Goal: Use online tool/utility: Utilize a website feature to perform a specific function

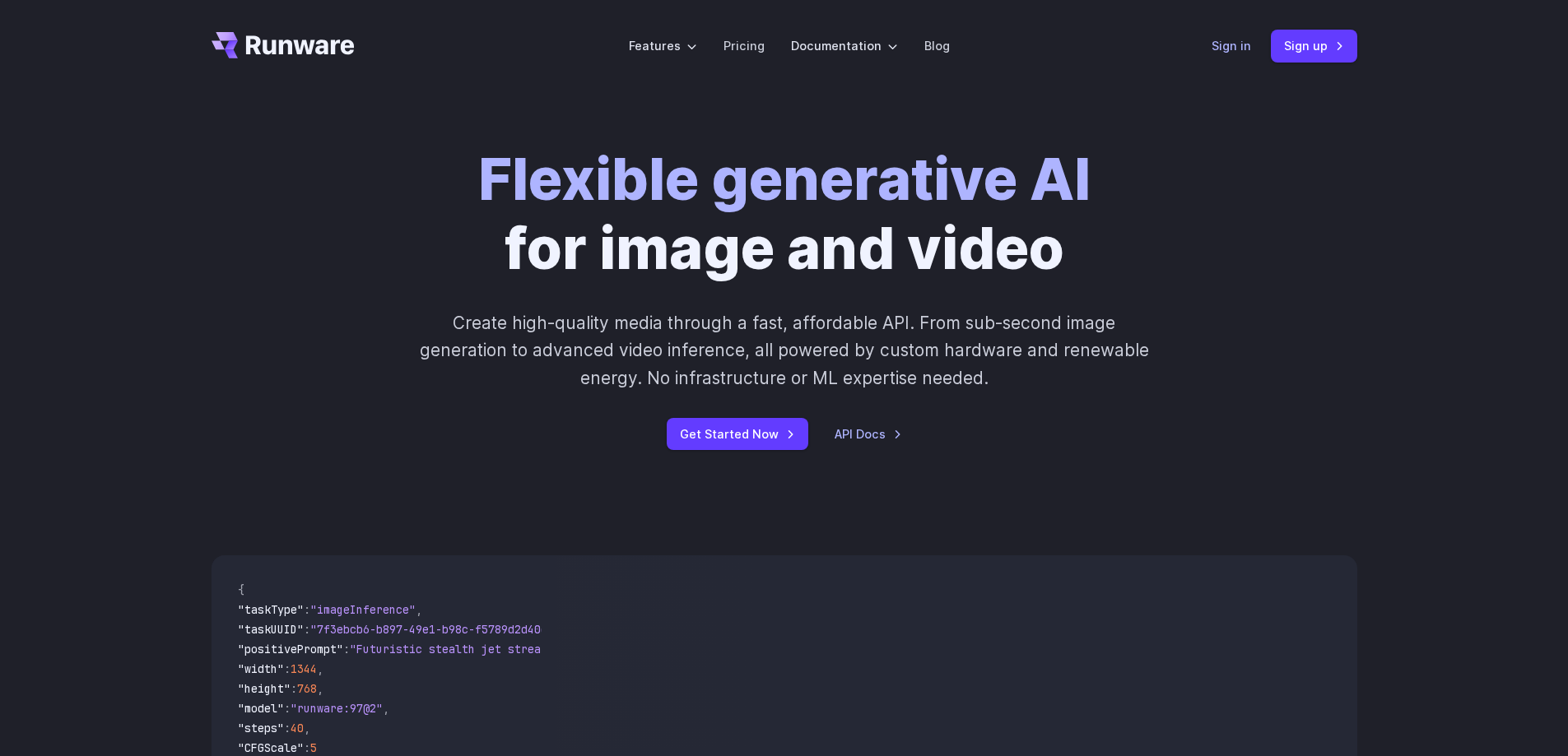
click at [1225, 49] on link "Sign in" at bounding box center [1232, 45] width 40 height 19
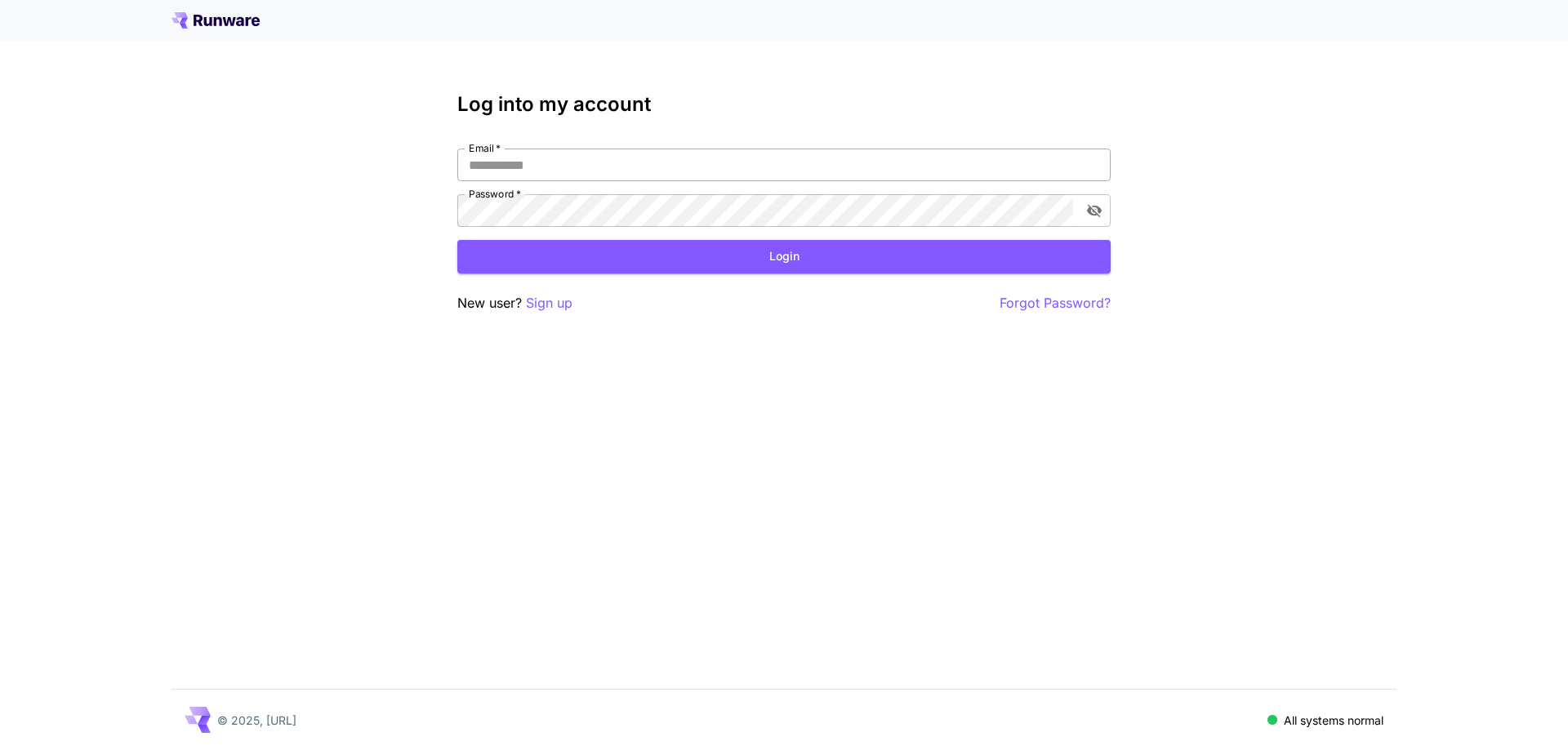
click at [543, 165] on input "Email   *" at bounding box center [783, 164] width 653 height 33
type input "**********"
drag, startPoint x: 634, startPoint y: 171, endPoint x: 328, endPoint y: 147, distance: 306.9
click at [356, 152] on div "**********" at bounding box center [784, 375] width 1568 height 750
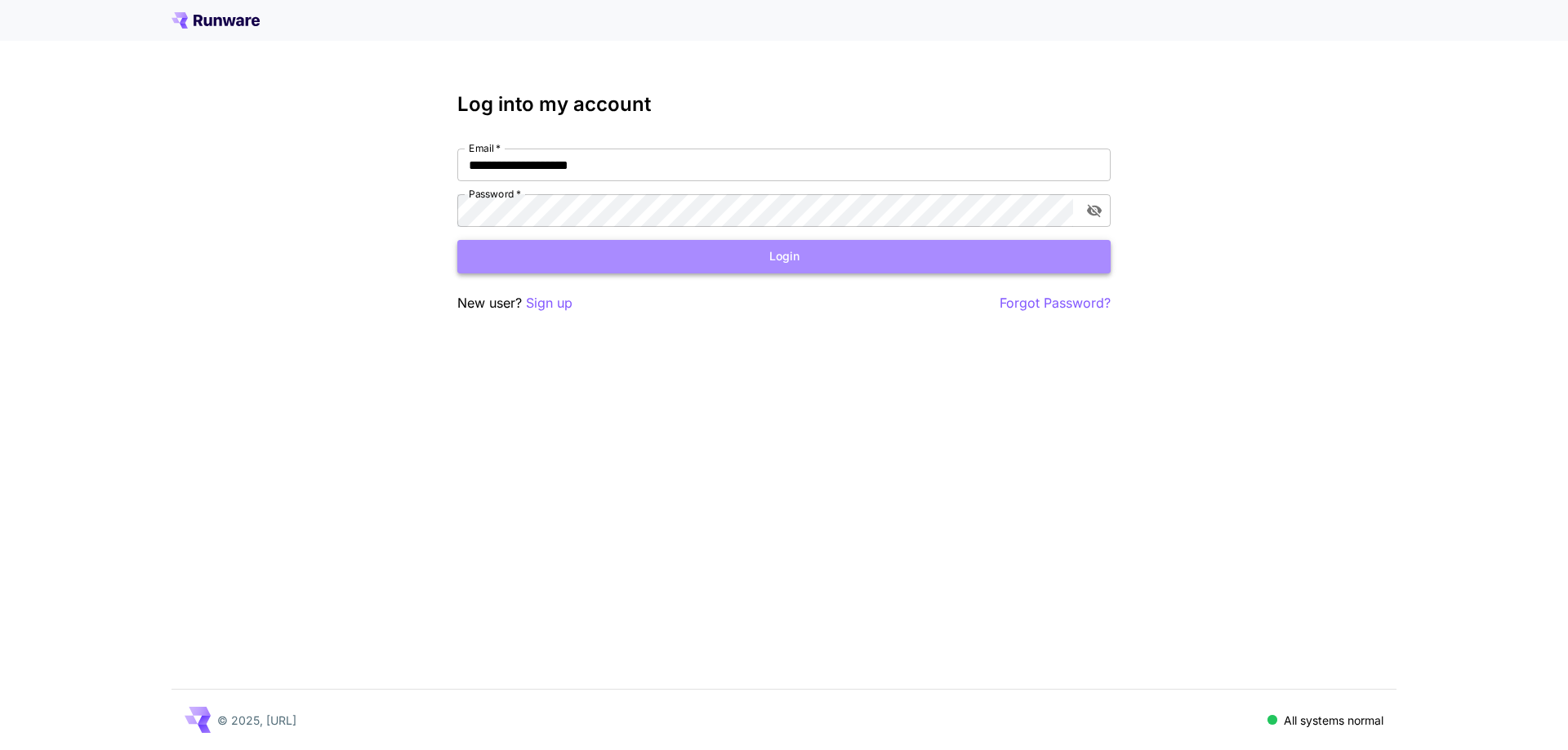
click at [834, 270] on button "Login" at bounding box center [783, 257] width 653 height 34
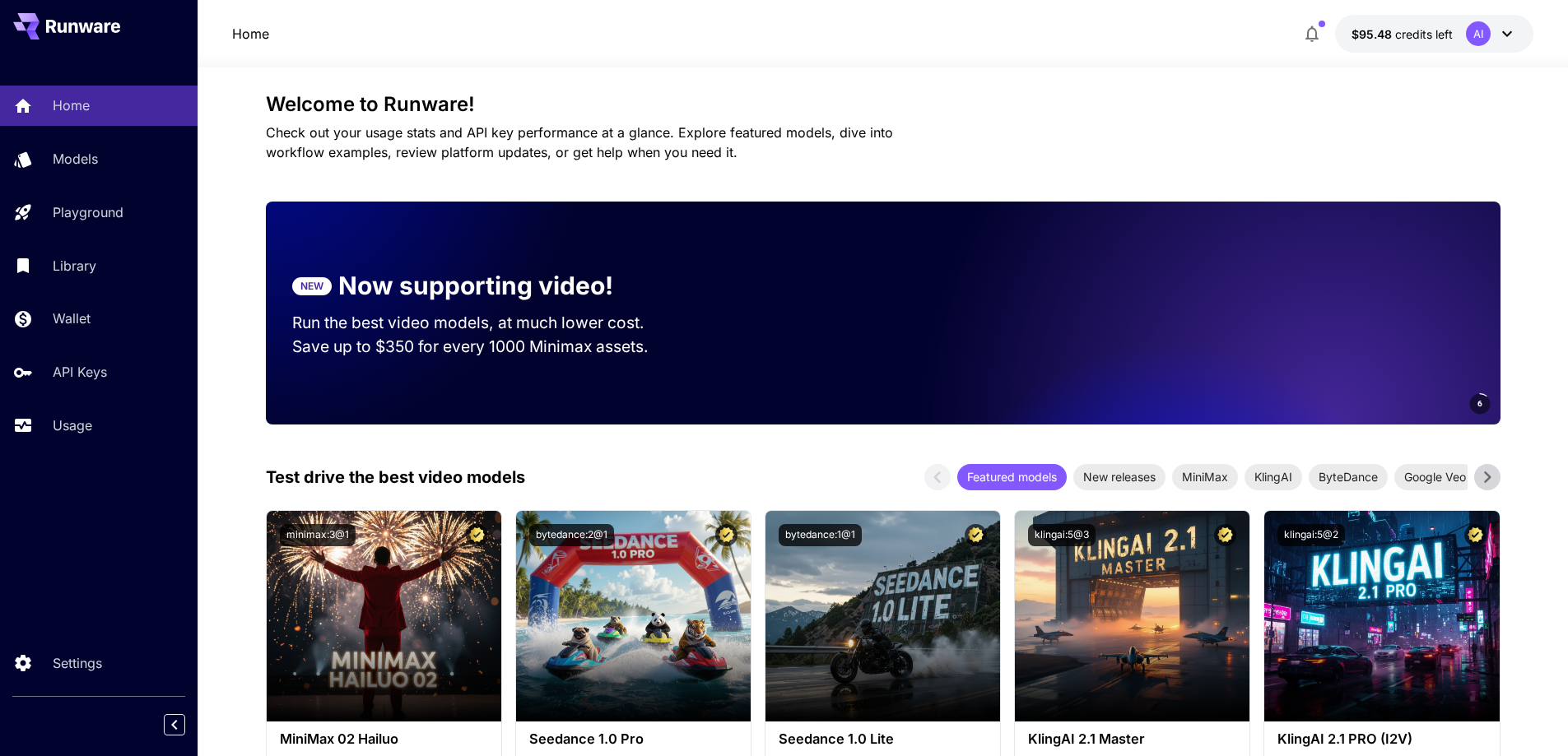
scroll to position [82, 0]
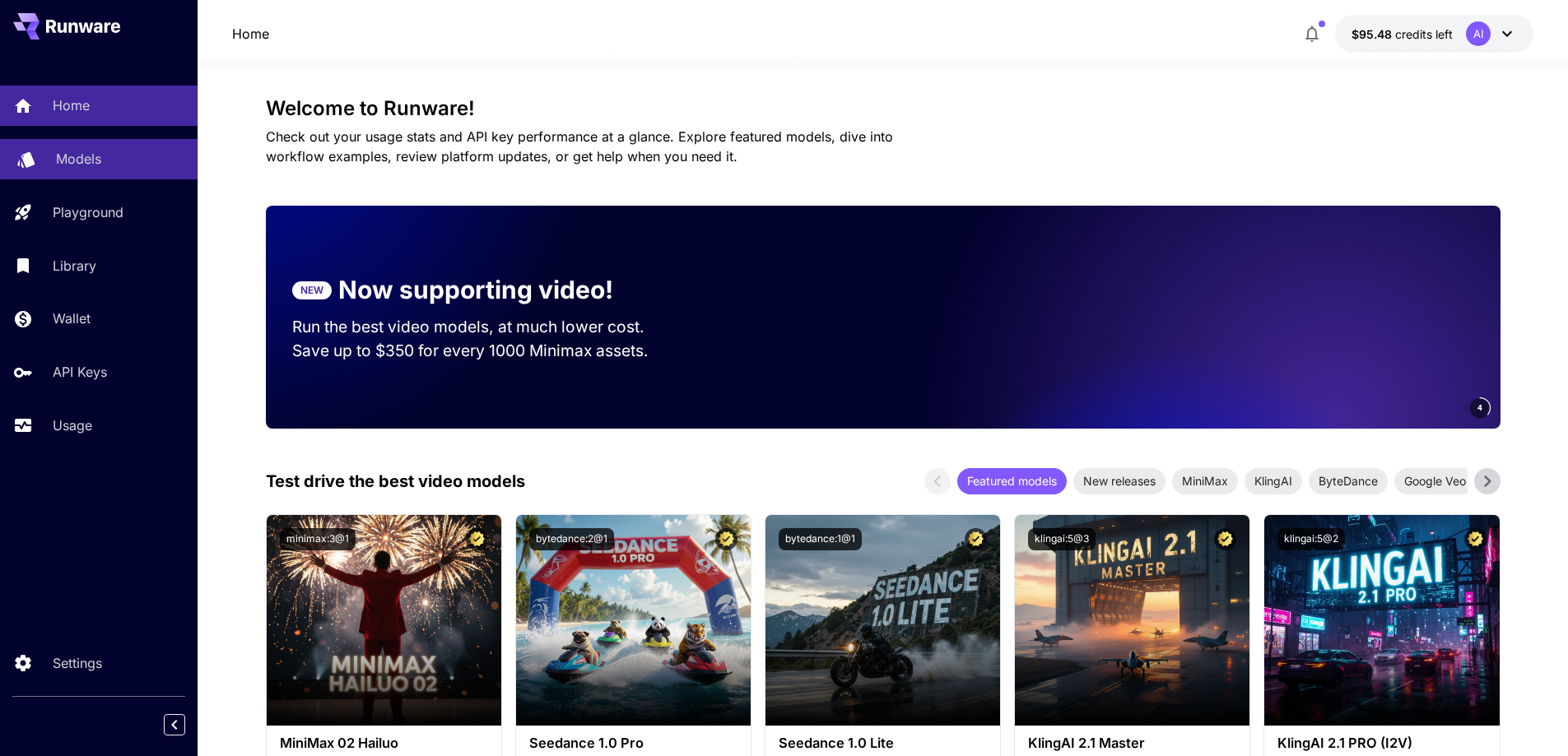
click at [98, 167] on p "Models" at bounding box center [78, 158] width 45 height 20
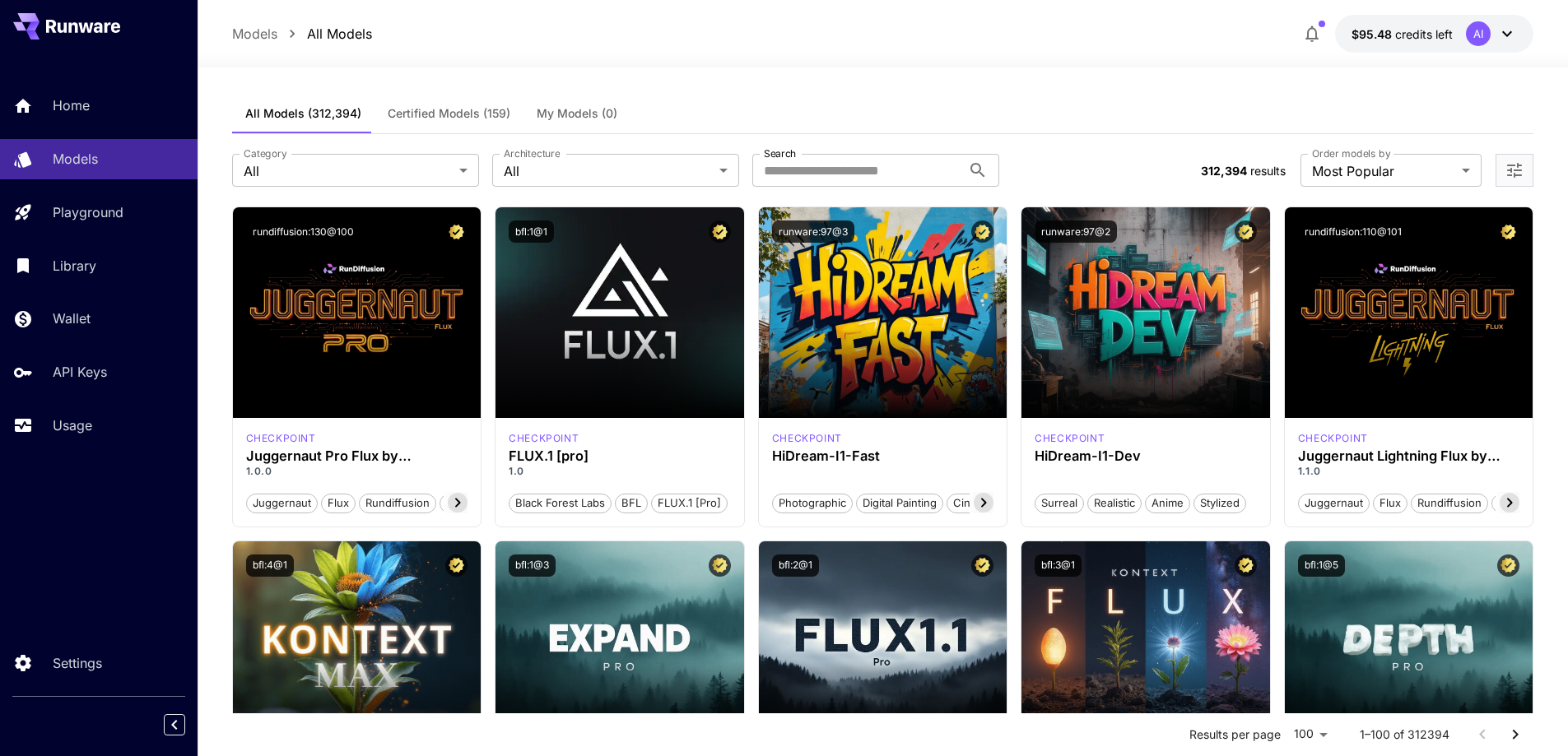
click at [1263, 105] on div "All Models (312,394) Certified Models (159) My Models (0)" at bounding box center [882, 114] width 1302 height 40
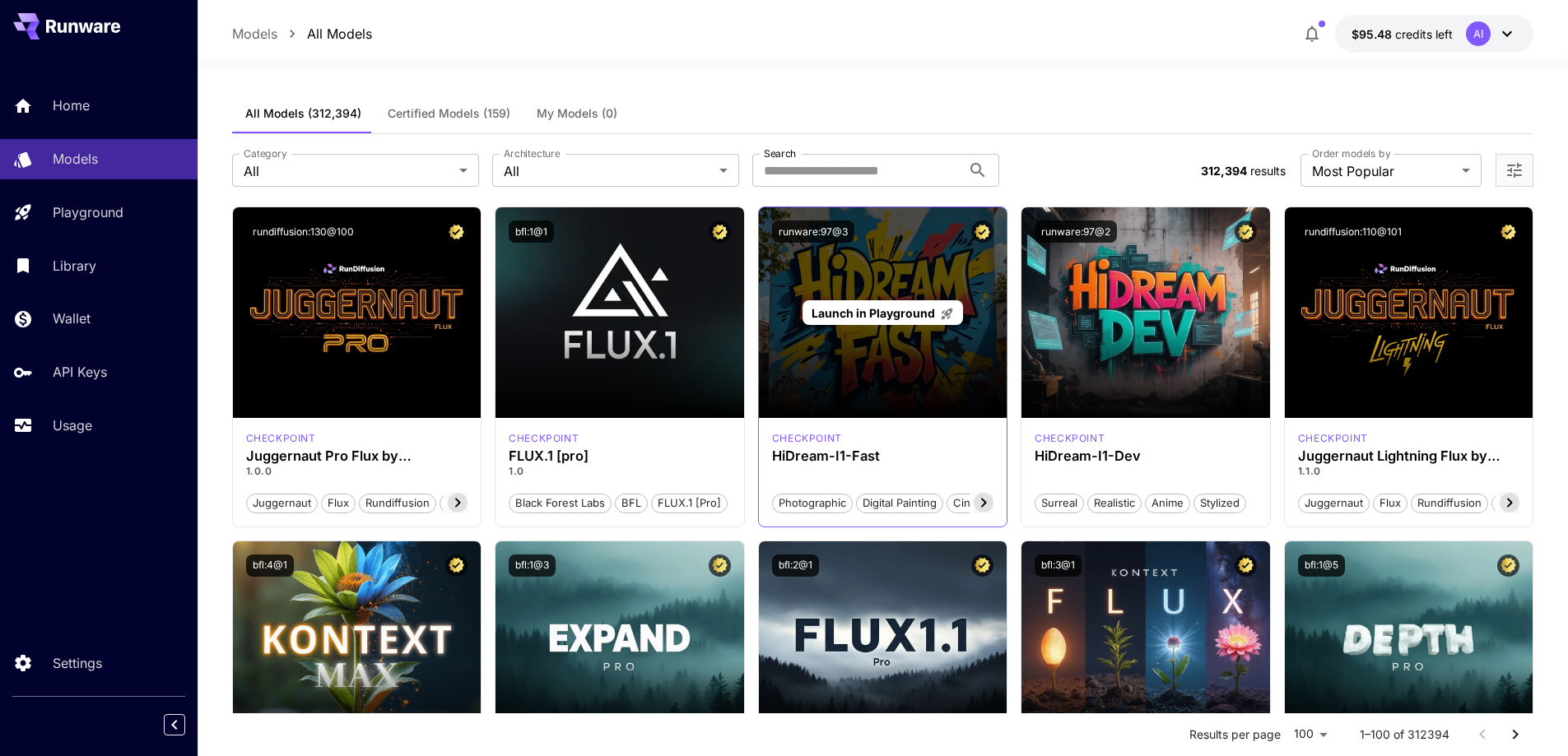
click at [933, 395] on div "Launch in Playground" at bounding box center [883, 313] width 249 height 211
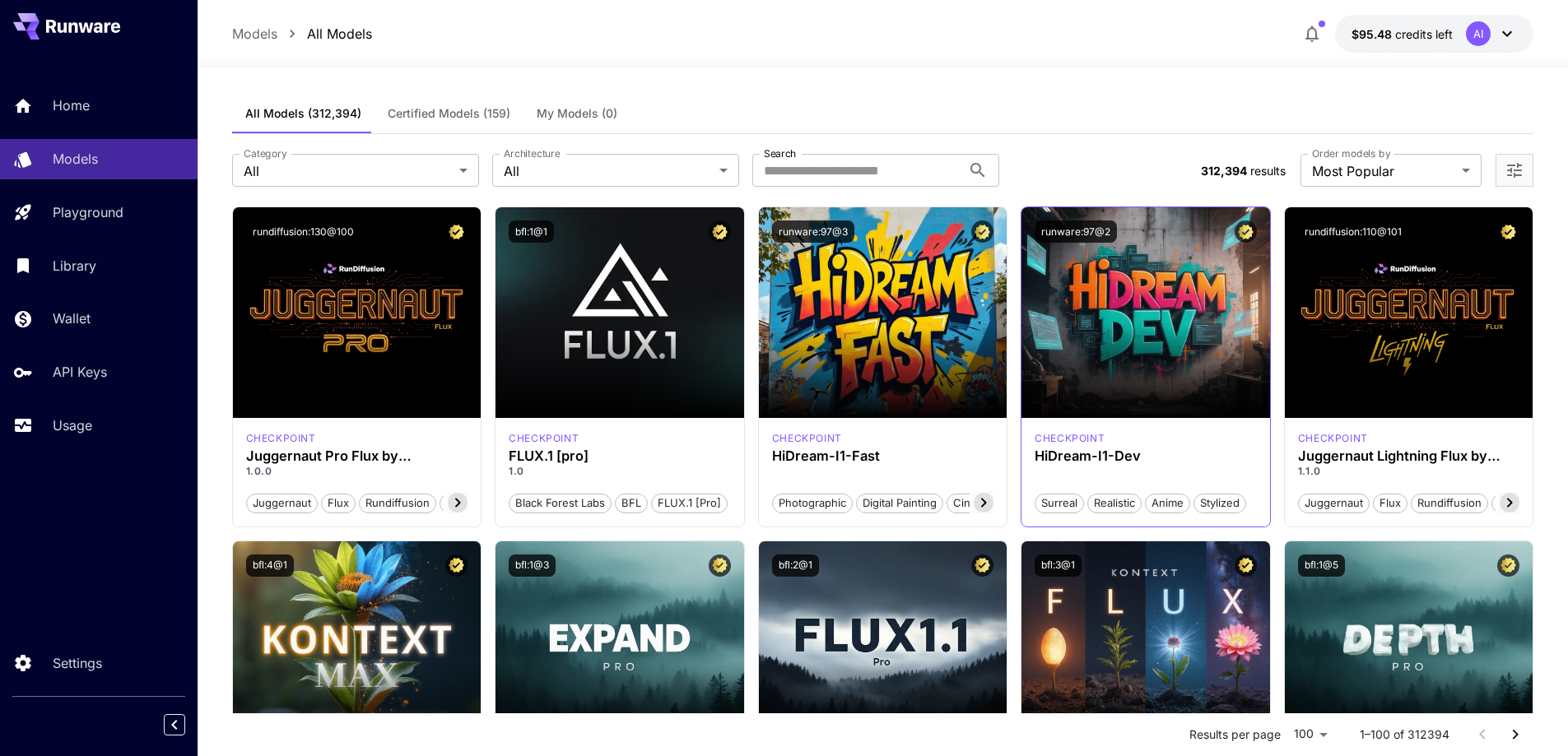
click at [1232, 442] on div "checkpoint" at bounding box center [1146, 439] width 222 height 15
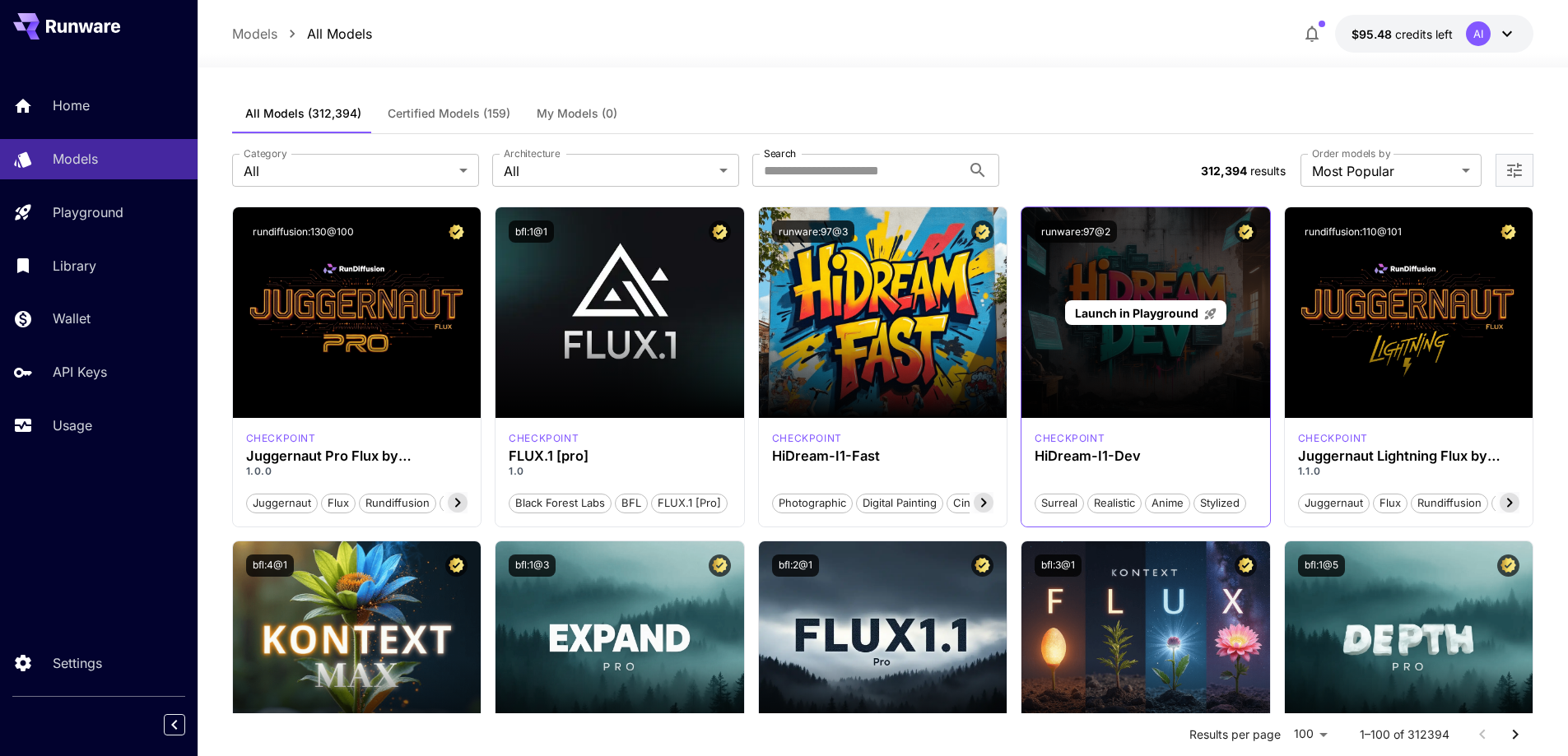
click at [1103, 346] on div "Launch in Playground" at bounding box center [1146, 313] width 249 height 211
click at [1100, 256] on div "Launch in Playground" at bounding box center [1146, 313] width 249 height 211
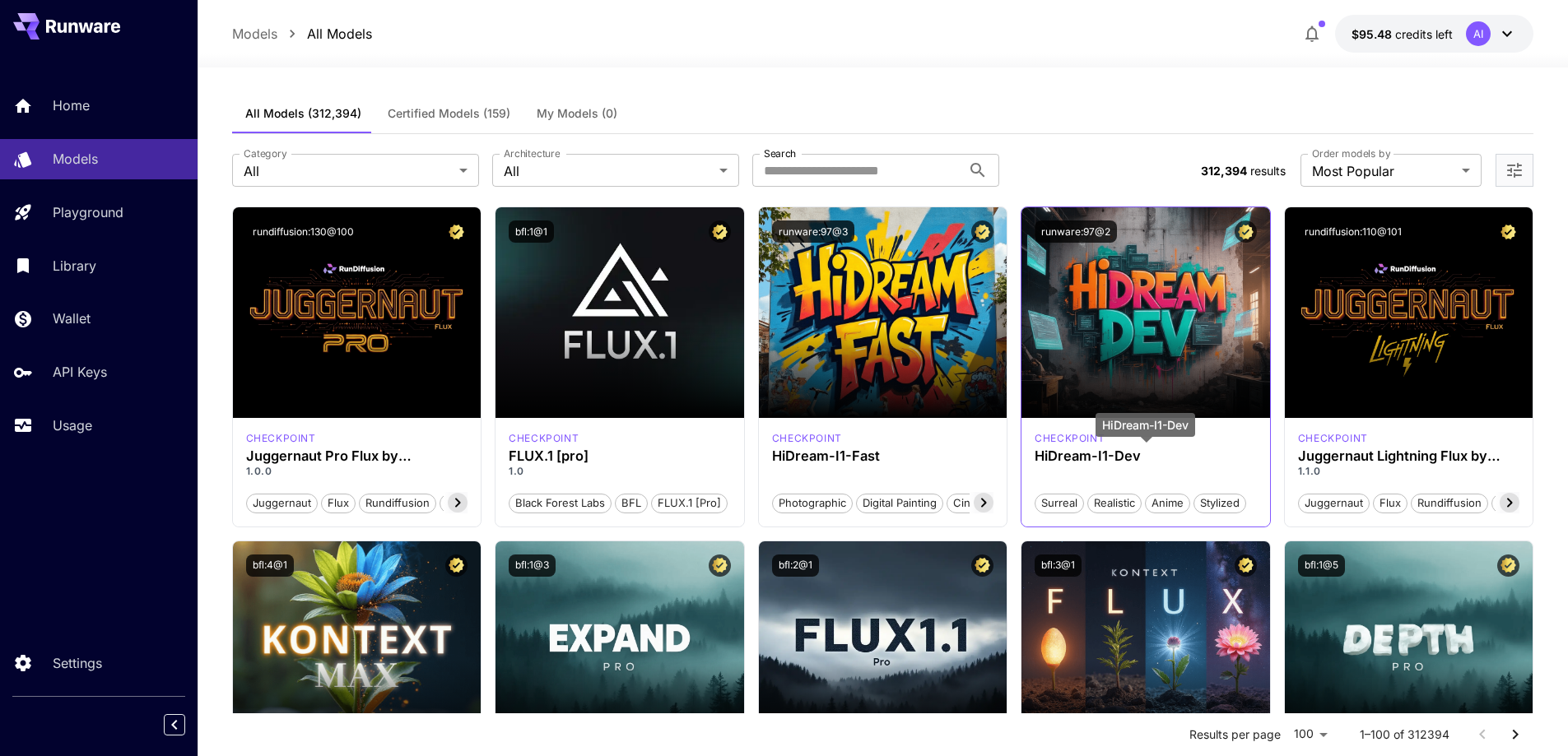
click at [1165, 456] on h3 "HiDream-I1-Dev" at bounding box center [1146, 456] width 222 height 16
click at [1061, 439] on p "checkpoint" at bounding box center [1070, 439] width 70 height 15
click at [1049, 504] on span "Surreal" at bounding box center [1059, 503] width 48 height 16
click at [1122, 505] on span "Realistic" at bounding box center [1115, 503] width 53 height 16
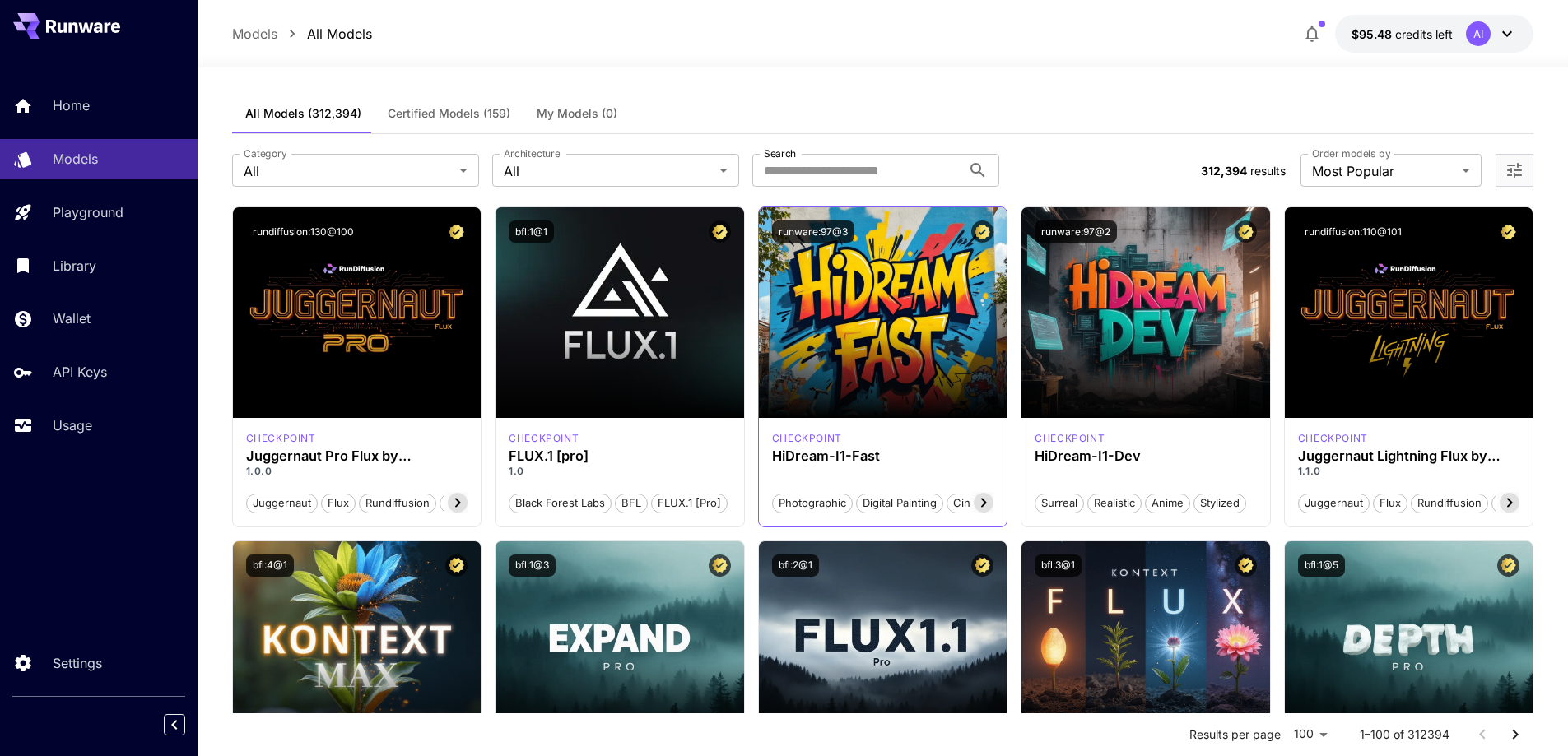
click at [865, 466] on div "checkpoint HiDream-I1-Fast Photographic Digital Painting Cinematic Sci-Fi" at bounding box center [883, 472] width 249 height 108
click at [857, 455] on h3 "HiDream-I1-Fast" at bounding box center [883, 456] width 222 height 16
click at [984, 497] on icon at bounding box center [983, 503] width 20 height 20
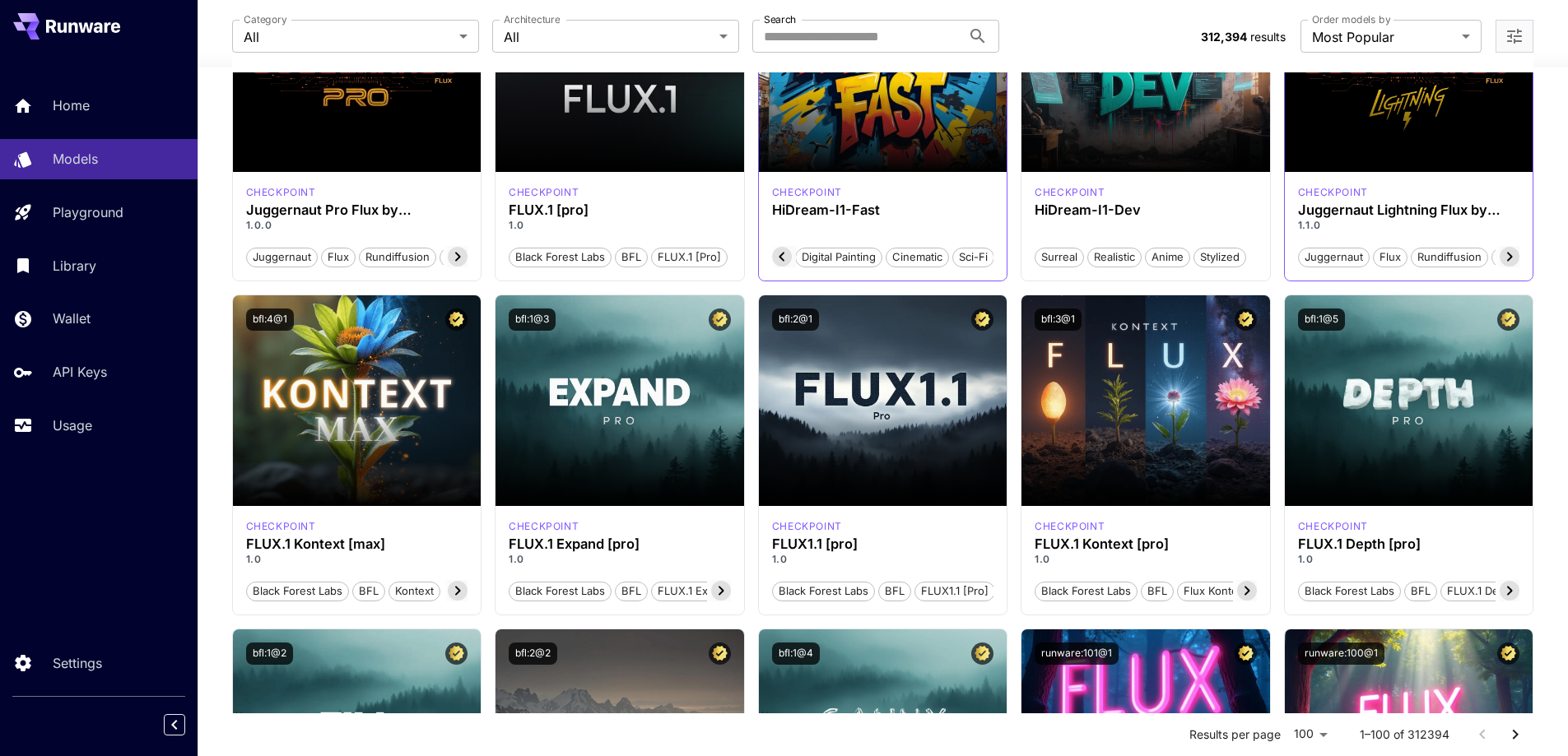
scroll to position [247, 0]
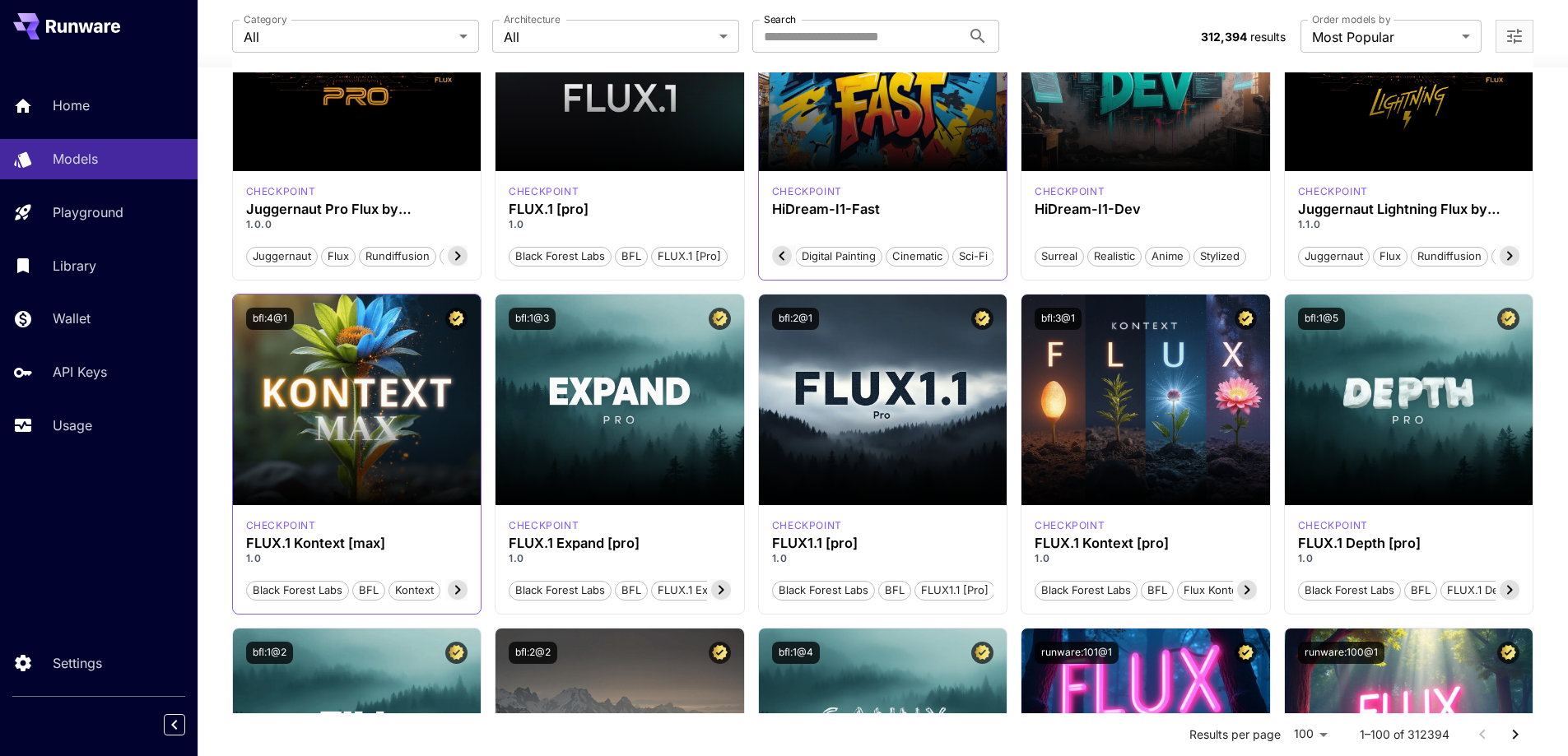
click at [458, 593] on icon at bounding box center [458, 590] width 6 height 9
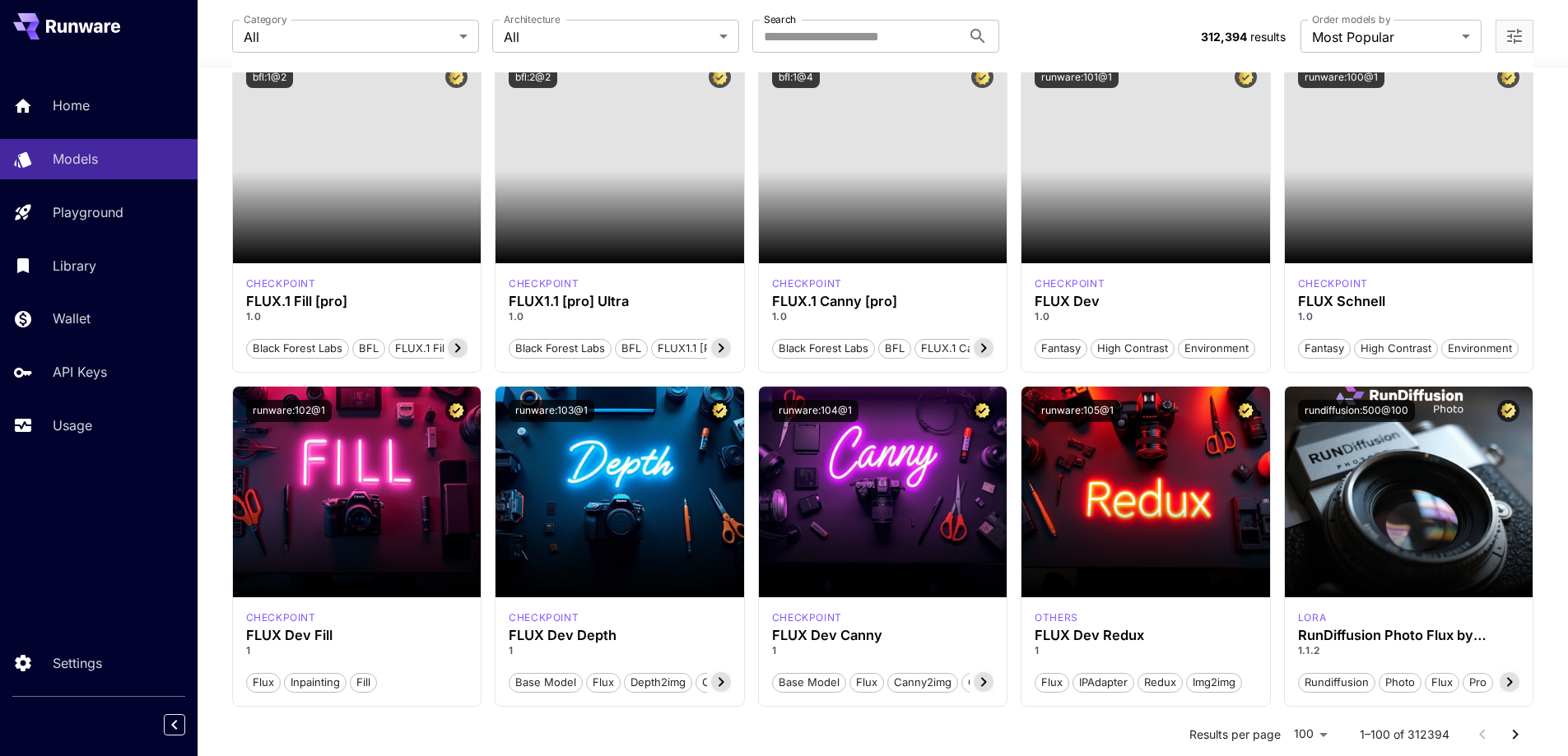
scroll to position [0, 0]
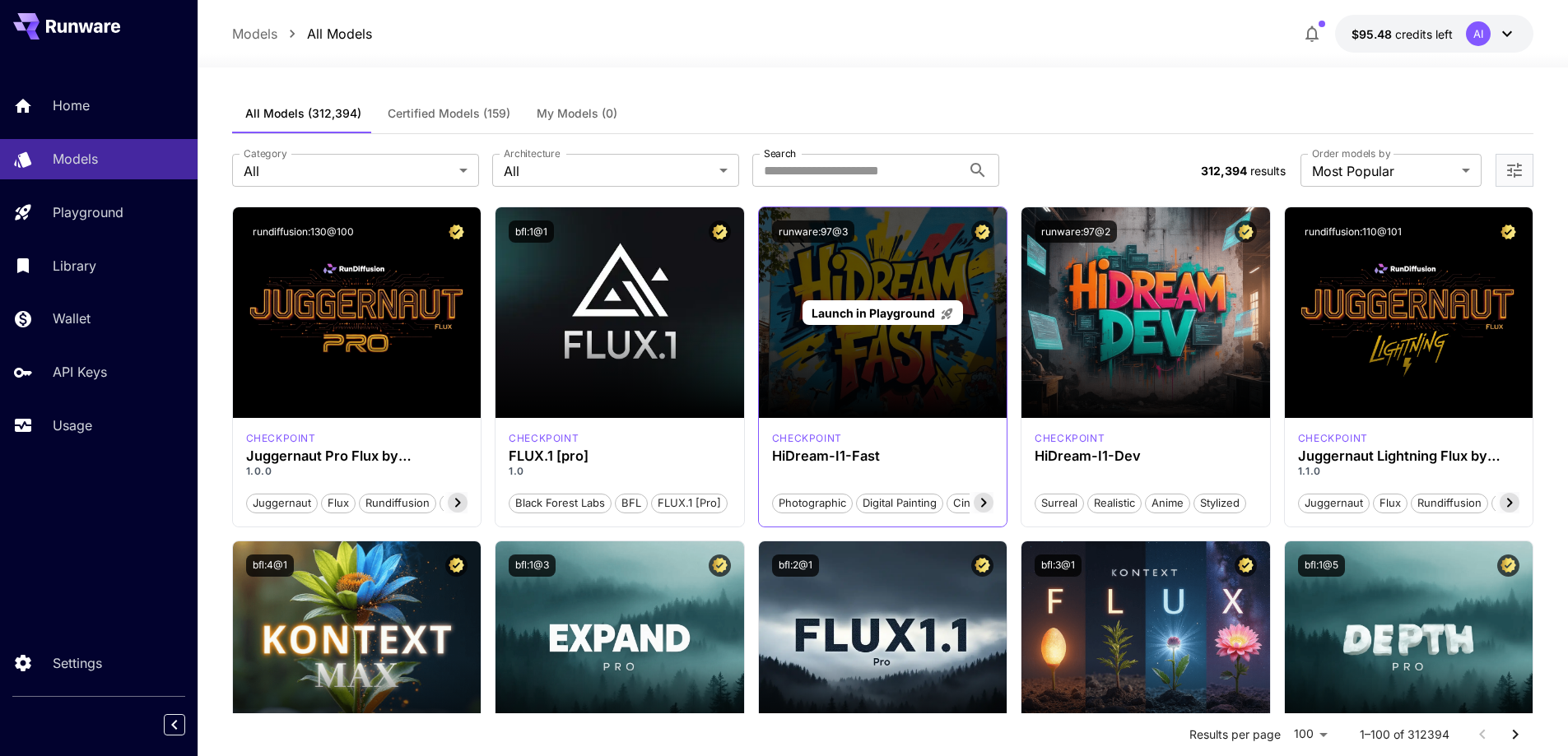
click at [884, 308] on span "Launch in Playground" at bounding box center [873, 313] width 123 height 14
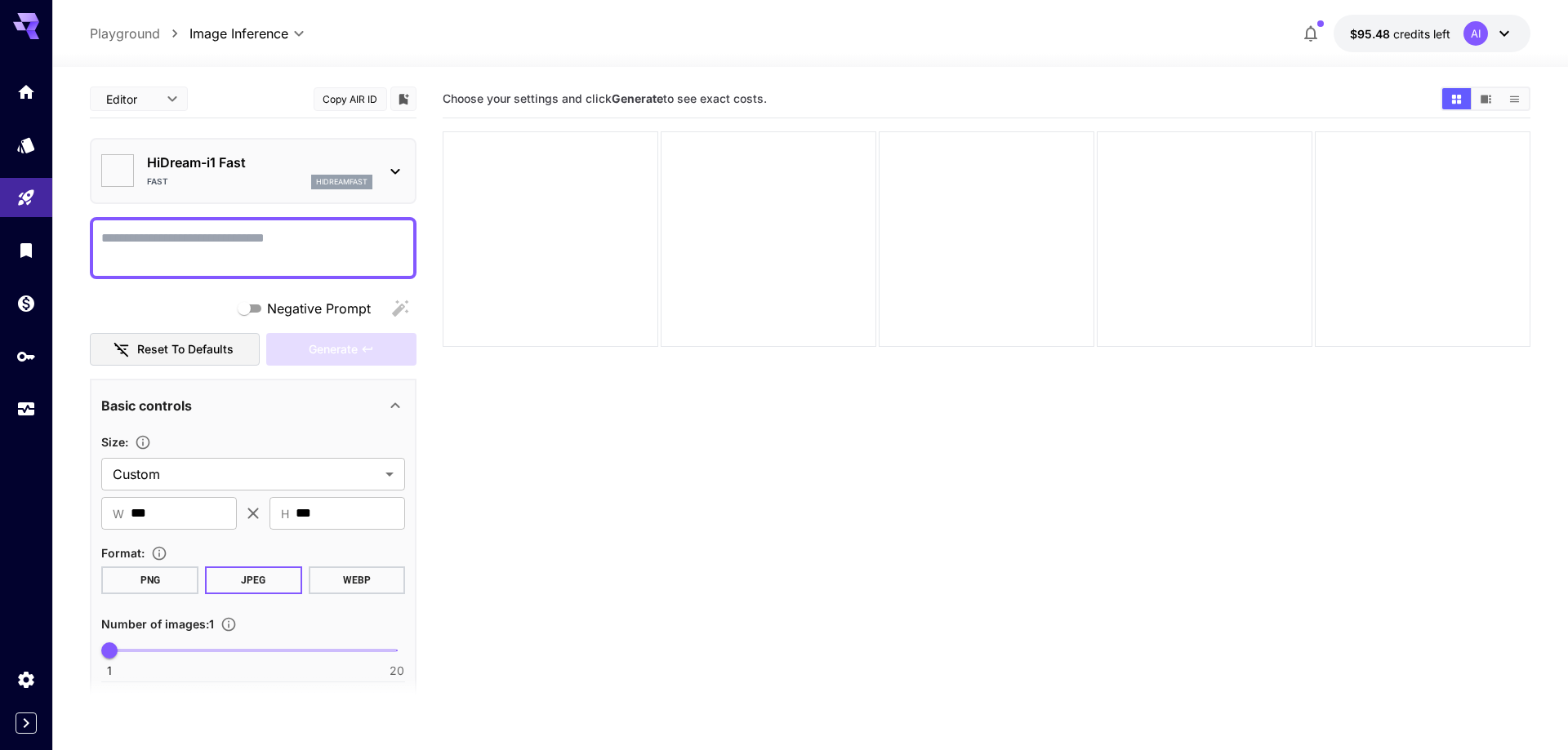
type input "*******"
click at [184, 519] on input "***" at bounding box center [184, 513] width 107 height 33
click at [230, 480] on body "**********" at bounding box center [777, 439] width 1556 height 879
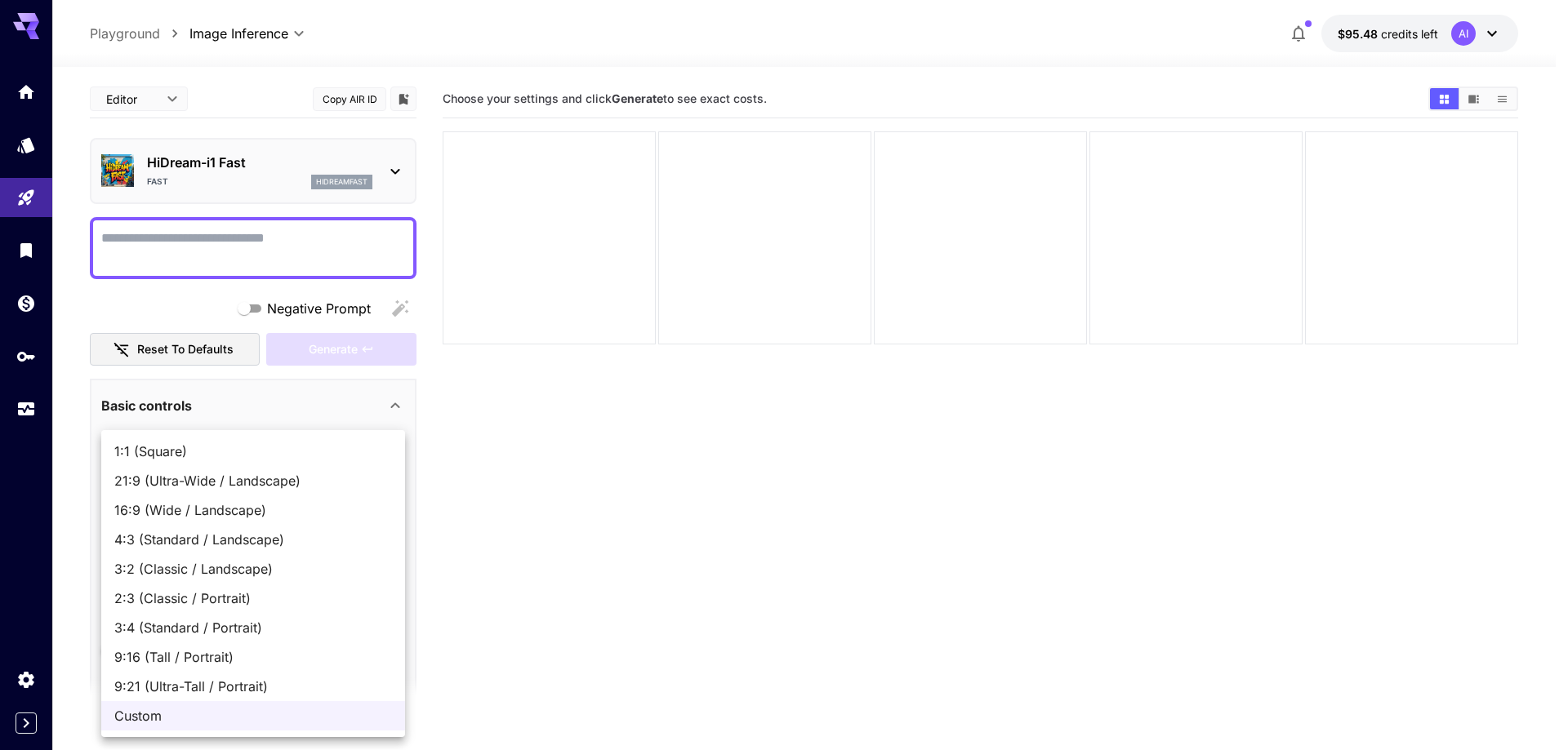
click at [190, 659] on span "9:16 (Tall / Portrait)" at bounding box center [252, 657] width 278 height 20
type input "**********"
type input "***"
type input "****"
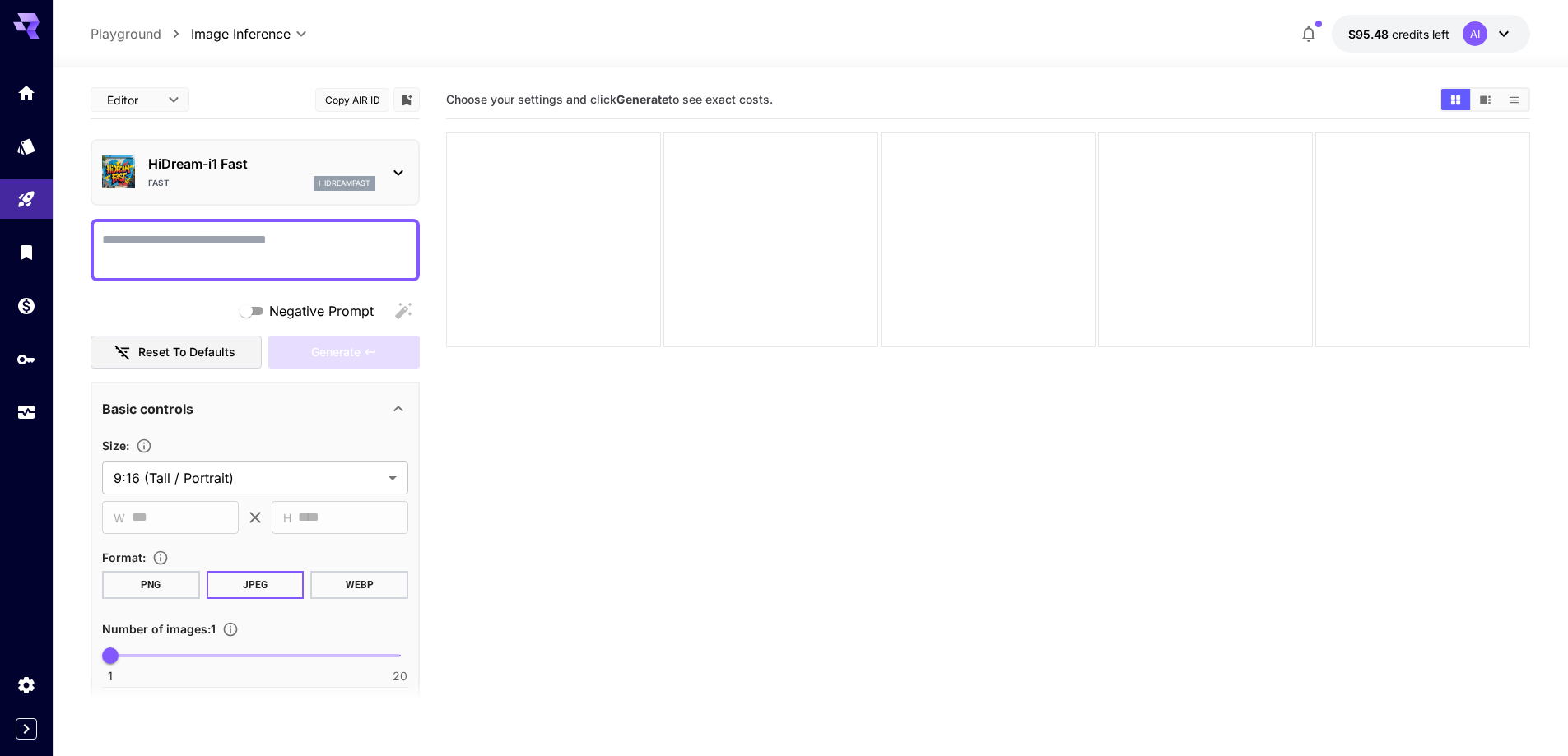
click at [130, 254] on textarea "Negative Prompt" at bounding box center [254, 250] width 306 height 40
paste textarea "**********"
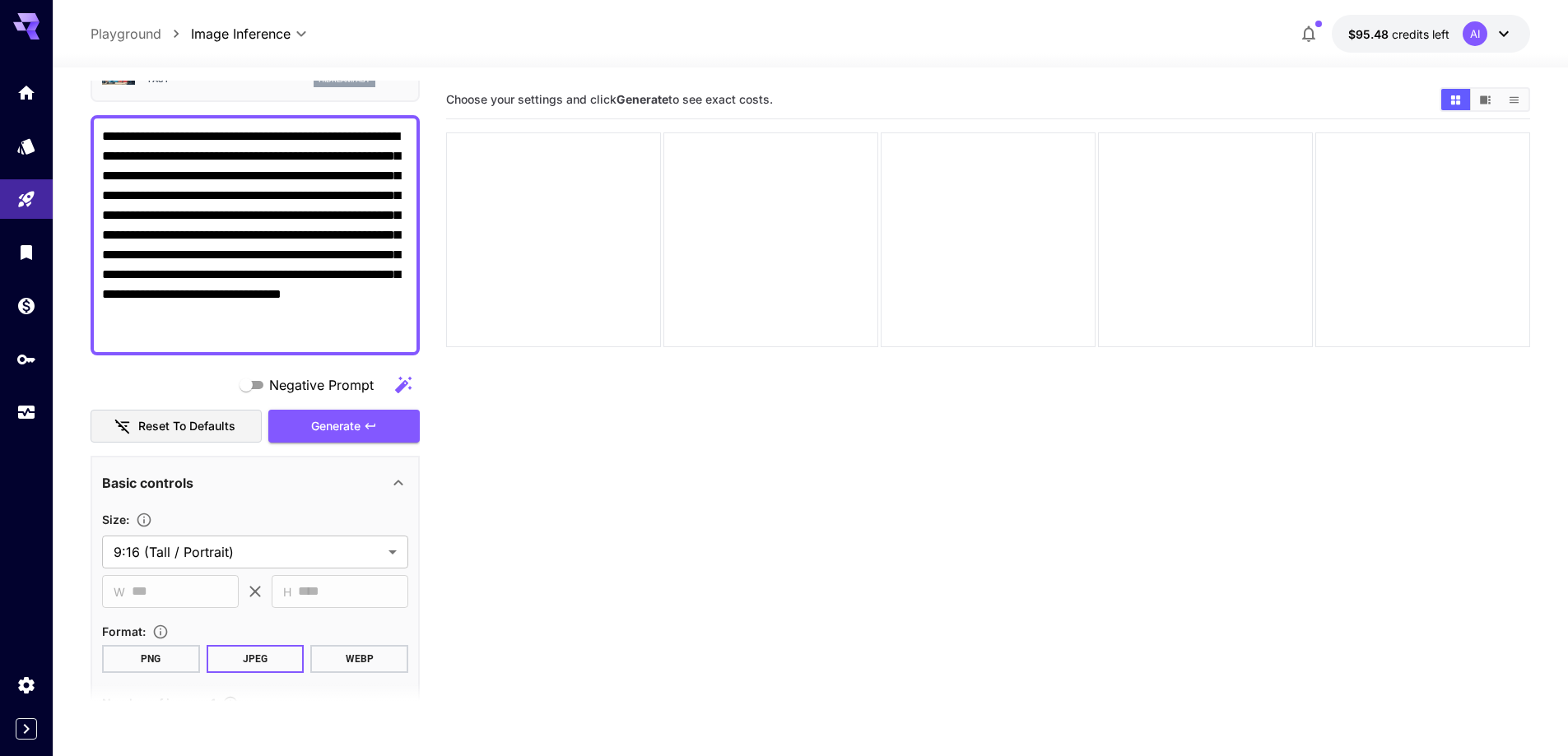
scroll to position [330, 0]
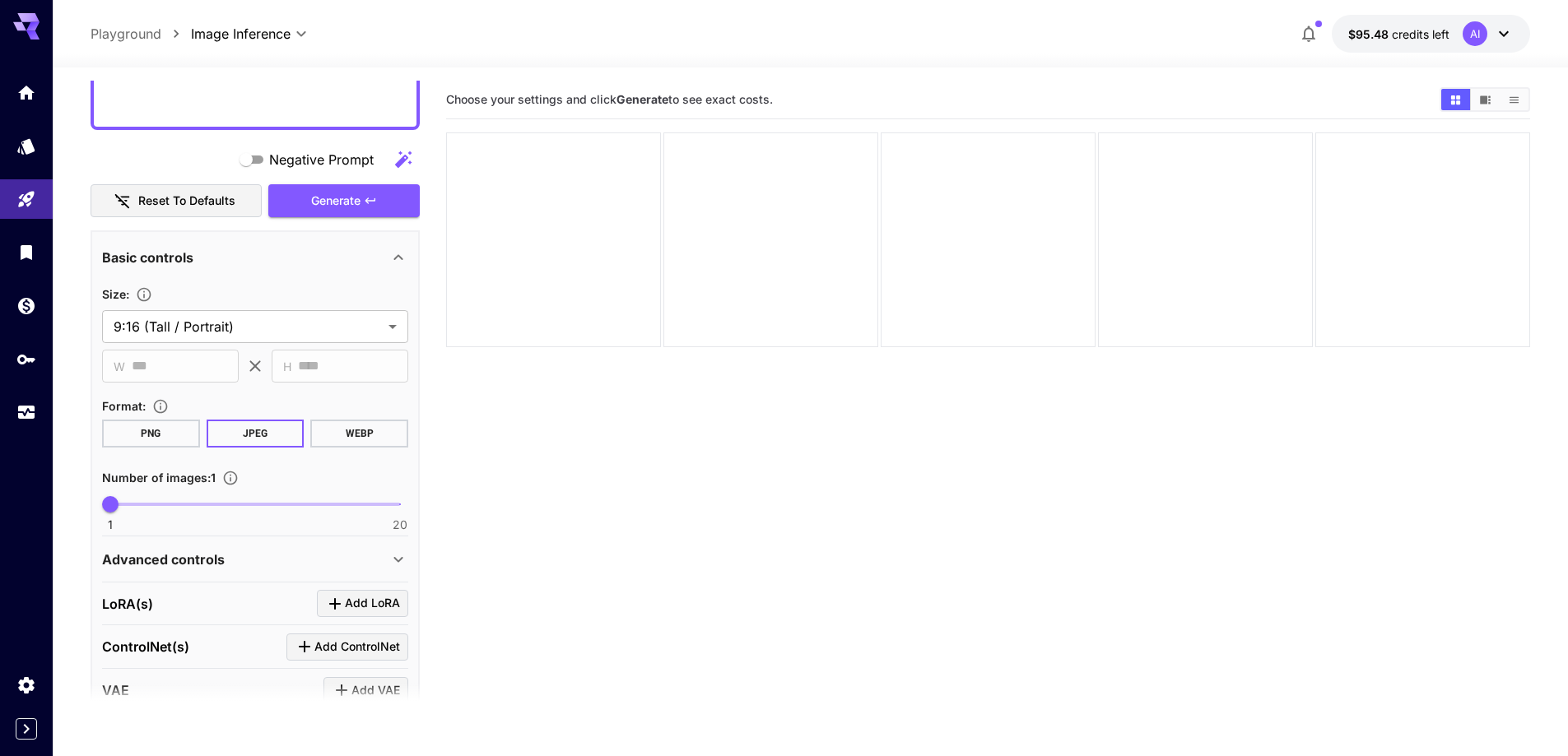
type textarea "**********"
click at [160, 429] on button "PNG" at bounding box center [151, 434] width 98 height 28
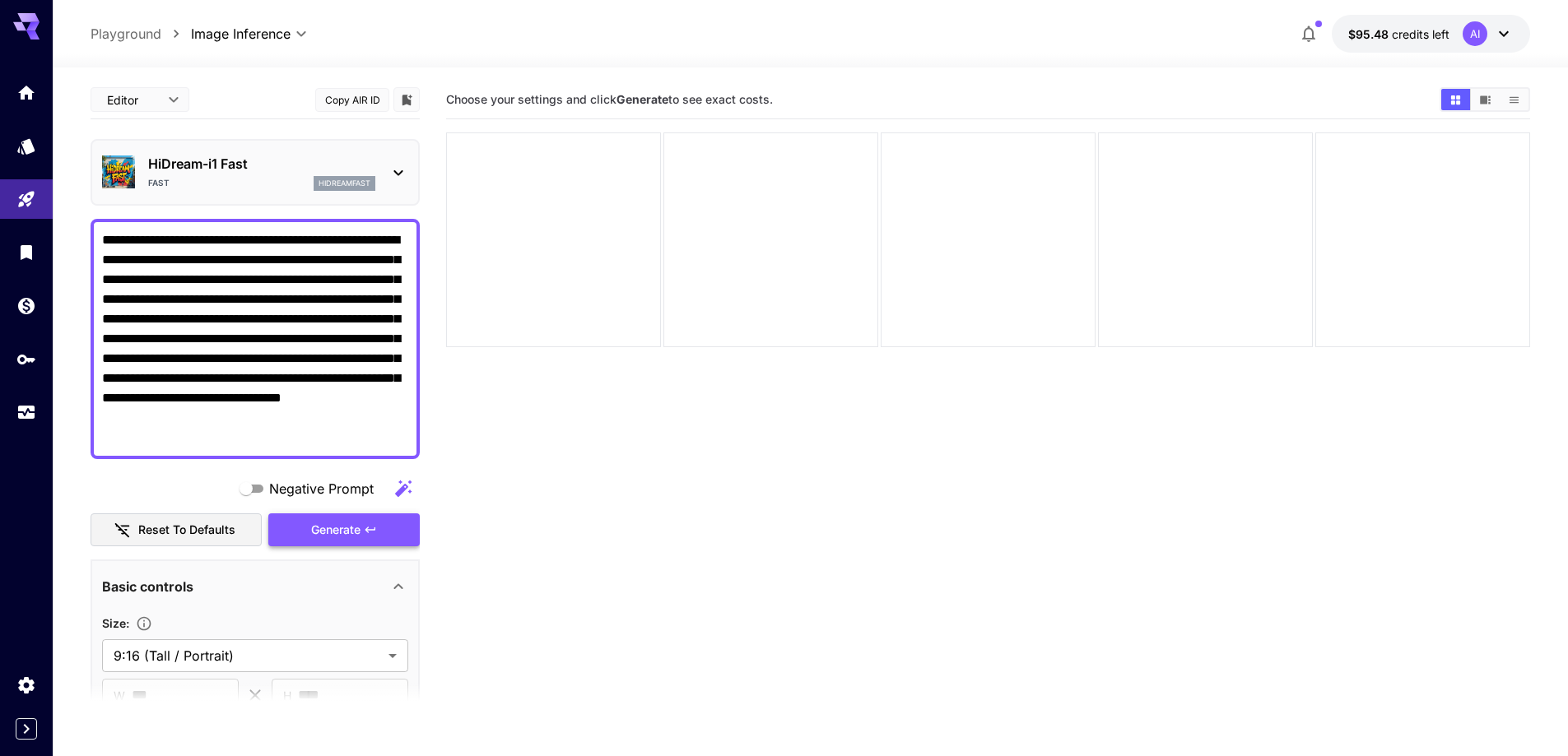
click at [352, 539] on span "Generate" at bounding box center [335, 530] width 49 height 21
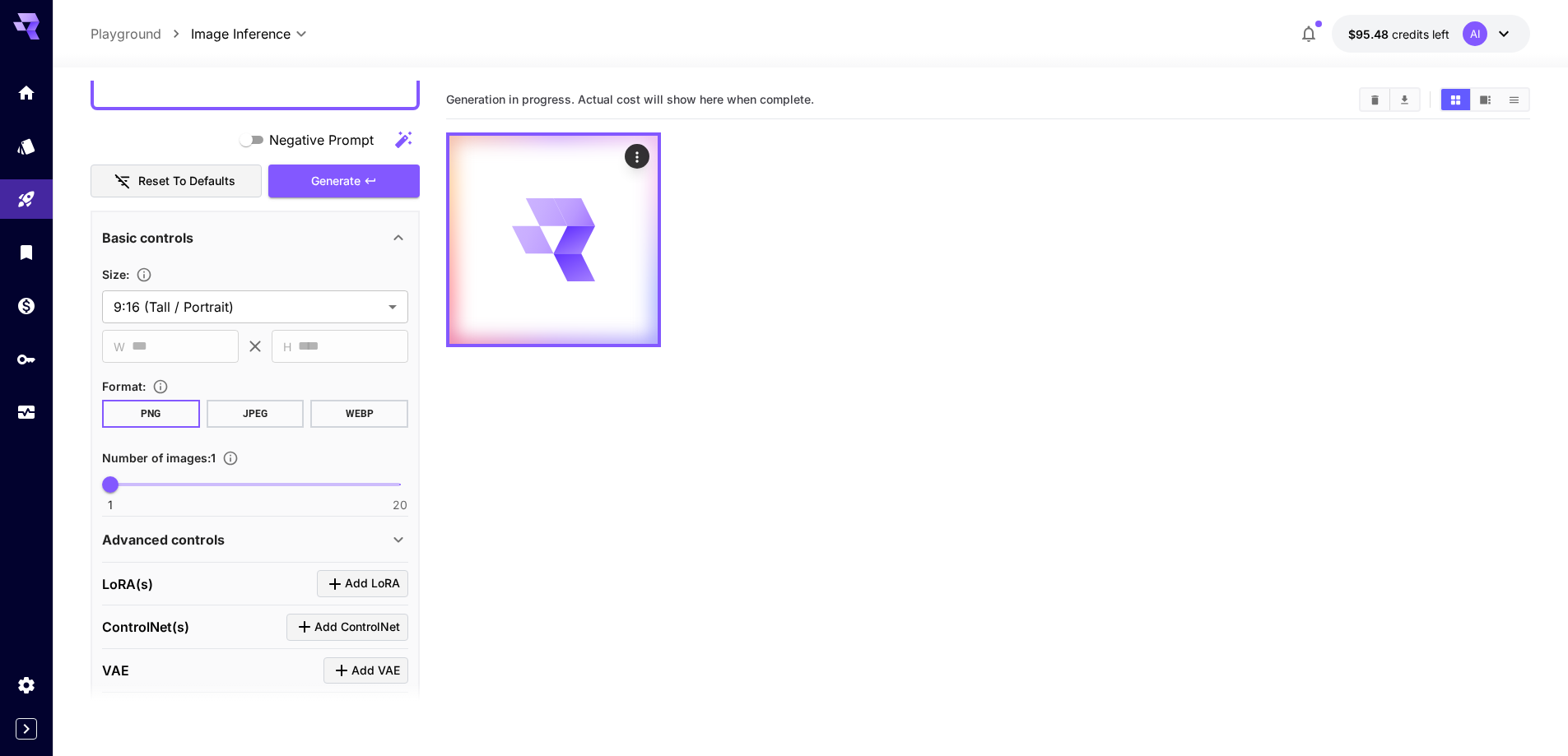
scroll to position [452, 0]
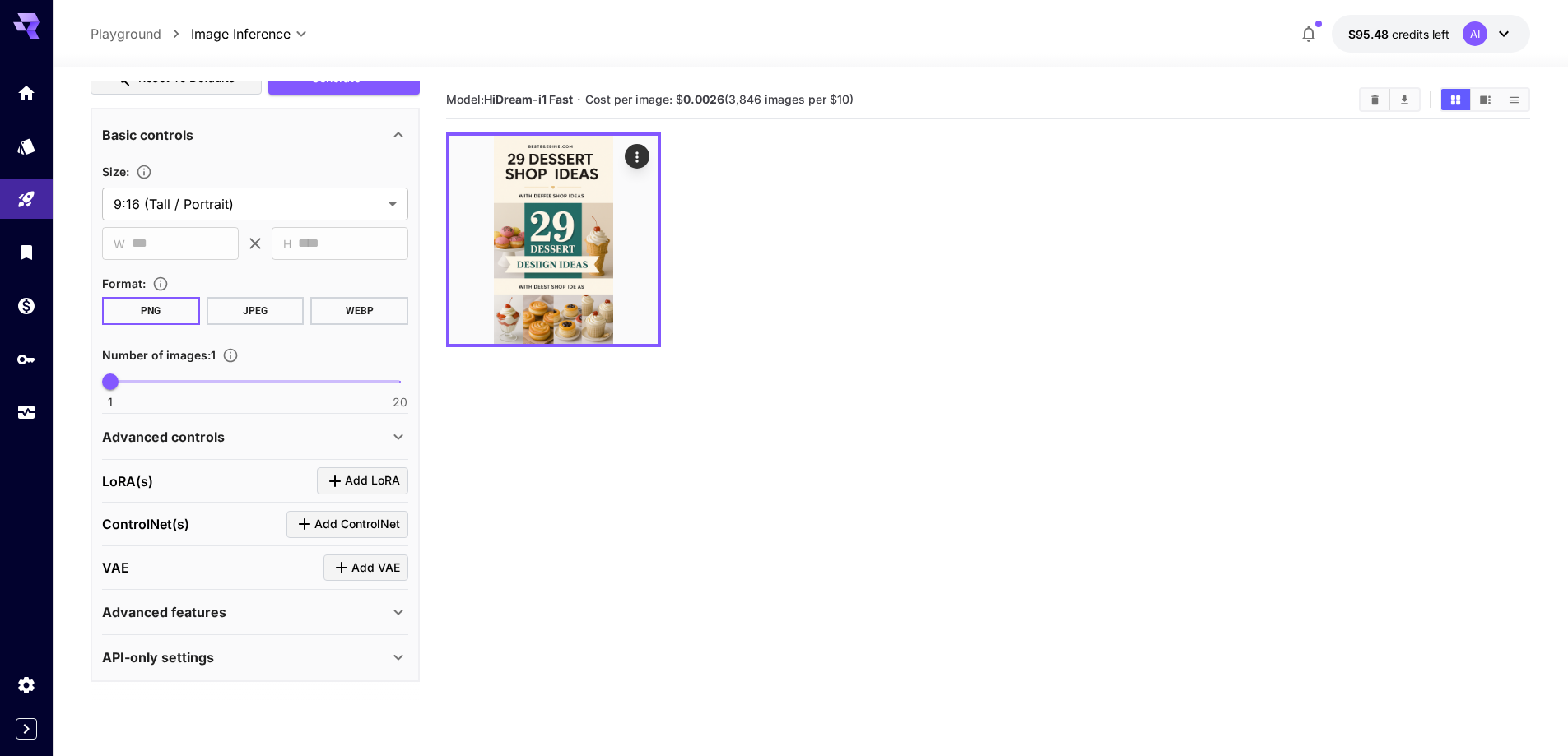
click at [392, 626] on div "Advanced features" at bounding box center [254, 612] width 306 height 40
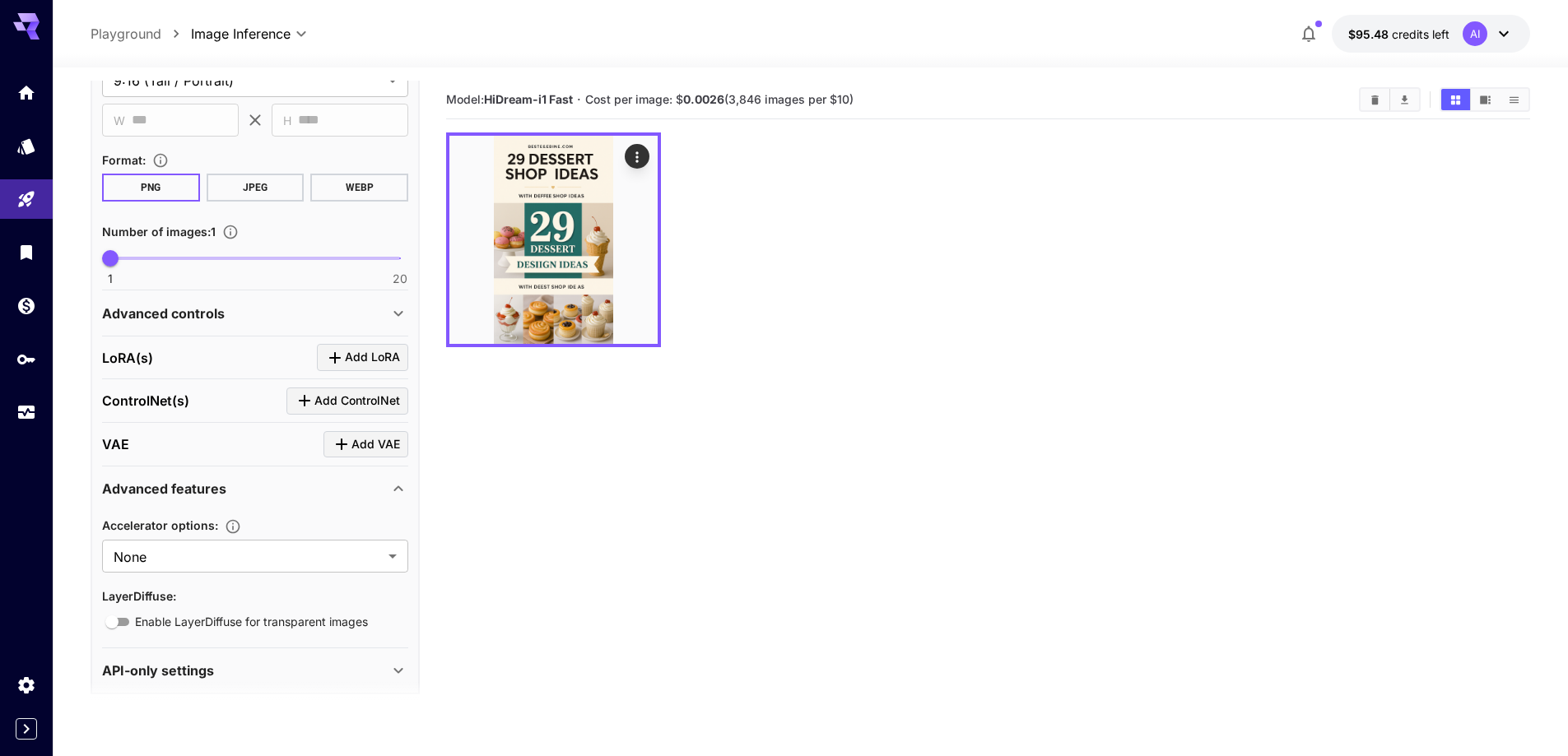
scroll to position [587, 0]
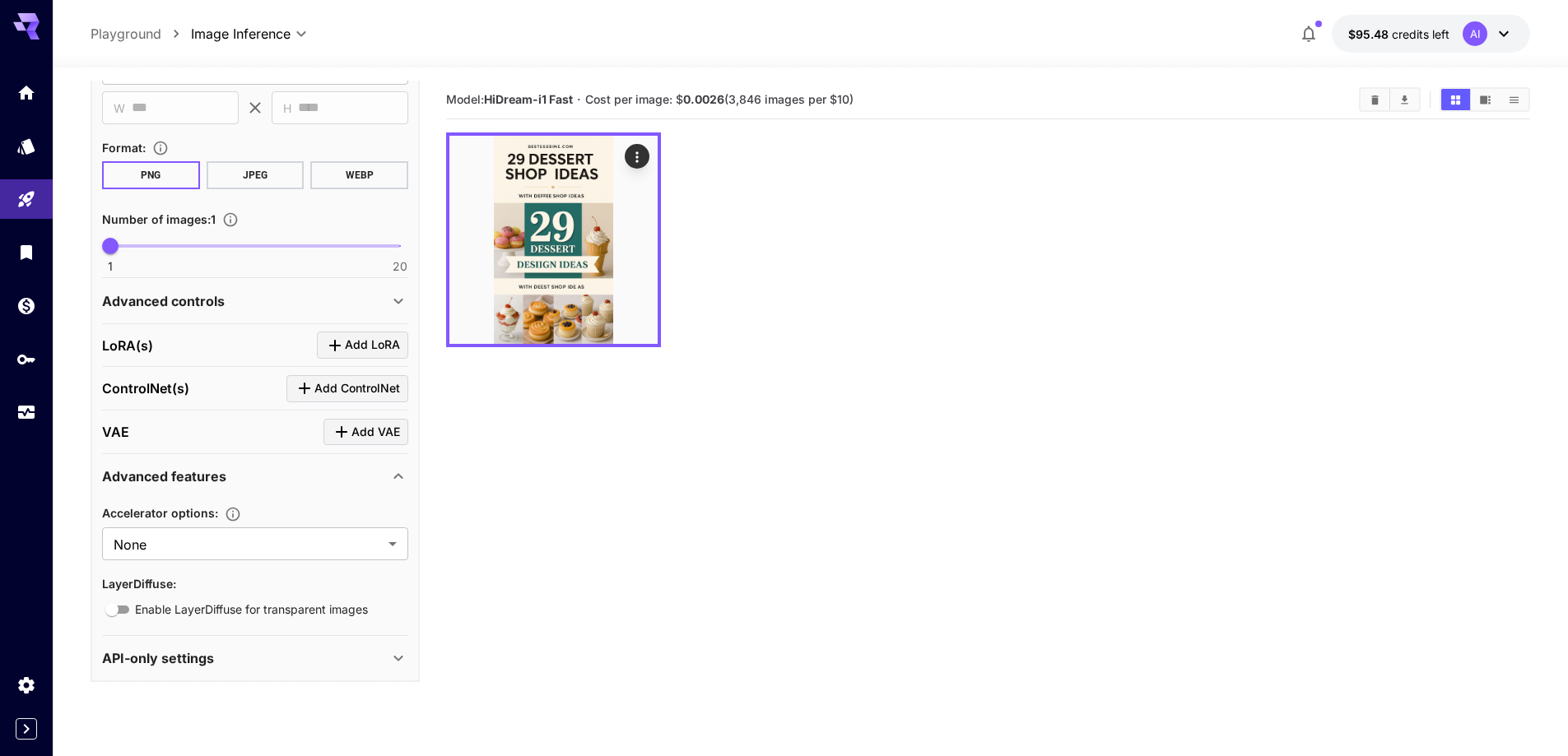
click at [386, 660] on div "API-only settings" at bounding box center [245, 658] width 286 height 20
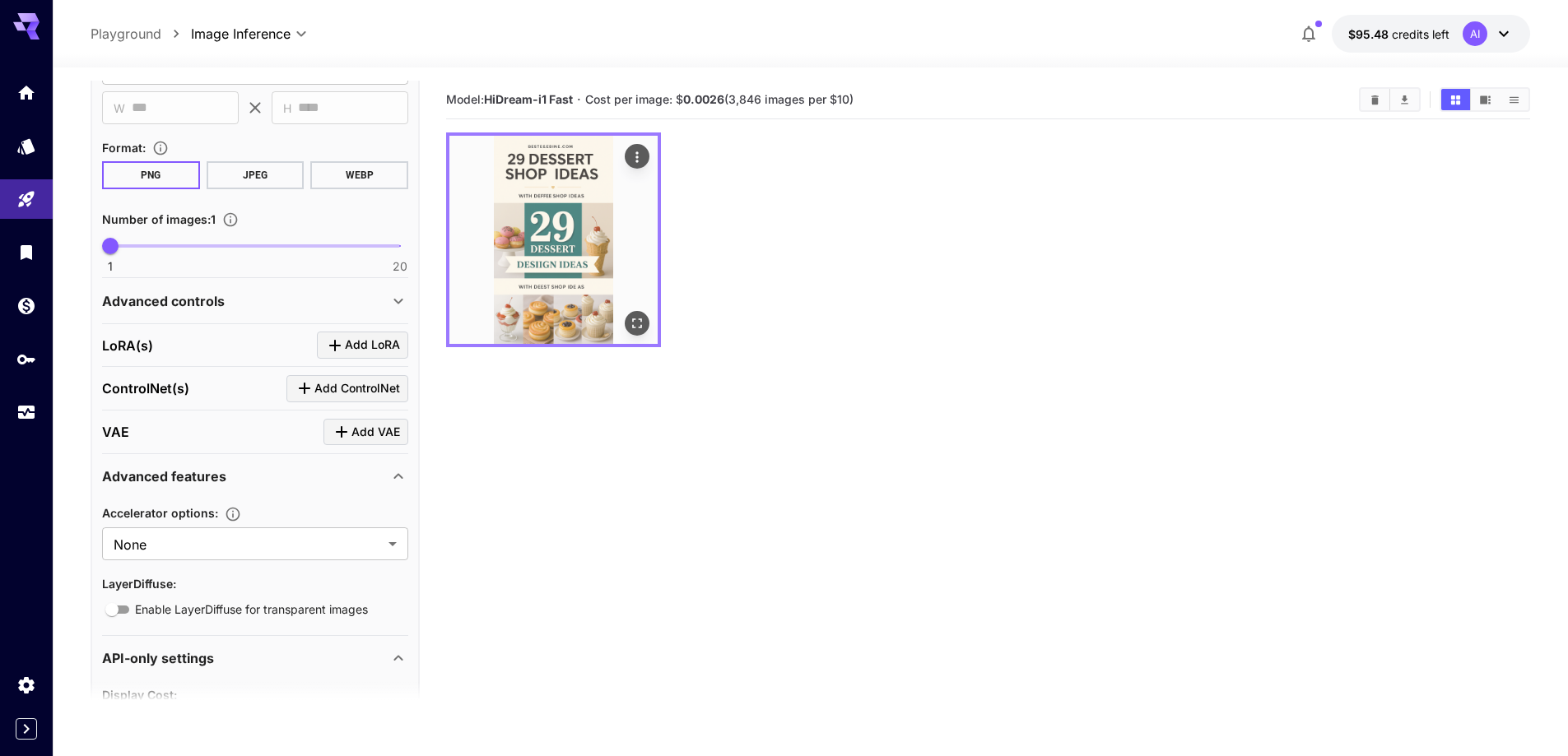
click at [572, 222] on img at bounding box center [553, 239] width 208 height 208
click at [579, 262] on img at bounding box center [553, 239] width 208 height 208
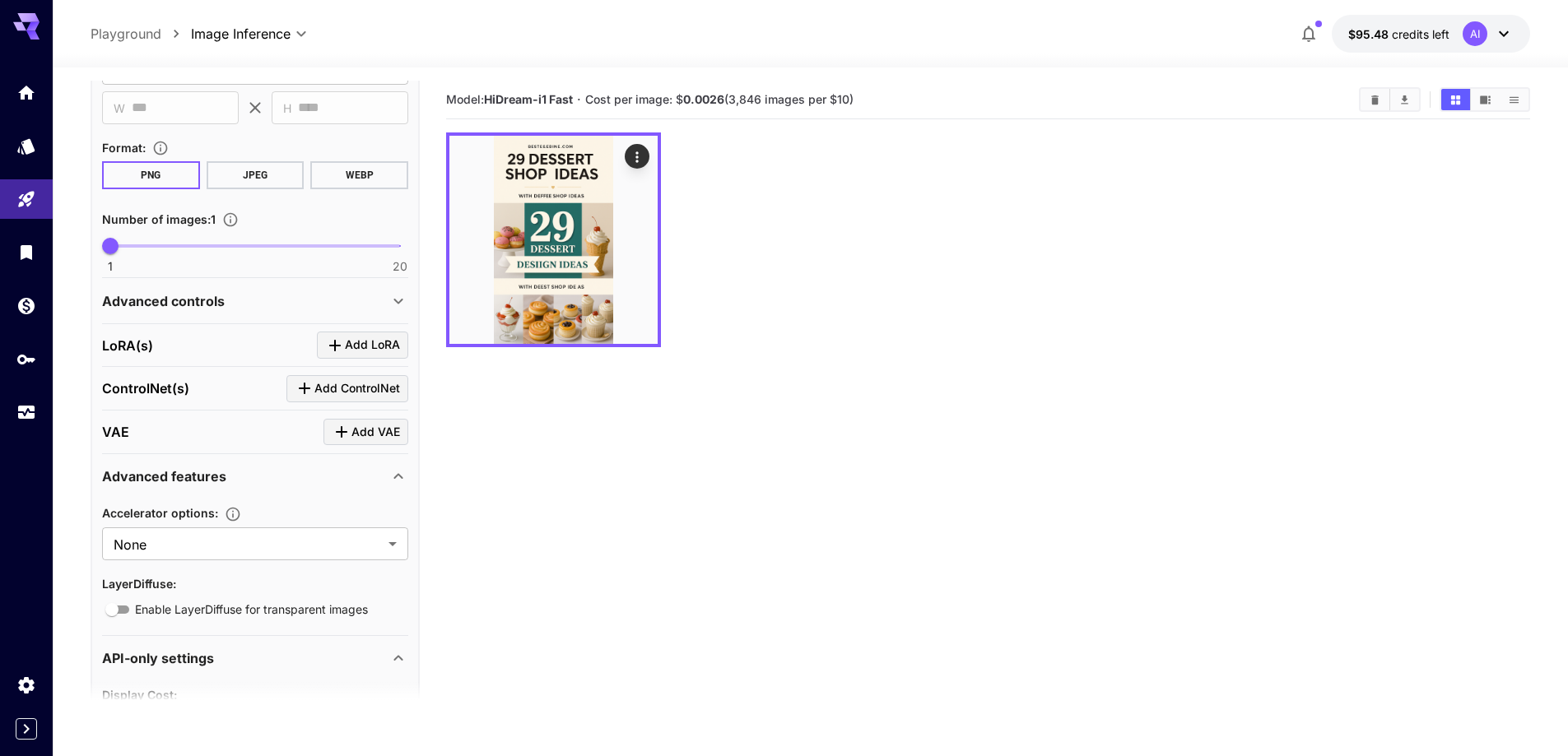
click at [1085, 284] on div at bounding box center [988, 240] width 1084 height 215
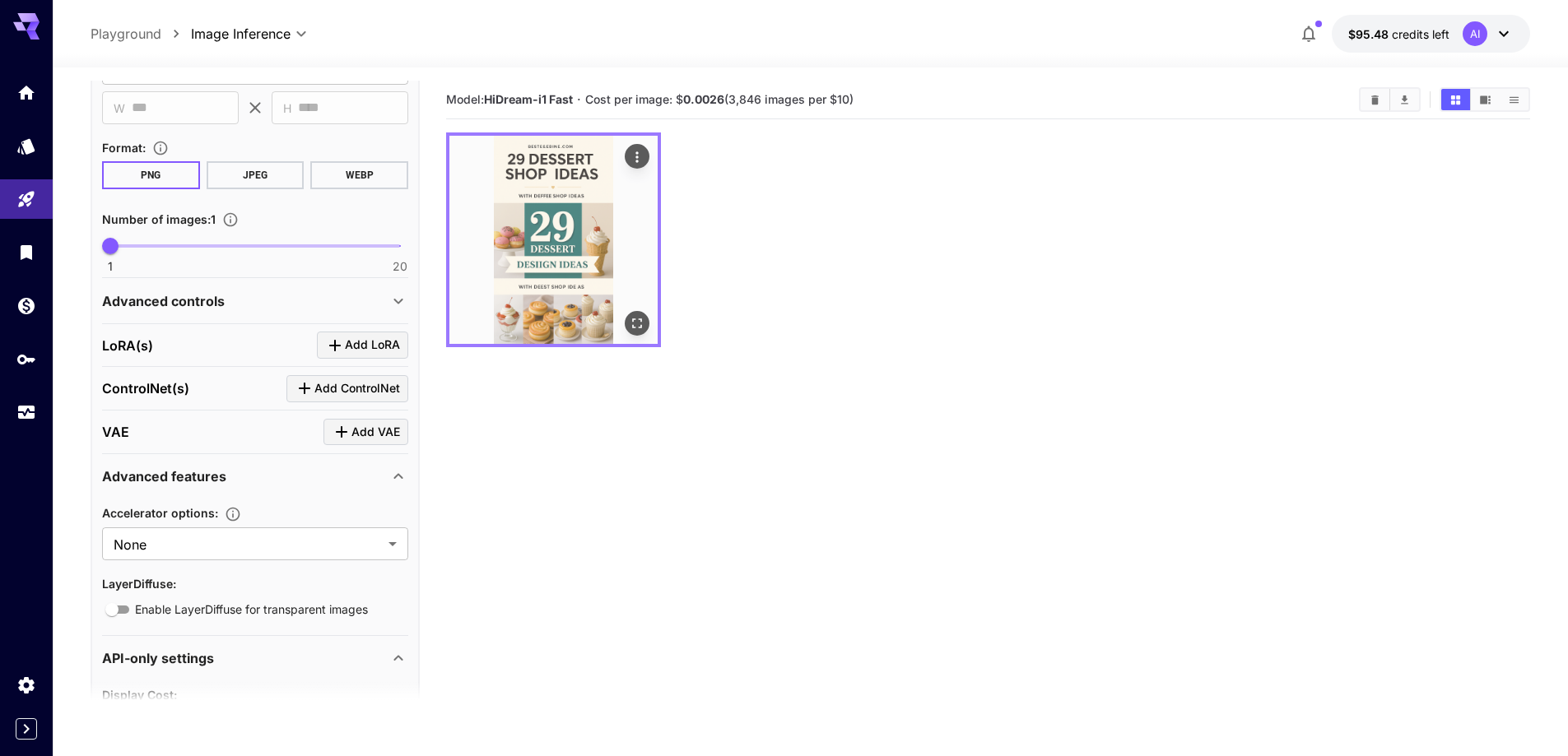
click at [525, 238] on img at bounding box center [553, 239] width 208 height 208
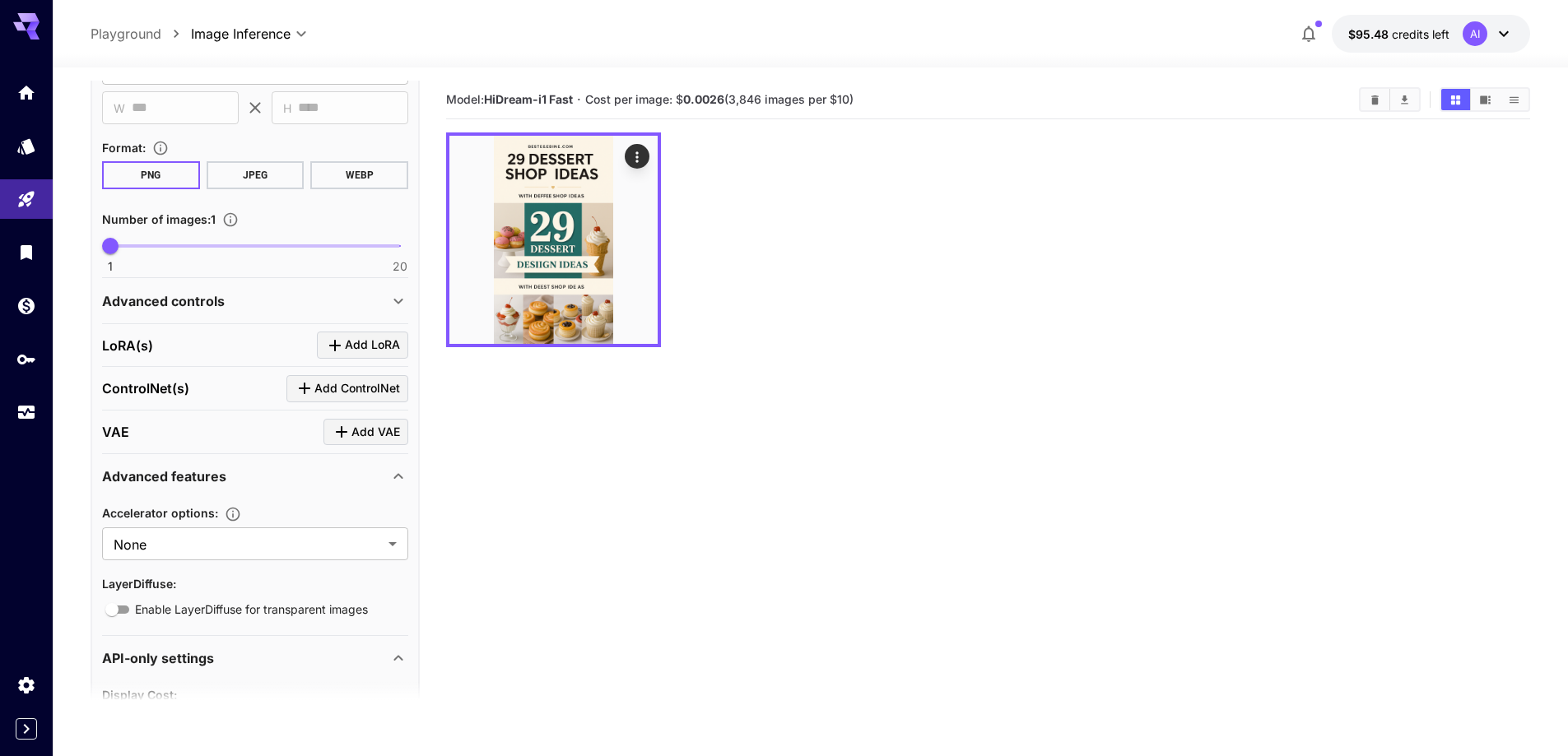
click at [849, 245] on div at bounding box center [988, 240] width 1084 height 215
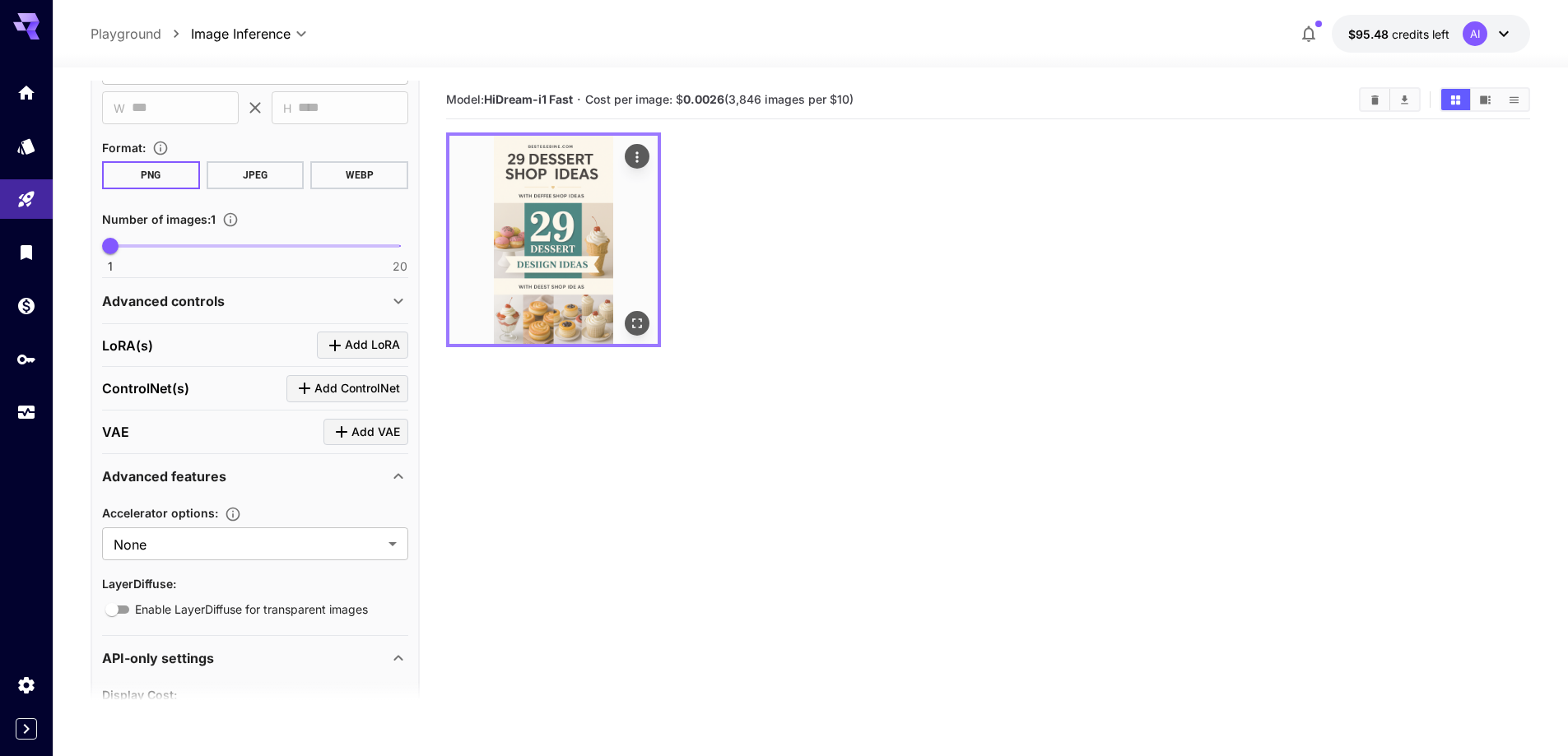
drag, startPoint x: 569, startPoint y: 238, endPoint x: 554, endPoint y: 272, distance: 37.2
click at [554, 276] on img at bounding box center [553, 239] width 208 height 208
click at [639, 157] on icon "Actions" at bounding box center [637, 156] width 16 height 16
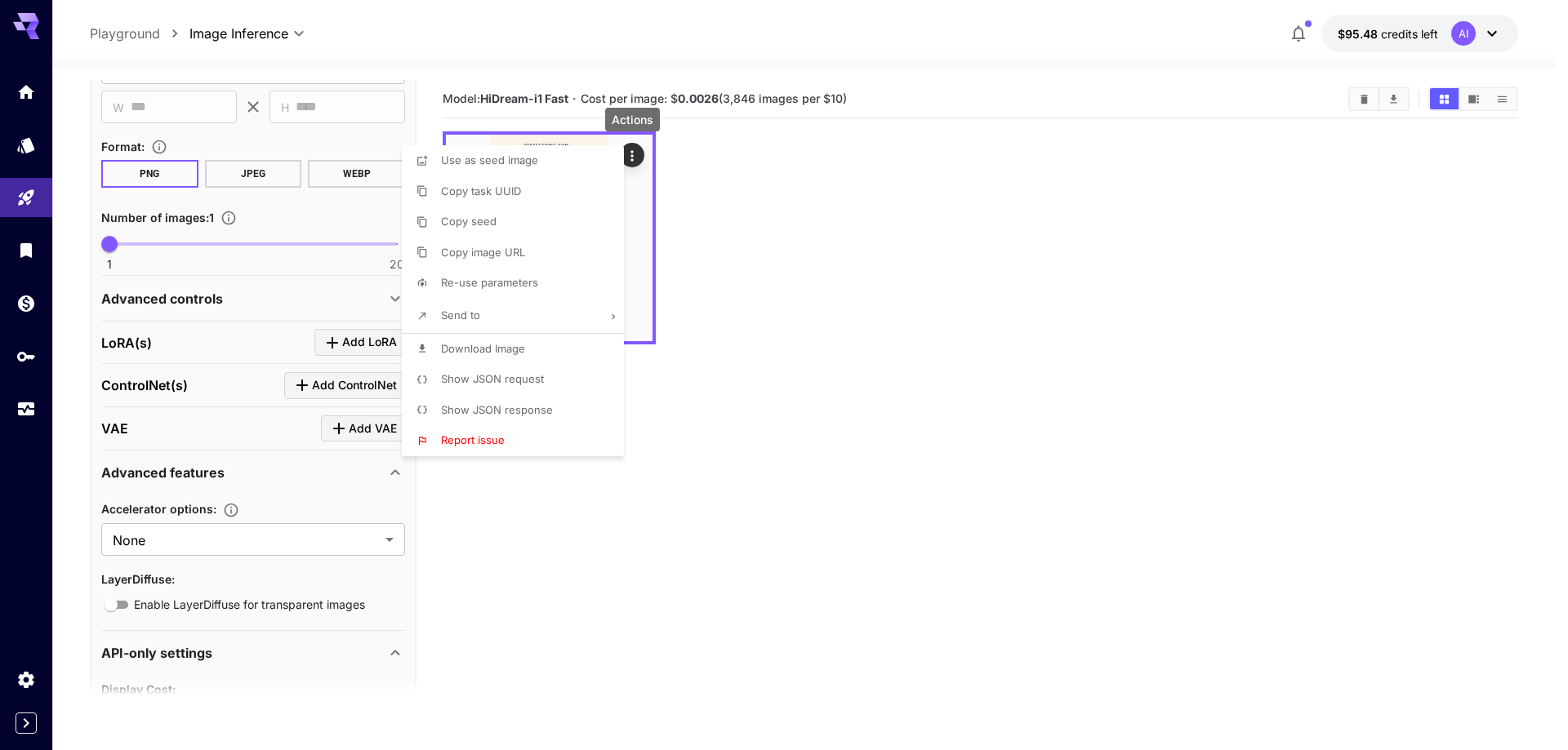
click at [505, 264] on li "Copy image URL" at bounding box center [518, 252] width 232 height 31
click at [815, 294] on div at bounding box center [784, 375] width 1568 height 750
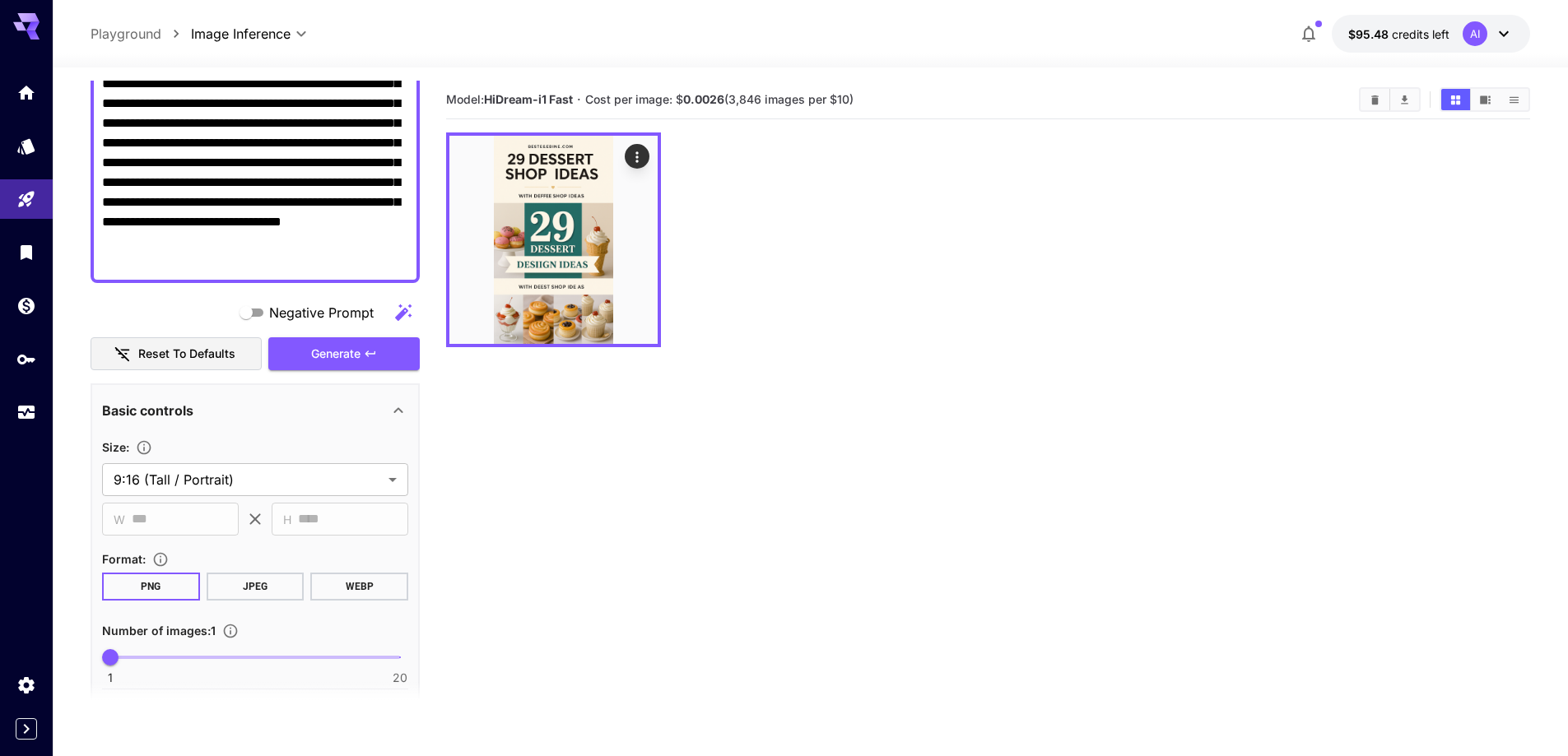
scroll to position [0, 0]
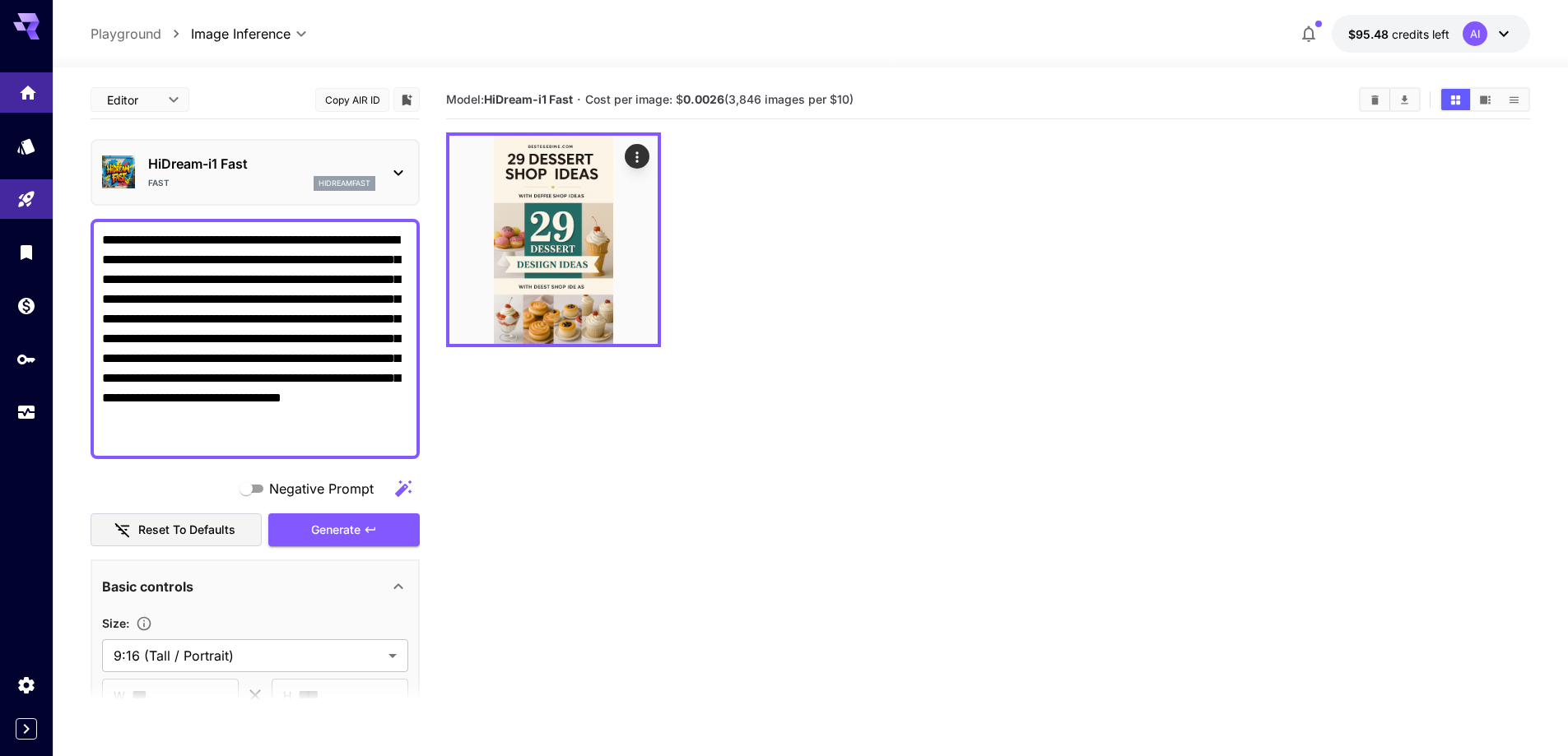
click at [39, 103] on link at bounding box center [26, 92] width 53 height 40
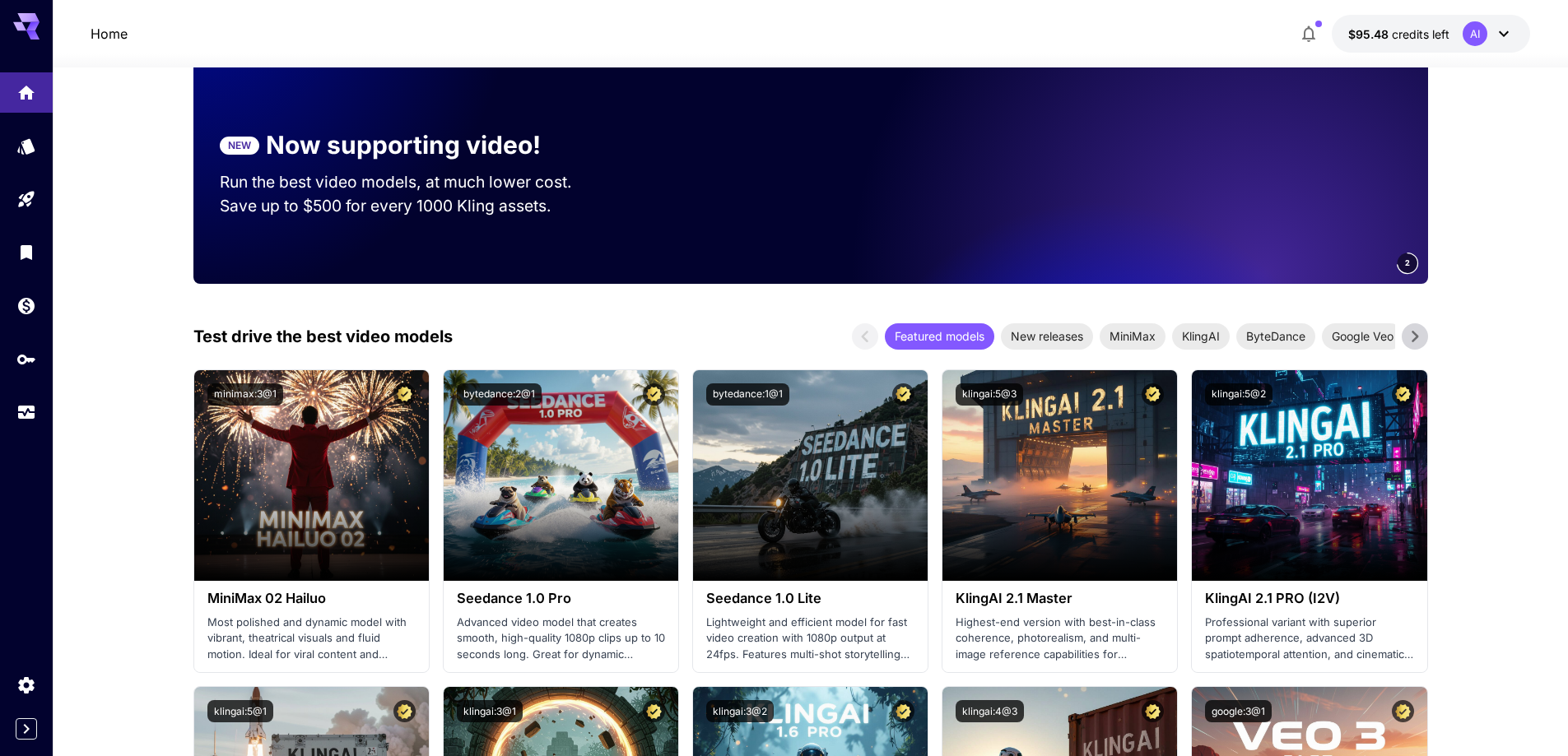
scroll to position [82, 0]
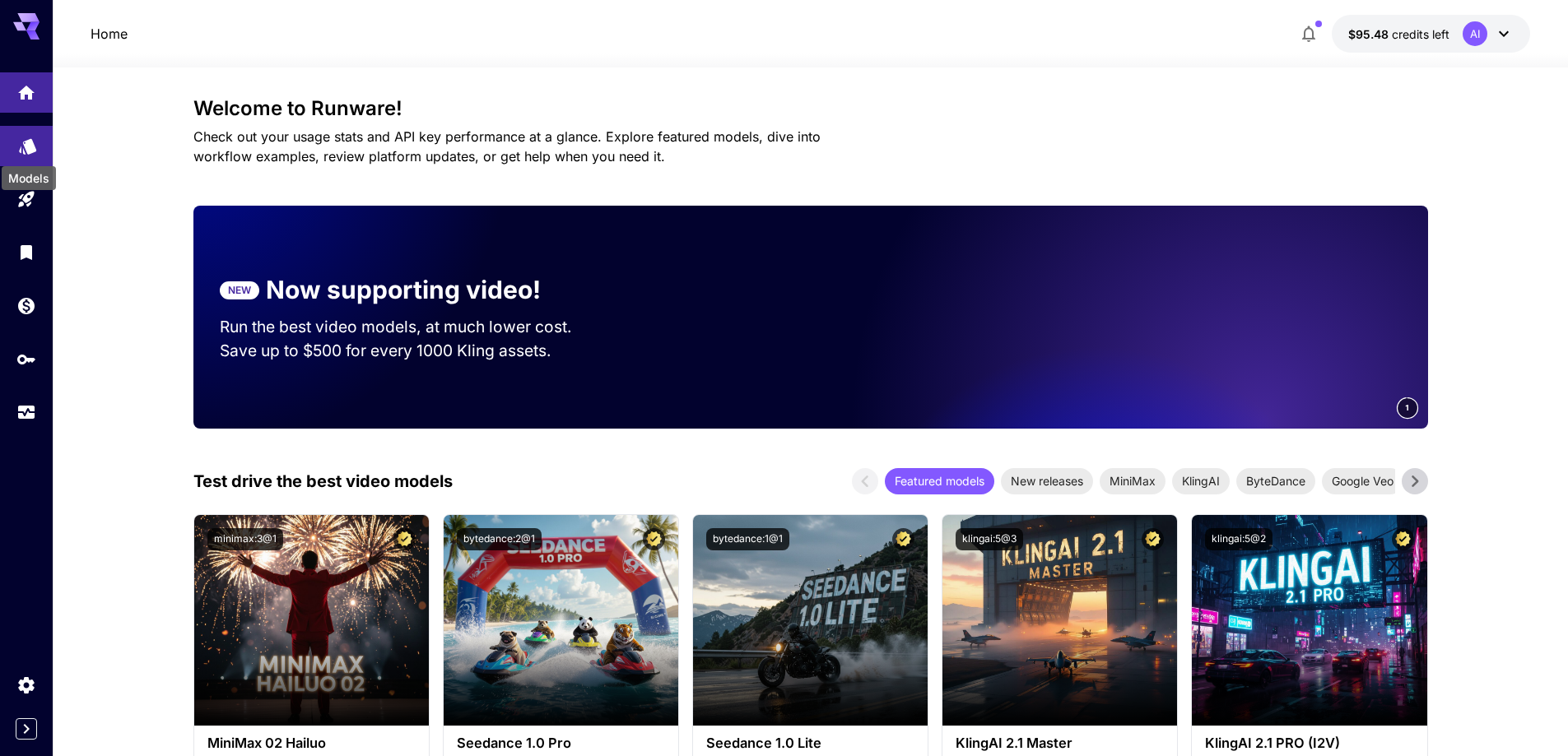
click at [28, 152] on link at bounding box center [26, 146] width 53 height 40
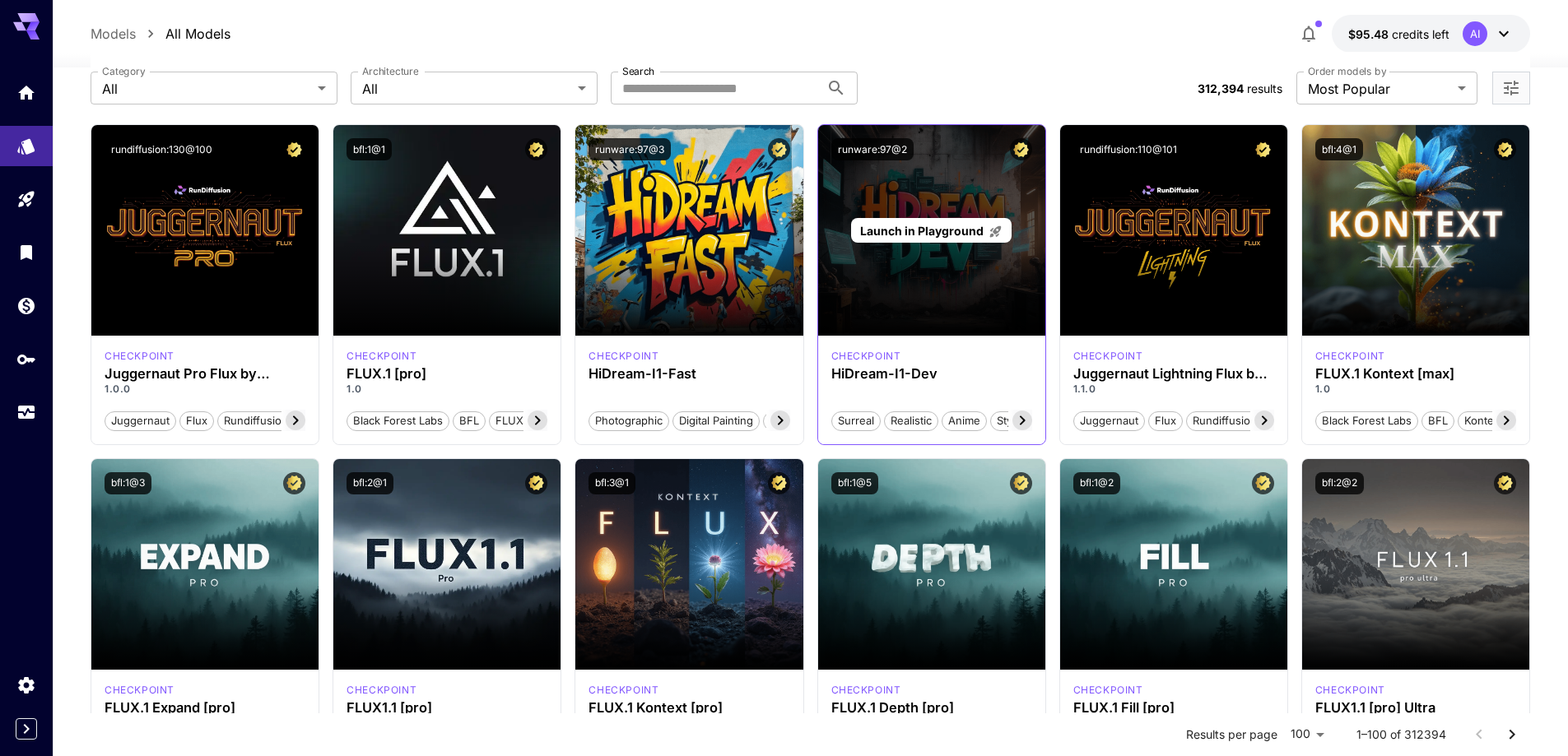
click at [915, 268] on div "Launch in Playground" at bounding box center [931, 231] width 227 height 211
click at [920, 232] on span "Launch in Playground" at bounding box center [921, 231] width 123 height 14
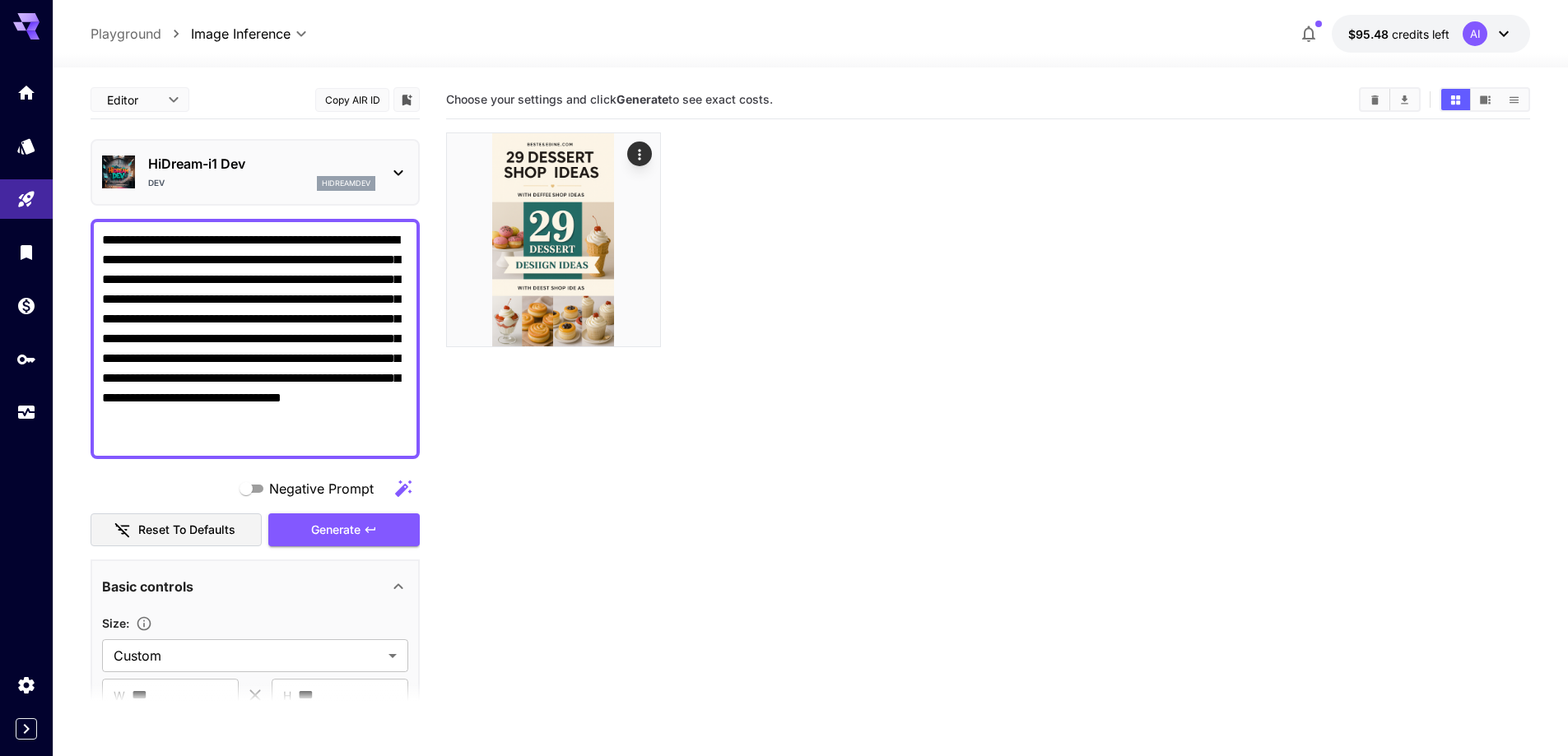
click at [402, 170] on icon at bounding box center [398, 173] width 9 height 6
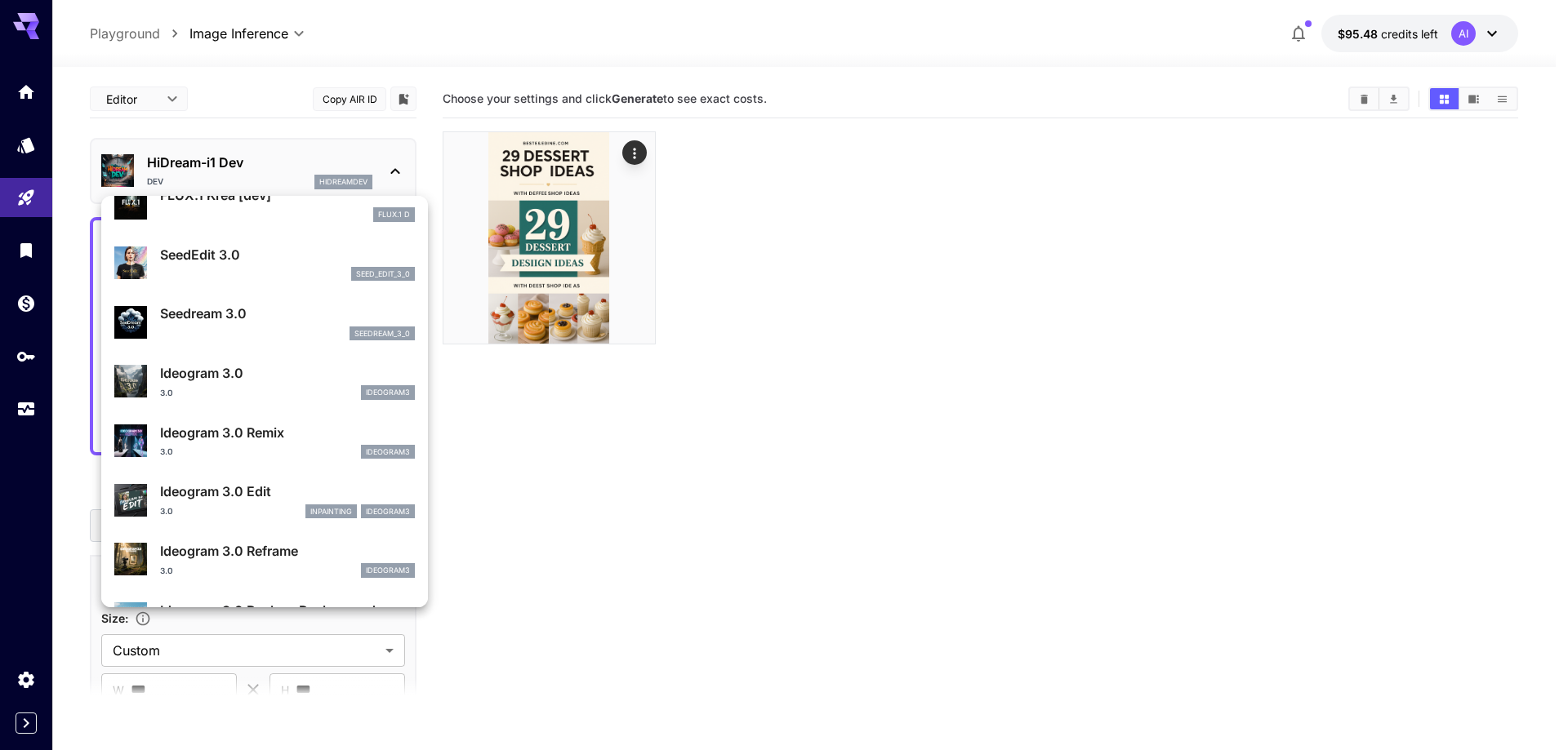
scroll to position [245, 0]
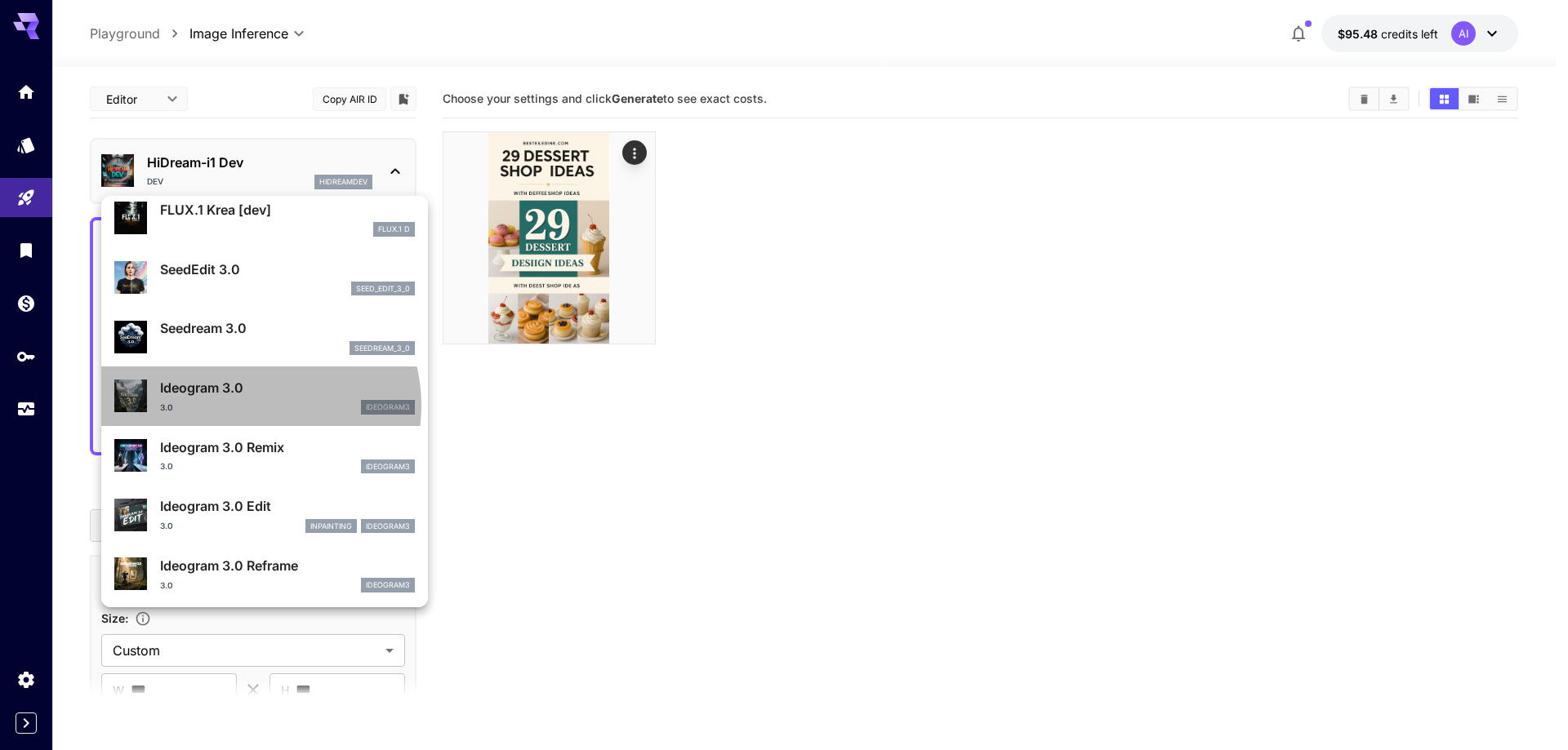
click at [252, 405] on div "3.0 ideogram3" at bounding box center [287, 407] width 255 height 15
type input "**********"
type input "****"
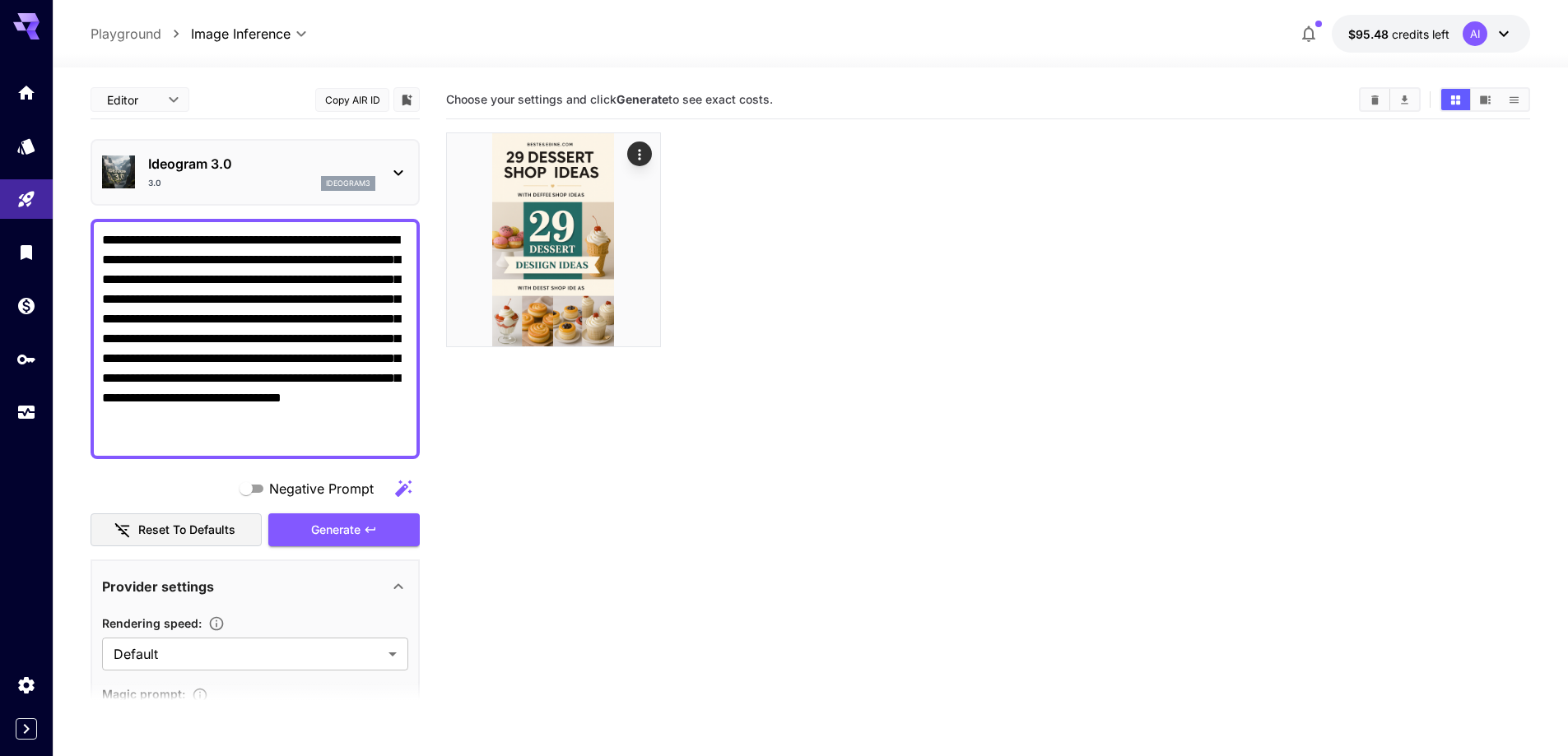
click at [901, 419] on section "Choose your settings and click Generate to see exact costs." at bounding box center [988, 458] width 1084 height 756
click at [219, 186] on div "3.0 ideogram3" at bounding box center [261, 184] width 227 height 15
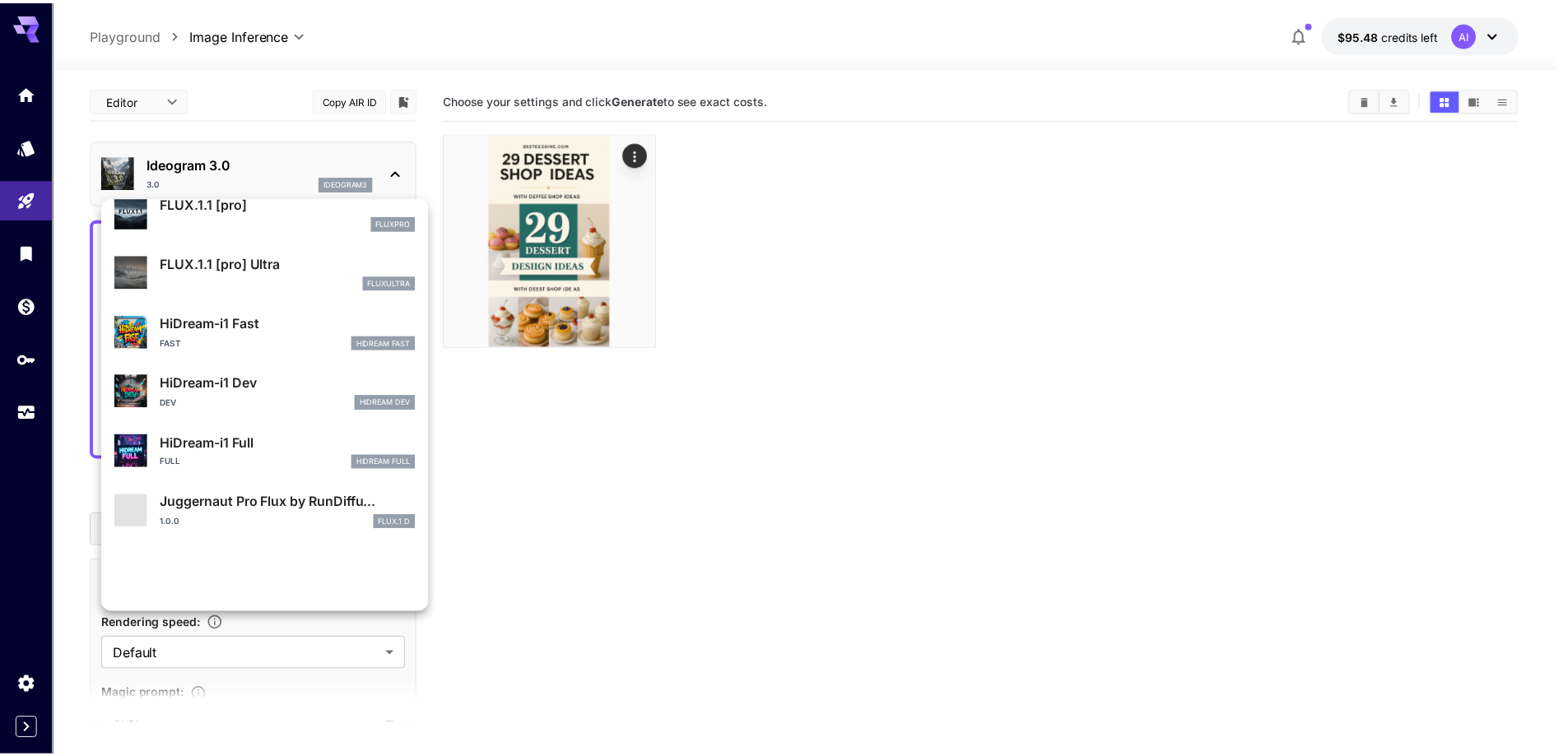
scroll to position [1151, 0]
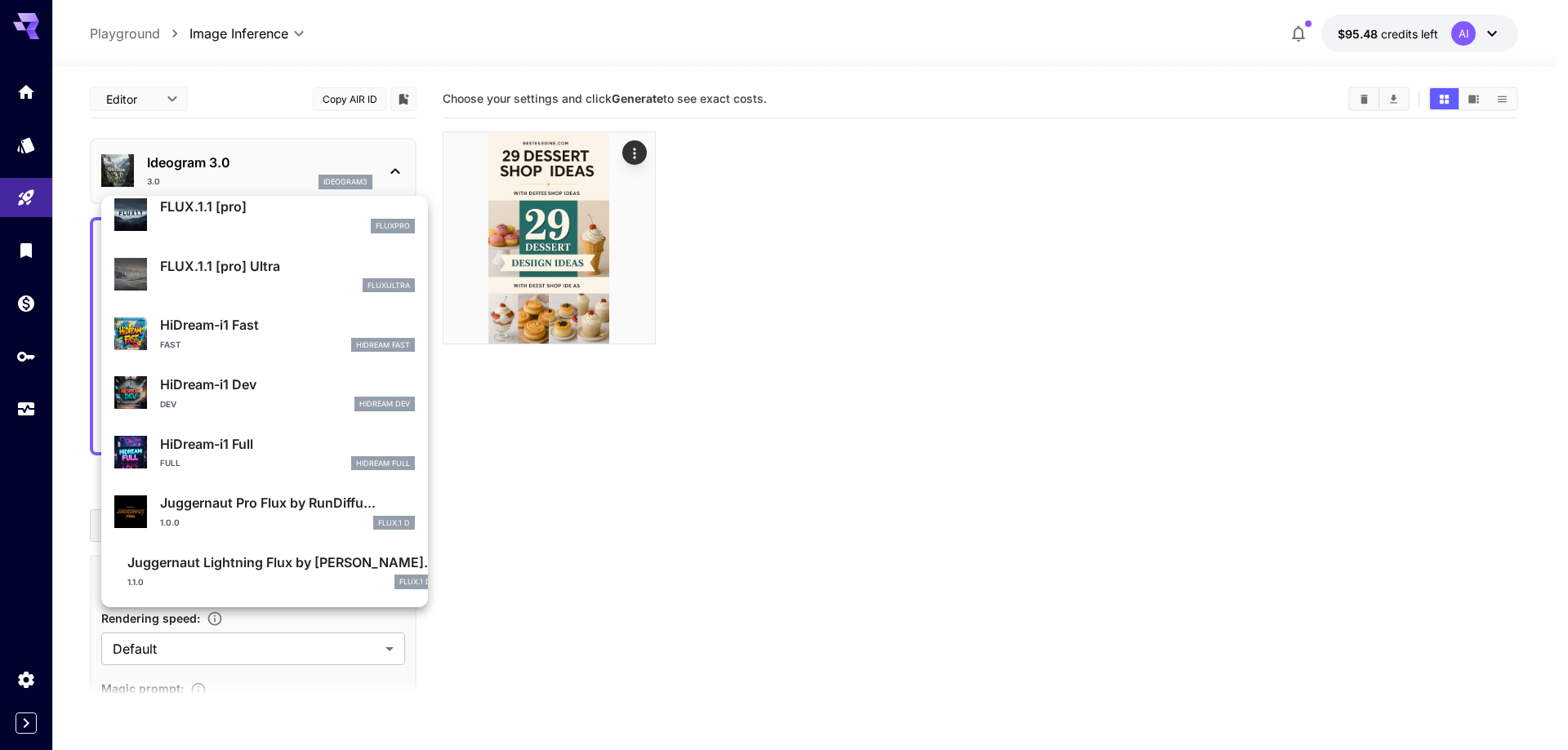
click at [254, 389] on p "HiDream-i1 Dev" at bounding box center [287, 384] width 255 height 20
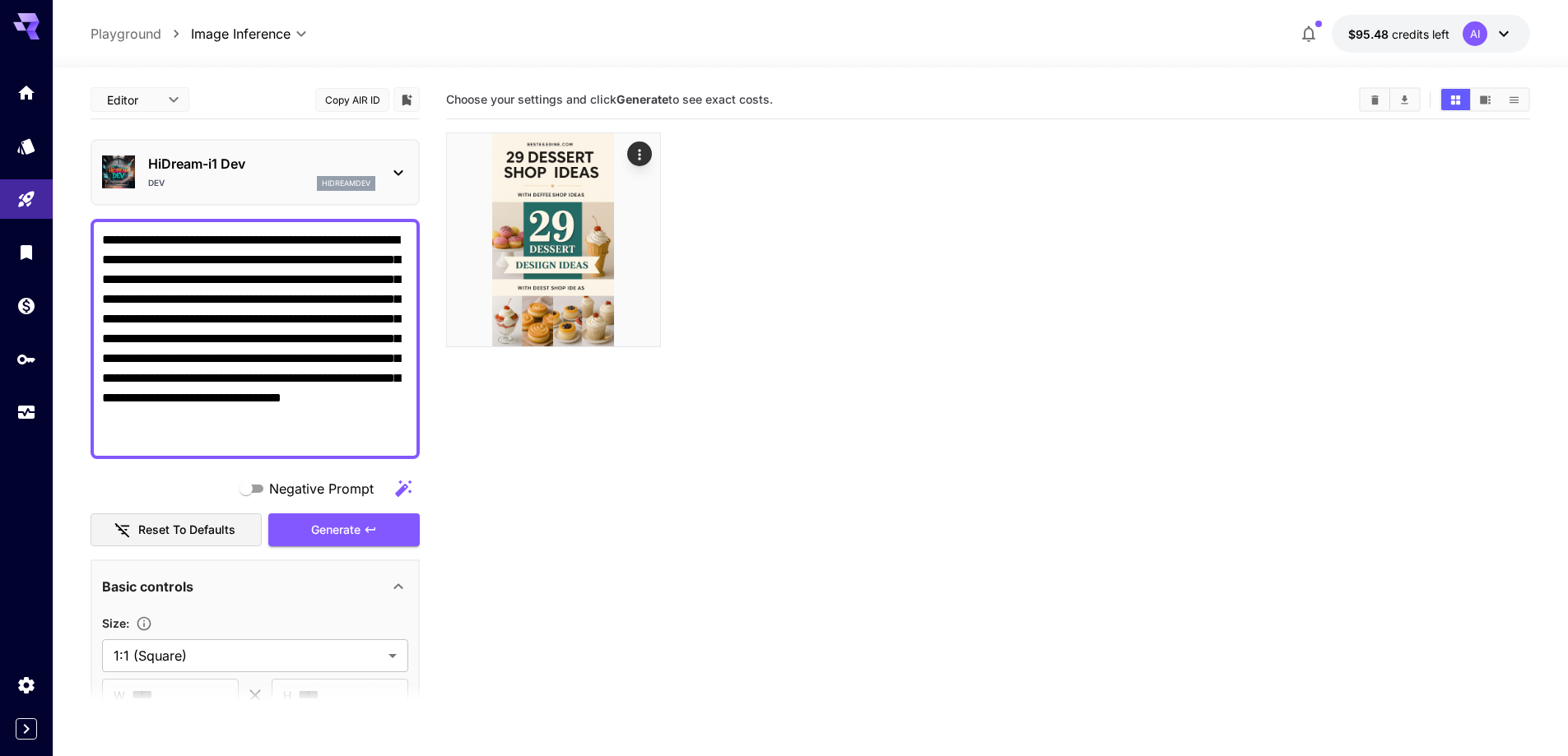
click at [279, 186] on div "Dev hidreamdev" at bounding box center [261, 184] width 227 height 15
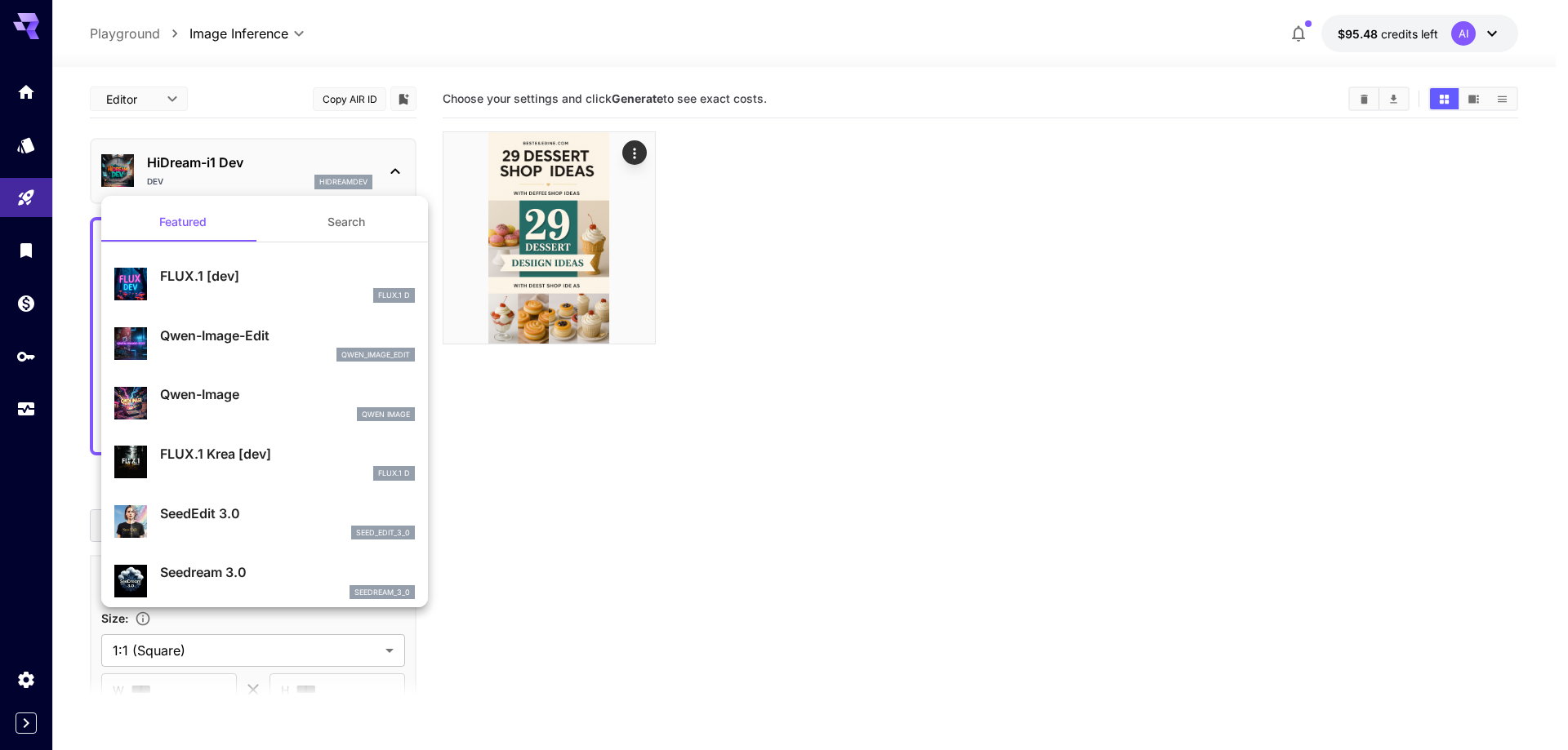
click at [770, 541] on div at bounding box center [784, 375] width 1568 height 750
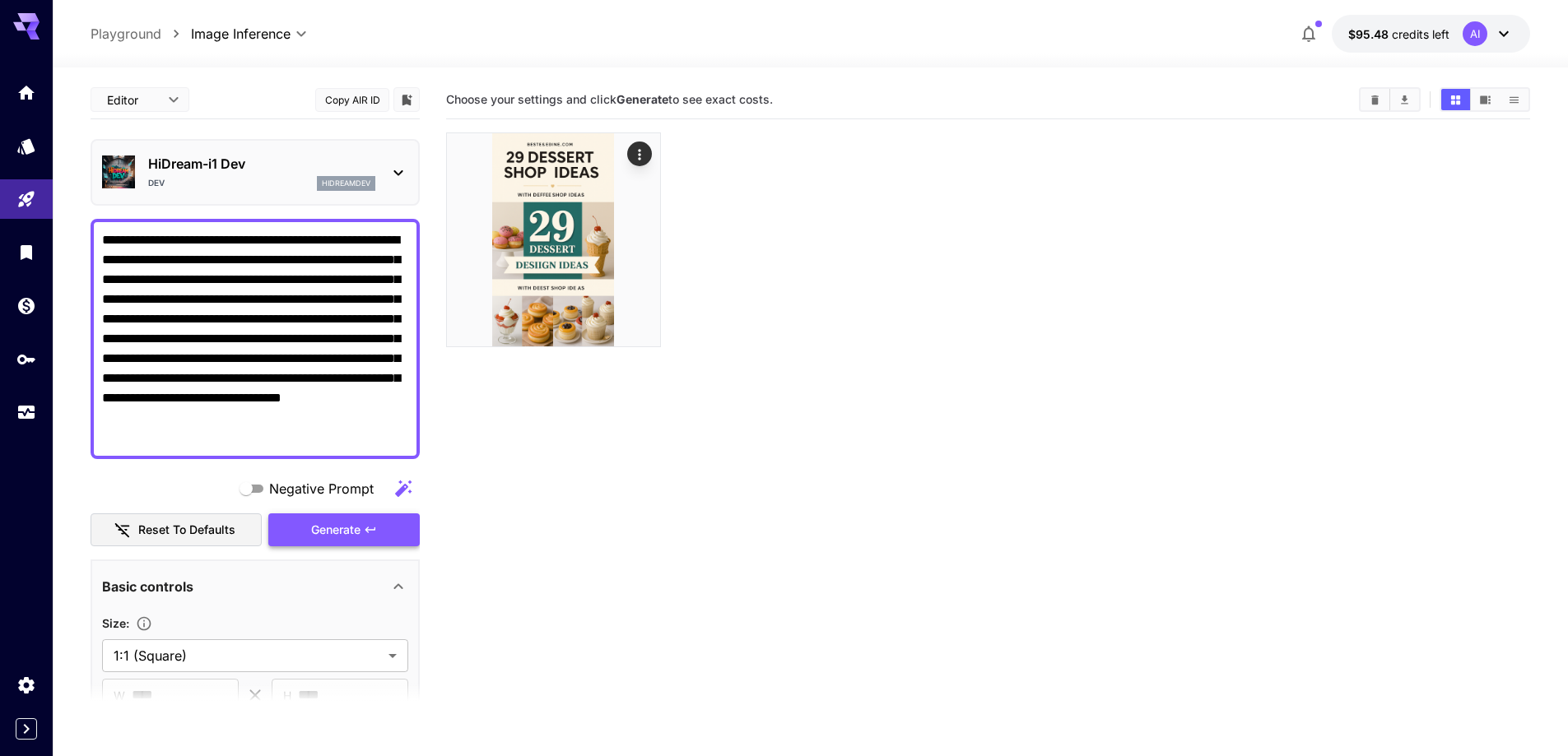
click at [333, 536] on span "Generate" at bounding box center [335, 530] width 49 height 21
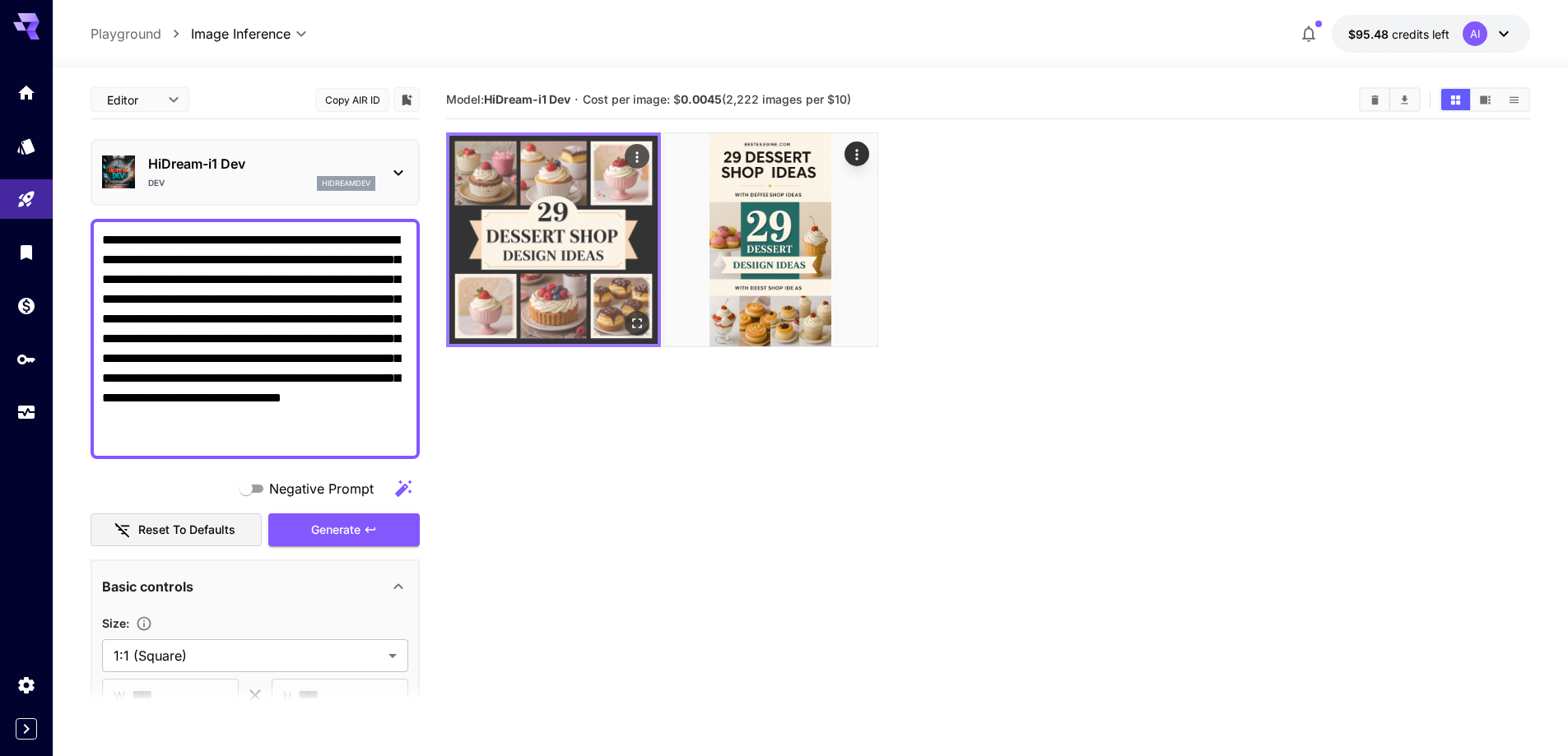
click at [508, 265] on img at bounding box center [553, 239] width 208 height 208
click at [558, 226] on img at bounding box center [553, 239] width 208 height 208
click at [639, 324] on icon "Open in fullscreen" at bounding box center [637, 323] width 16 height 16
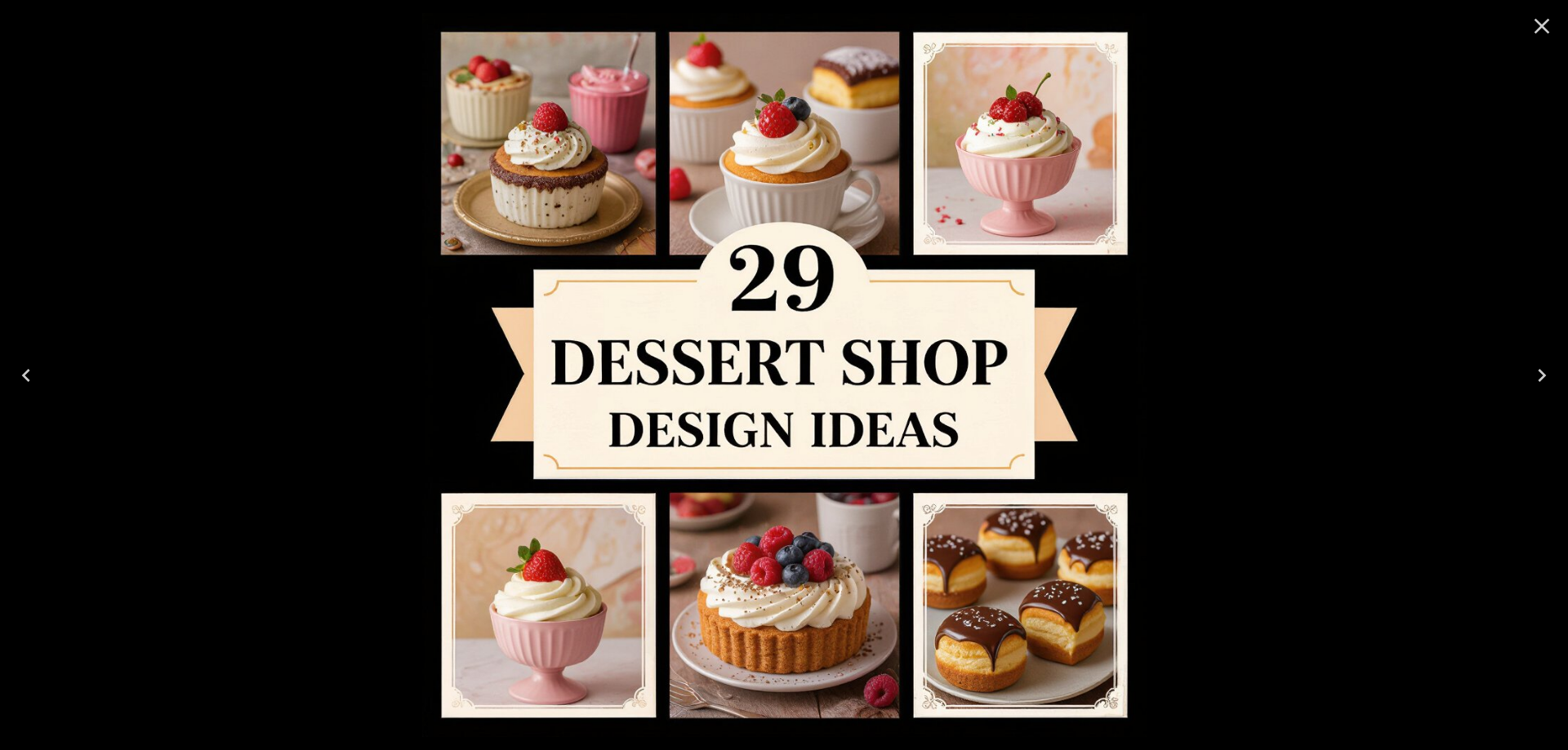
click at [1545, 30] on icon "Close" at bounding box center [1542, 26] width 26 height 26
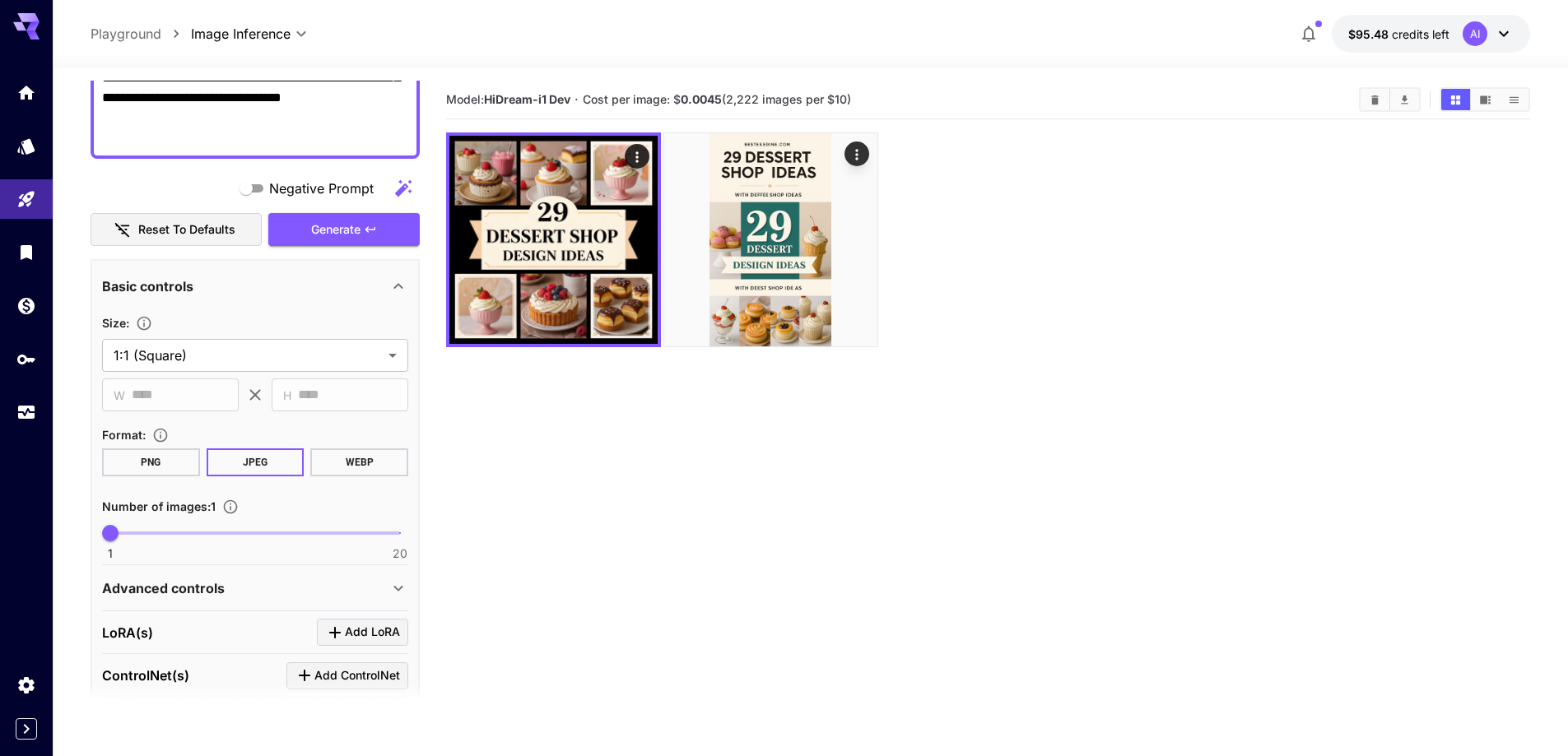
scroll to position [330, 0]
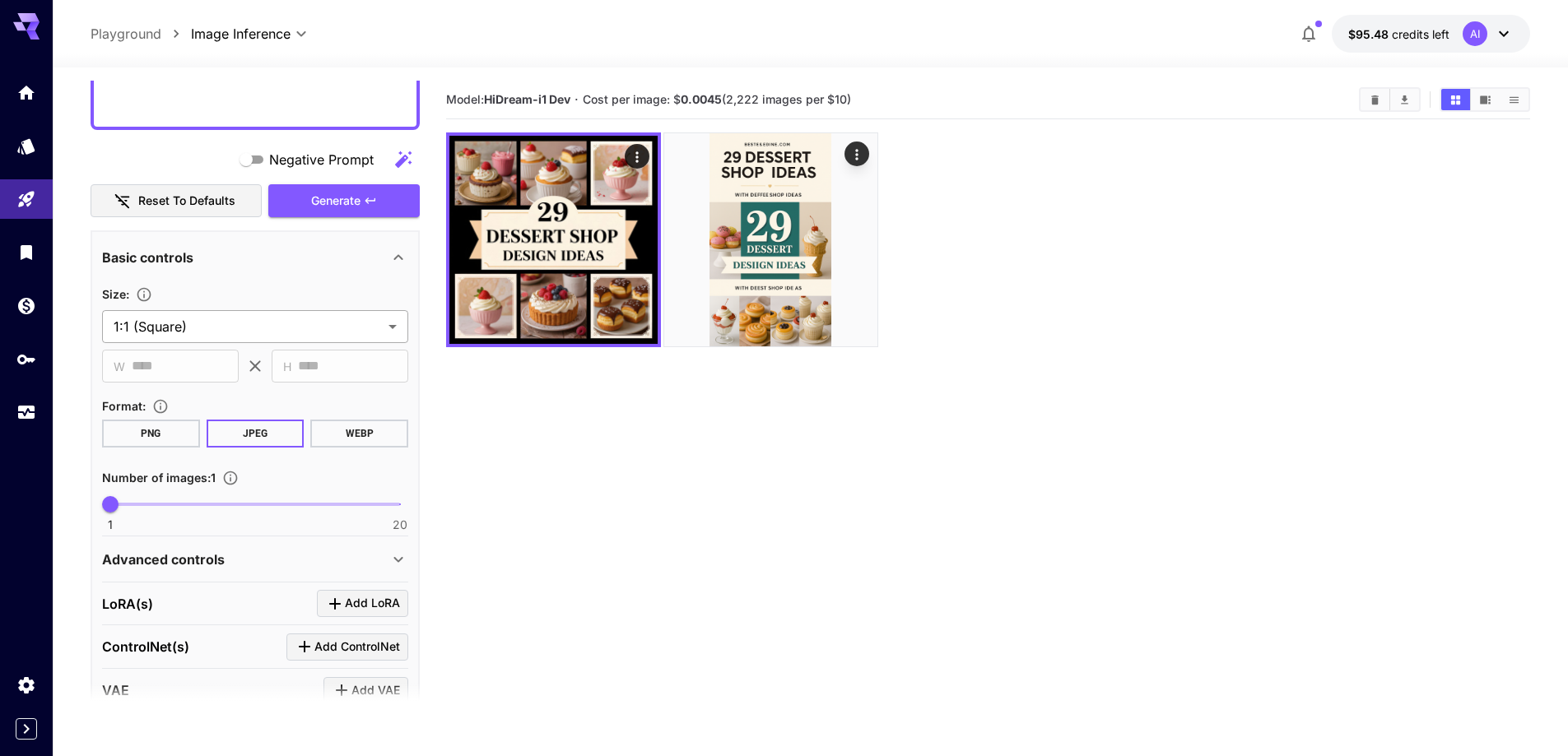
click at [193, 330] on body "**********" at bounding box center [784, 442] width 1568 height 886
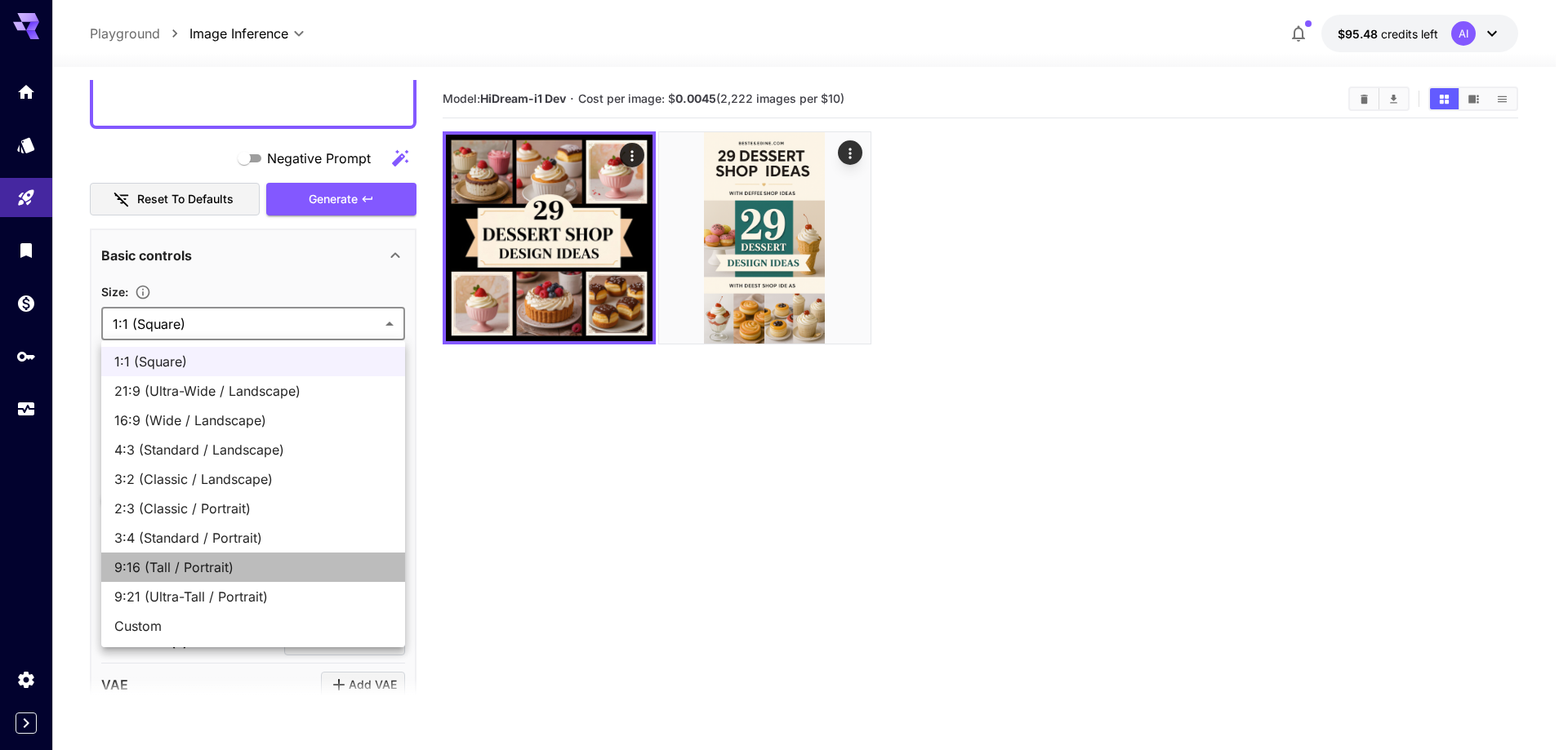
click at [185, 572] on span "9:16 (Tall / Portrait)" at bounding box center [252, 567] width 278 height 20
type input "**********"
type input "***"
type input "****"
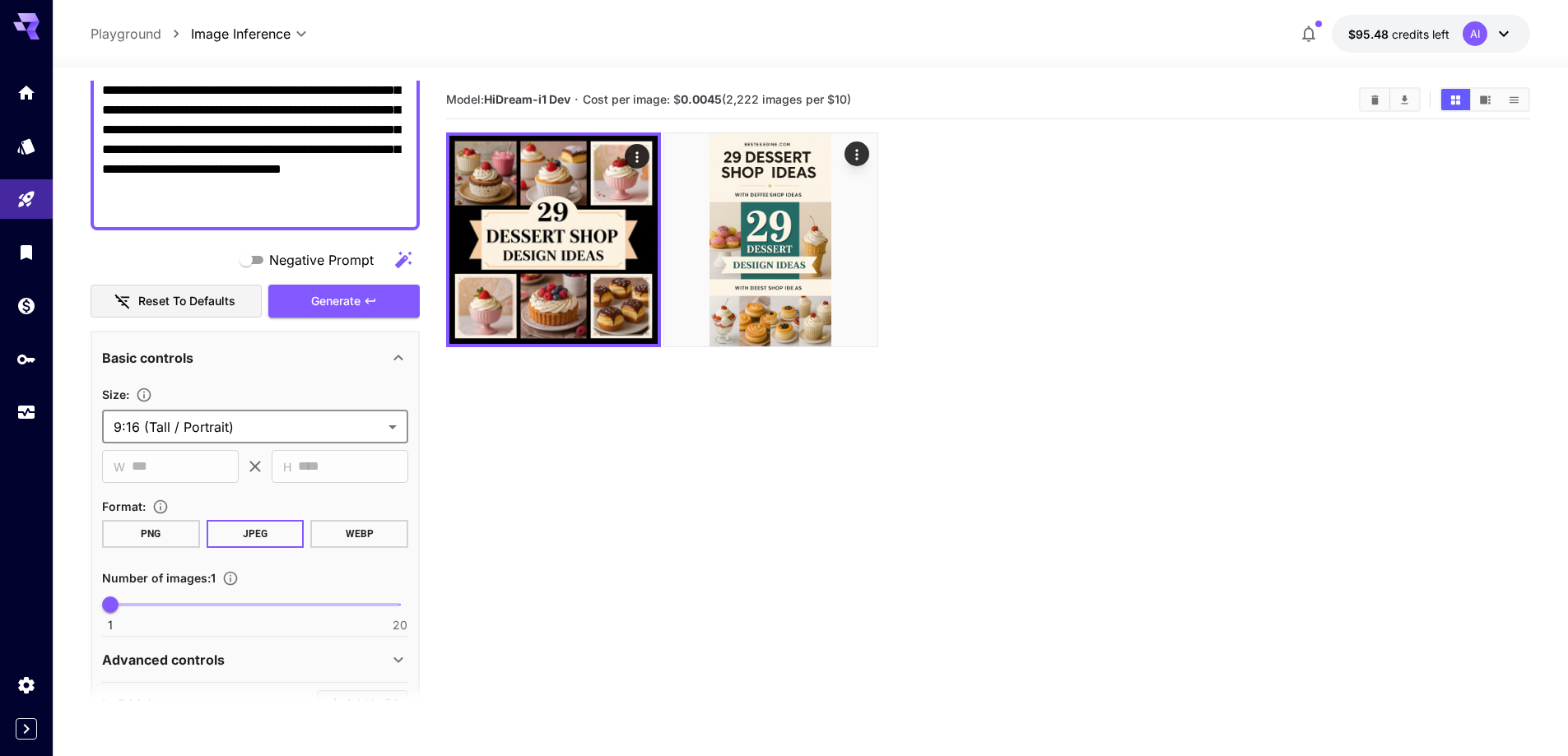
scroll to position [82, 0]
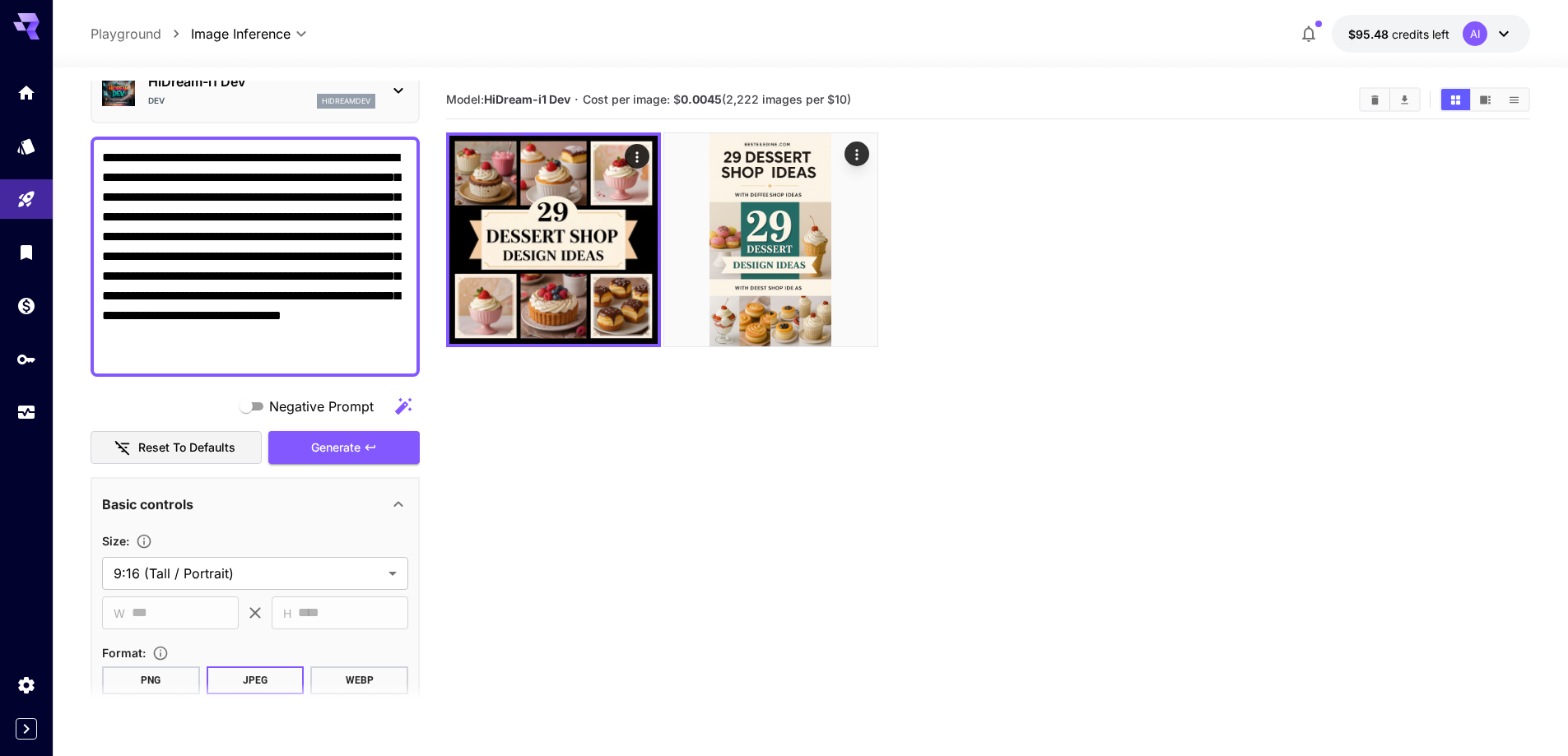
click at [215, 230] on textarea "**********" at bounding box center [254, 256] width 306 height 217
paste textarea
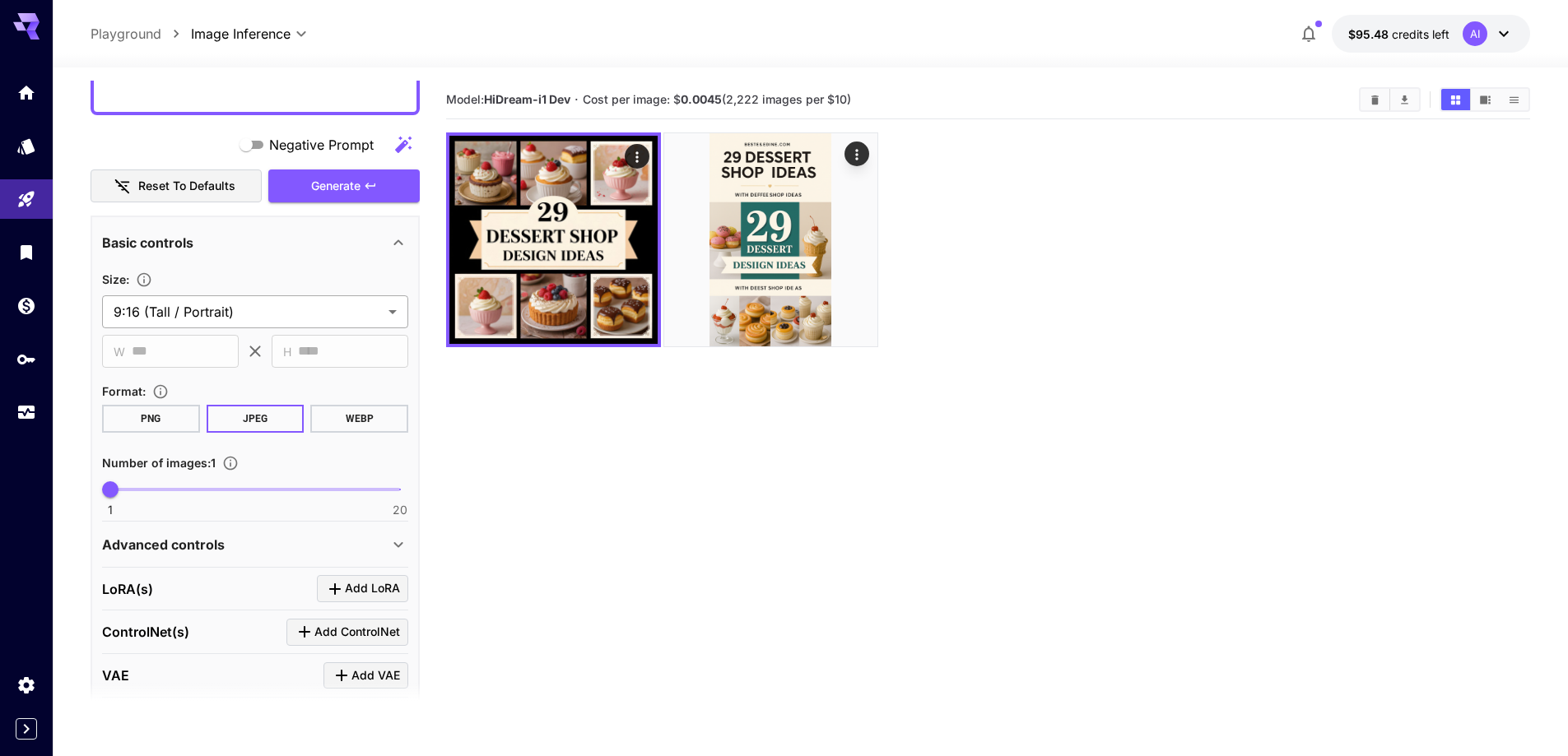
scroll to position [330, 0]
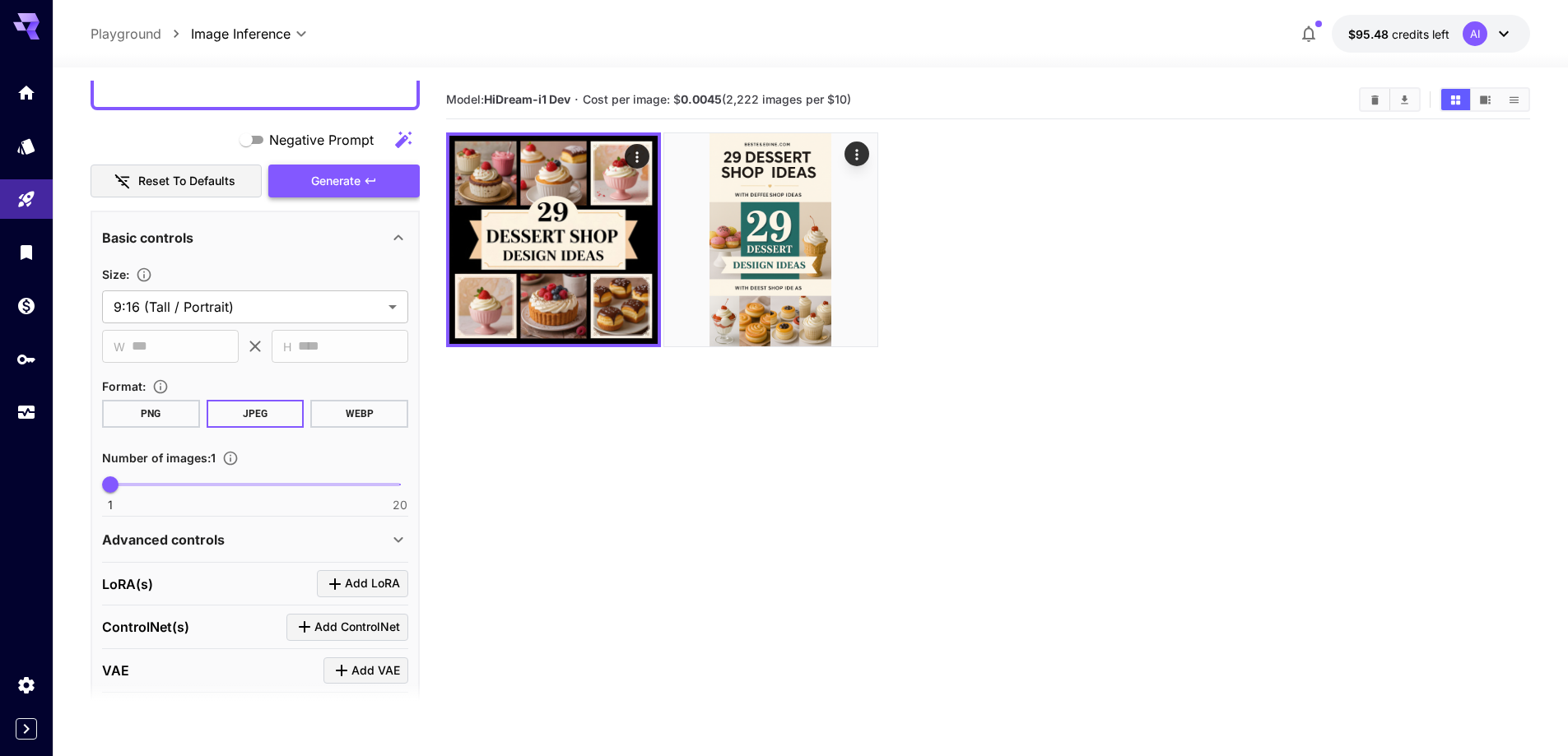
type textarea "**********"
click at [335, 182] on span "Generate" at bounding box center [335, 182] width 49 height 21
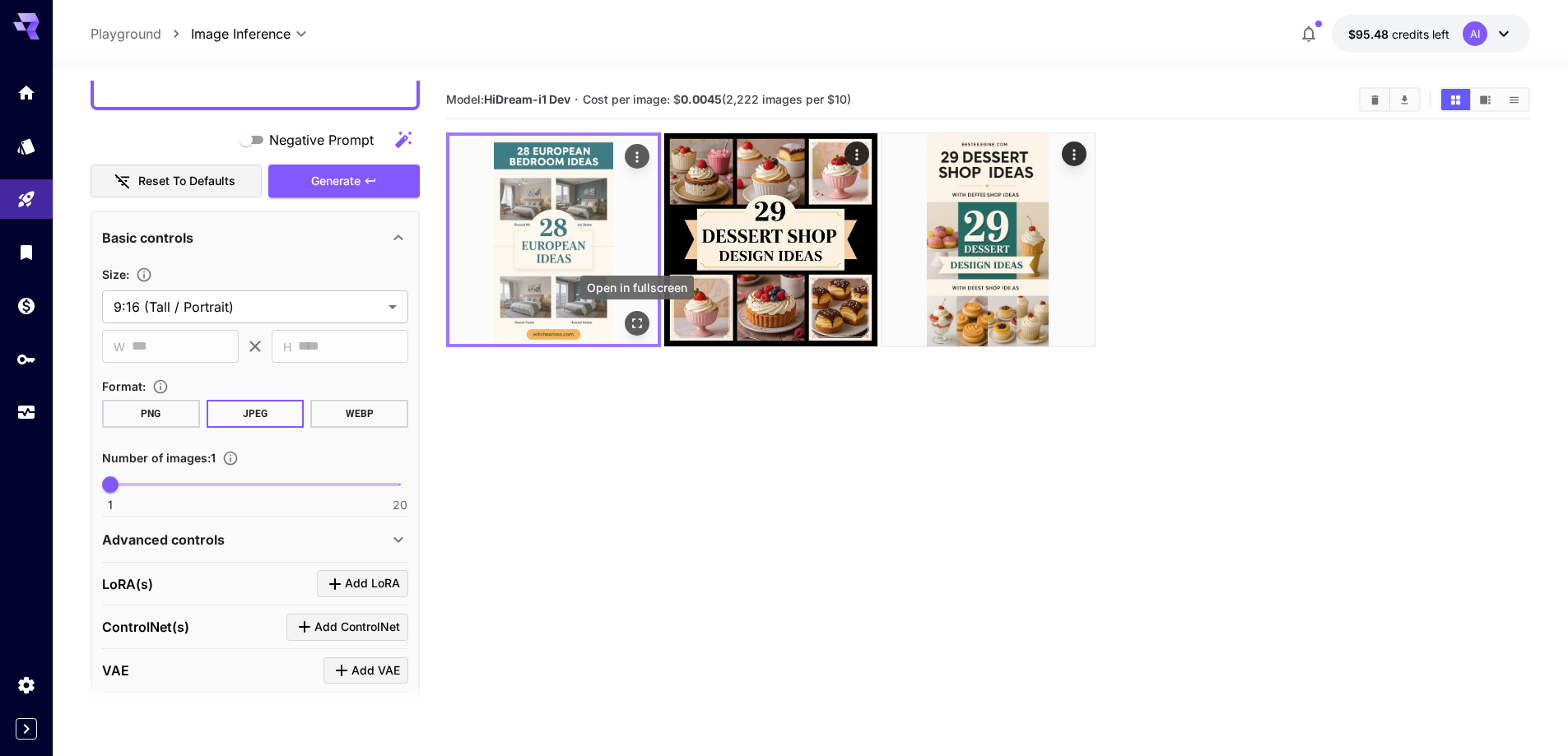
click at [635, 319] on icon "Open in fullscreen" at bounding box center [637, 323] width 9 height 9
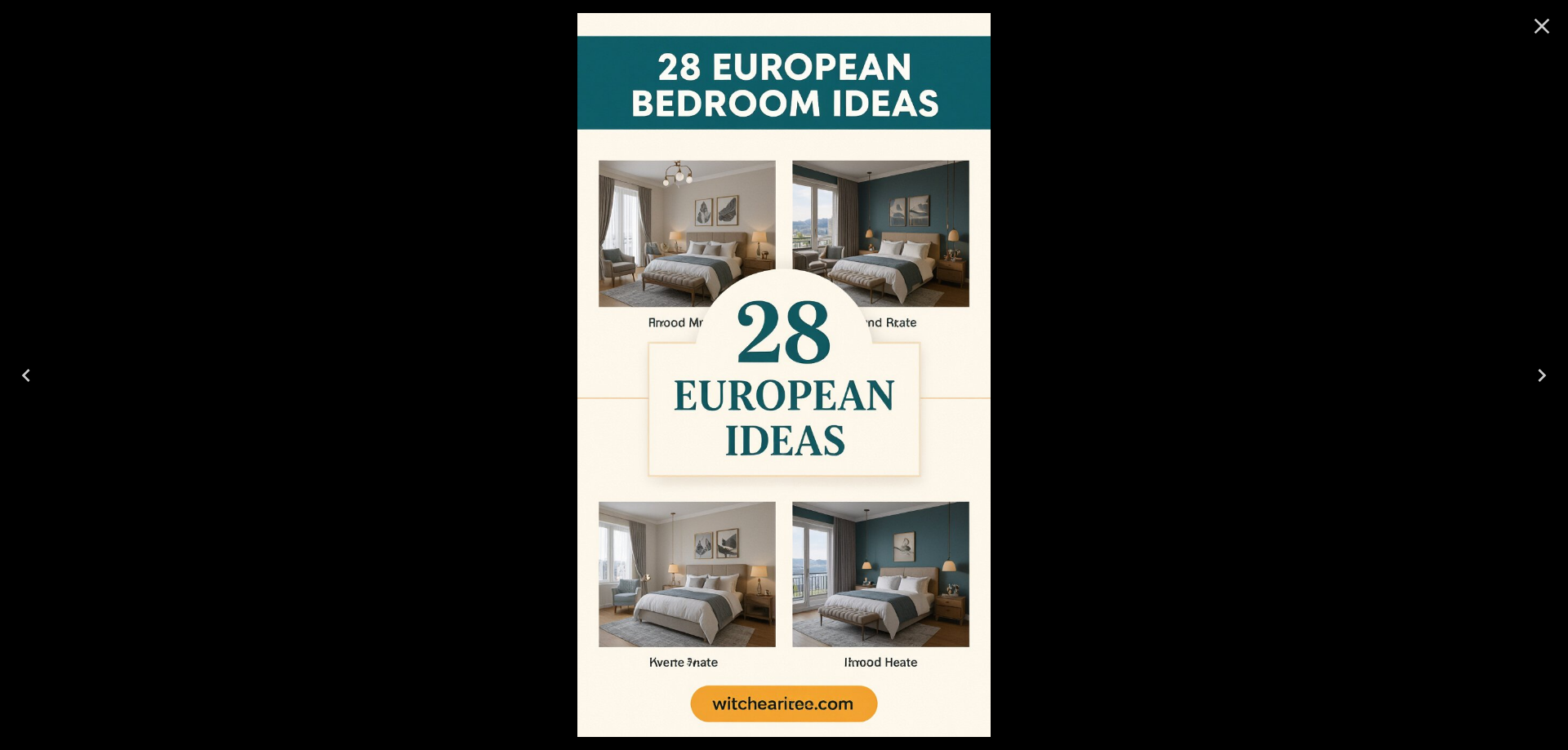
click at [1547, 28] on icon "Close" at bounding box center [1542, 26] width 26 height 26
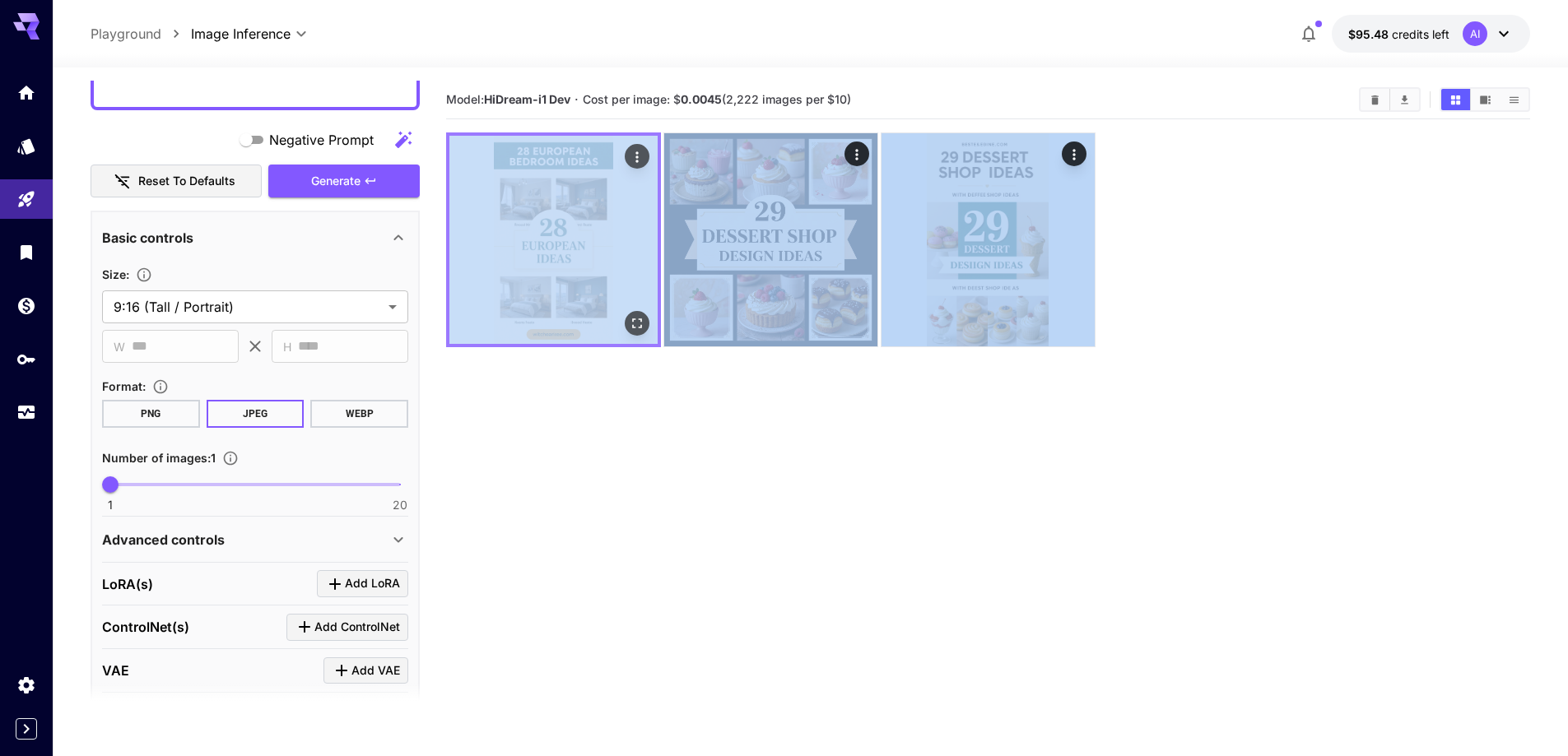
drag, startPoint x: 1043, startPoint y: 419, endPoint x: 465, endPoint y: 280, distance: 594.5
click at [455, 266] on section "Model: HiDream-i1 Dev · Cost per image: $ 0.0045 (2,222 images per $10)" at bounding box center [988, 458] width 1084 height 756
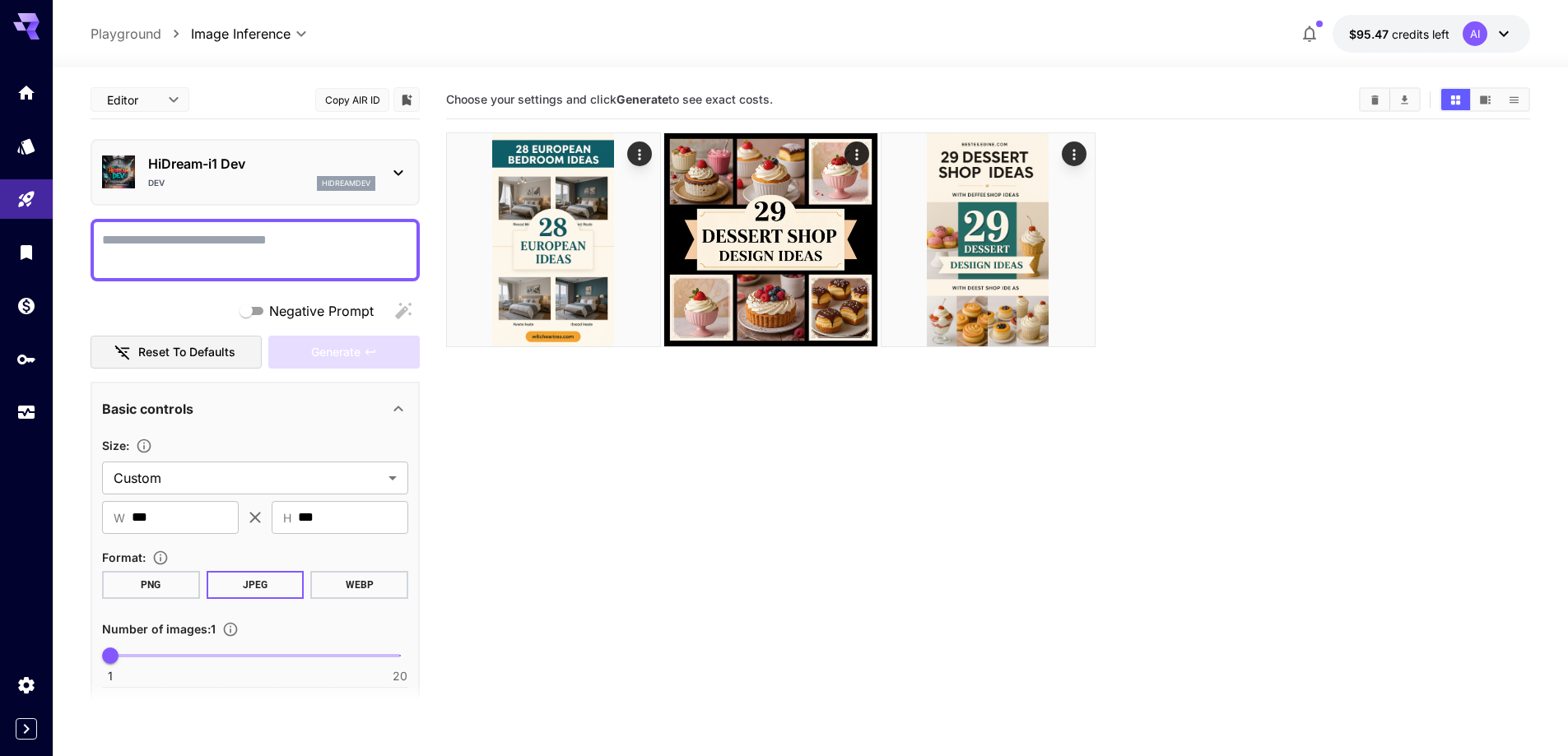
click at [406, 173] on icon at bounding box center [398, 172] width 20 height 20
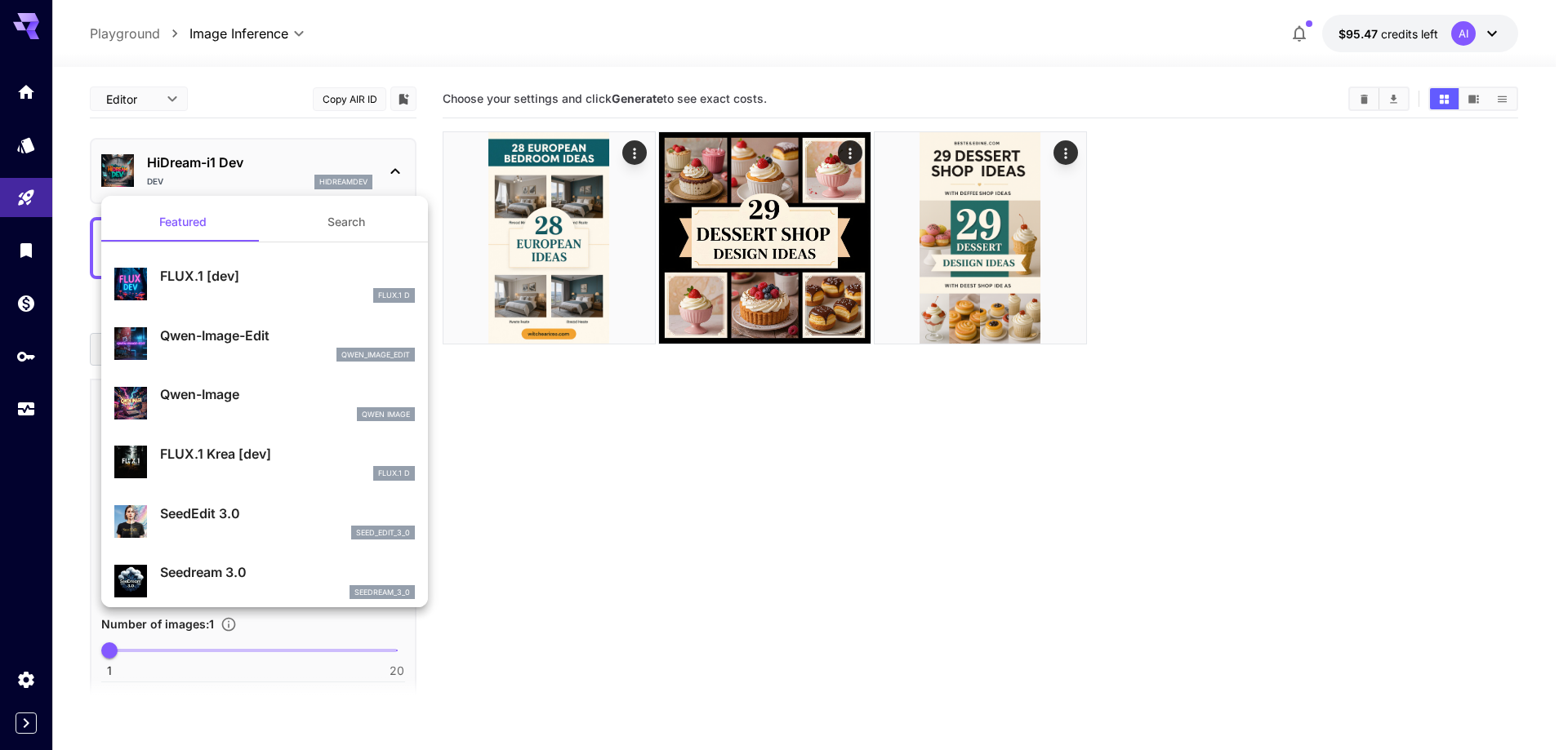
click at [78, 92] on div at bounding box center [784, 375] width 1568 height 750
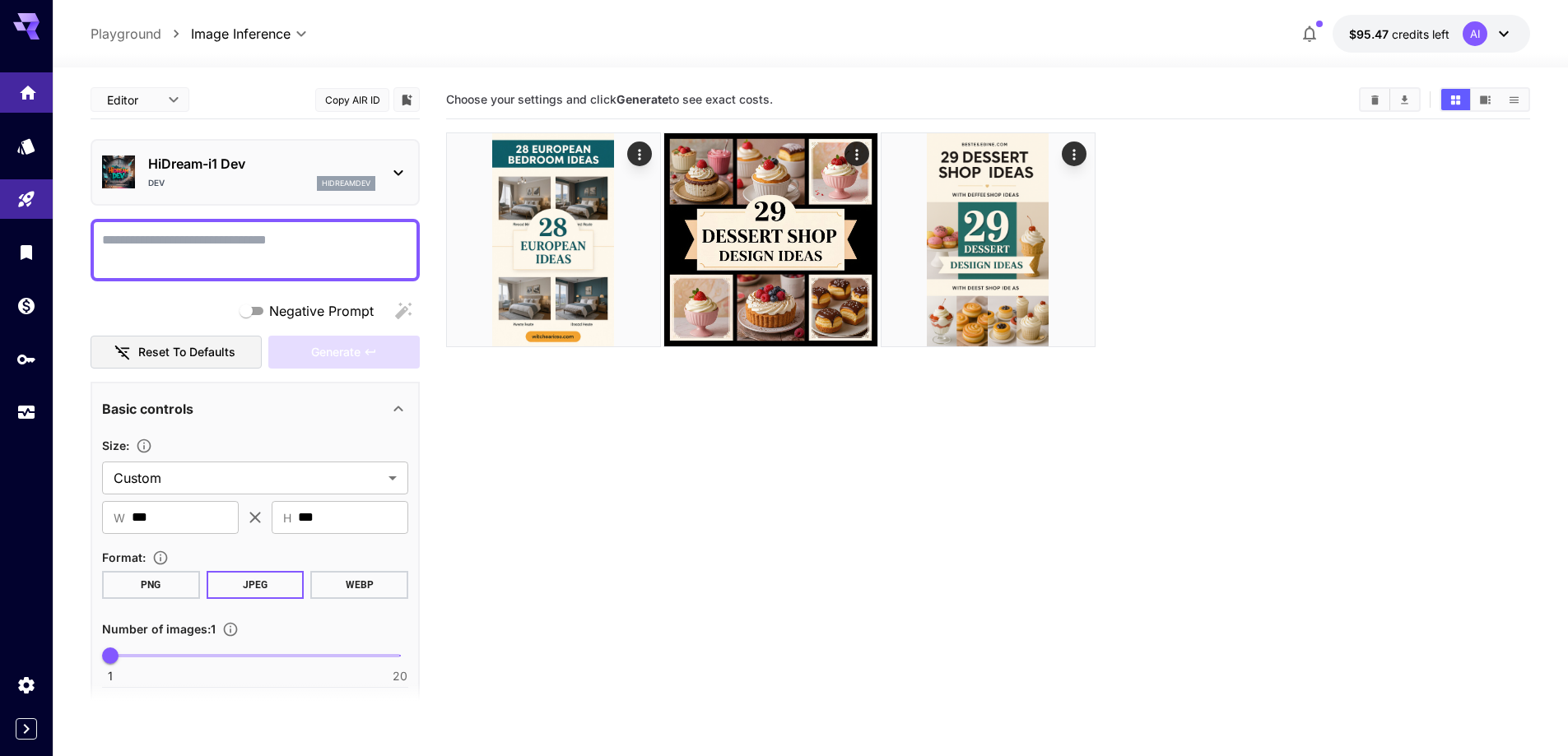
click at [35, 98] on link at bounding box center [26, 92] width 53 height 40
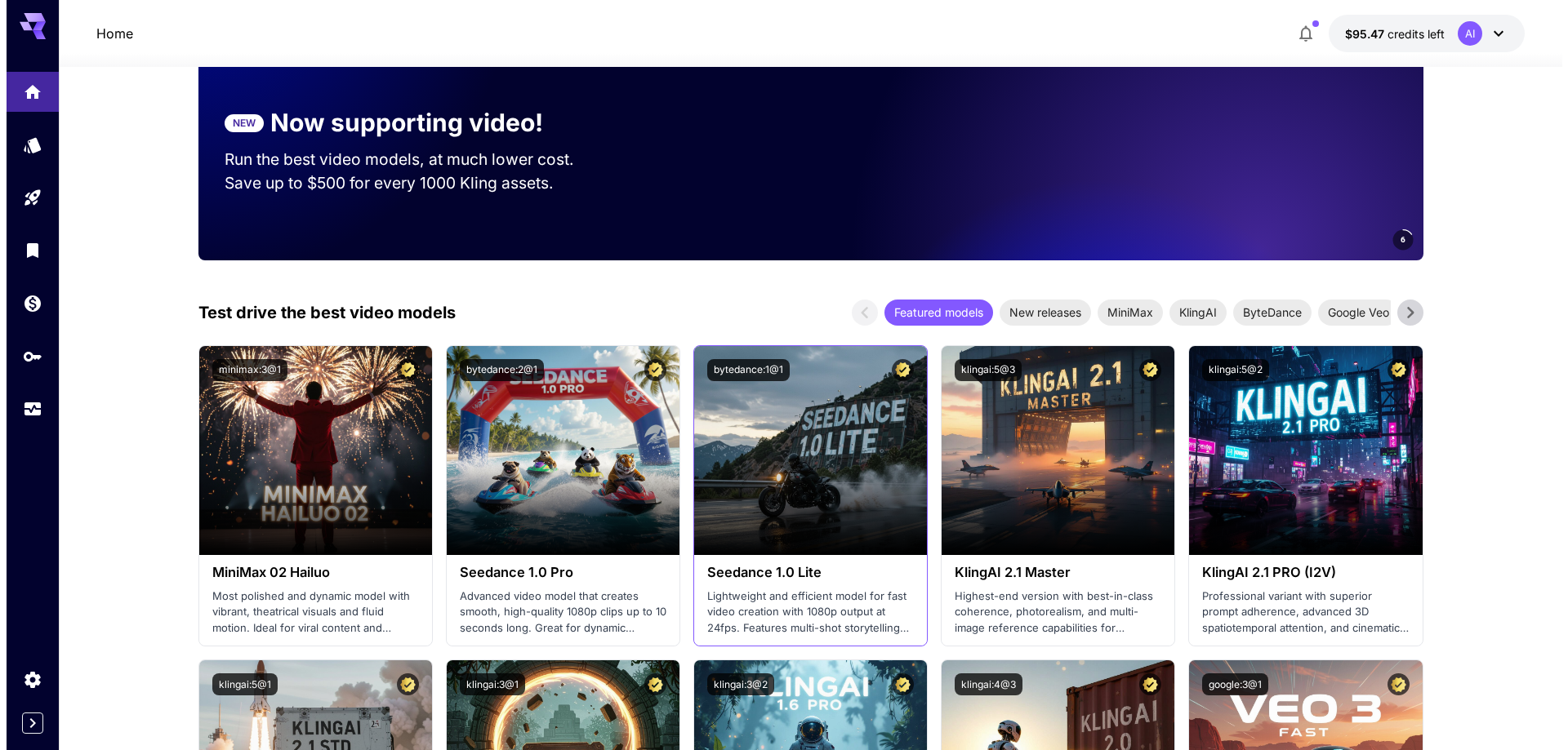
scroll to position [572, 0]
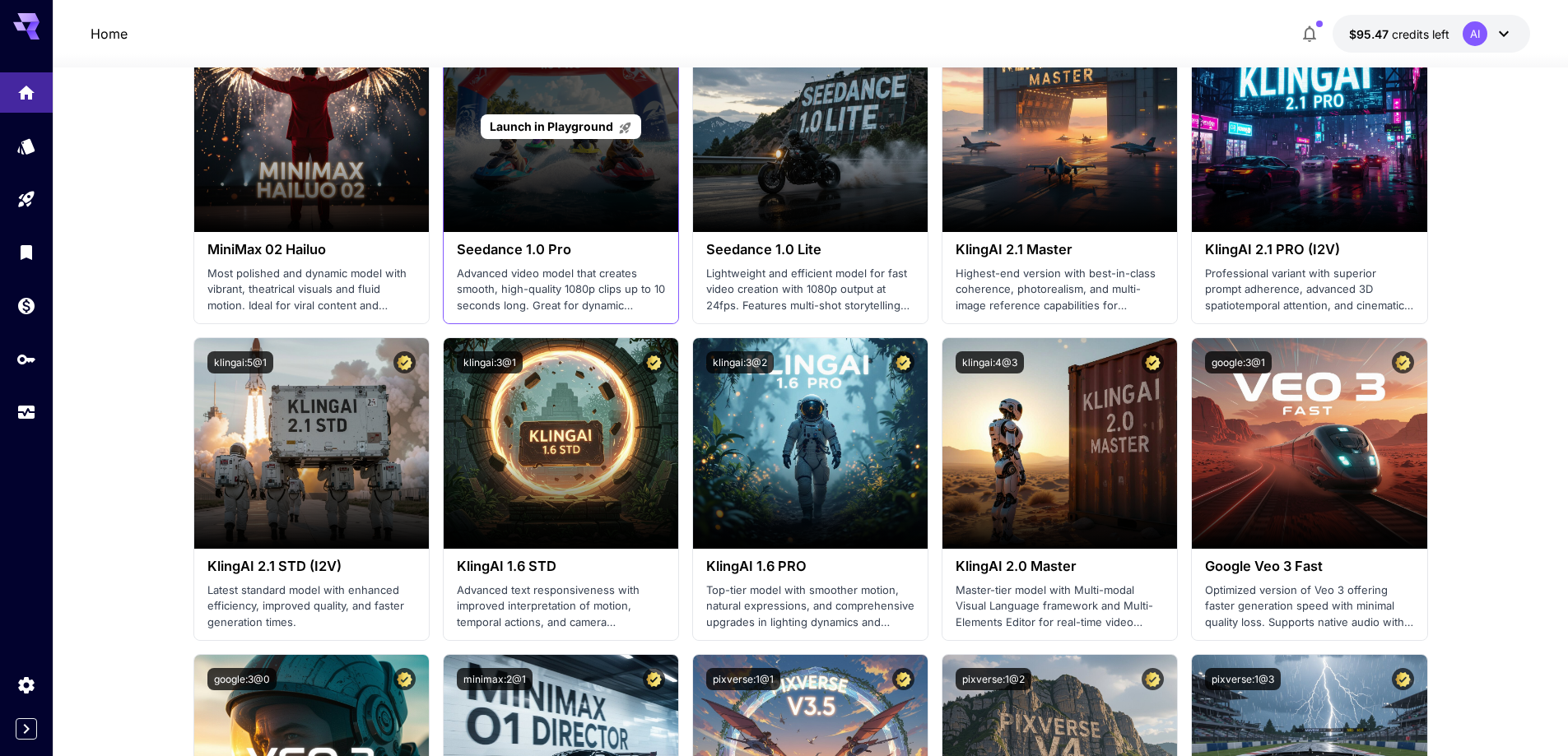
click at [567, 180] on div "Launch in Playground" at bounding box center [560, 127] width 234 height 211
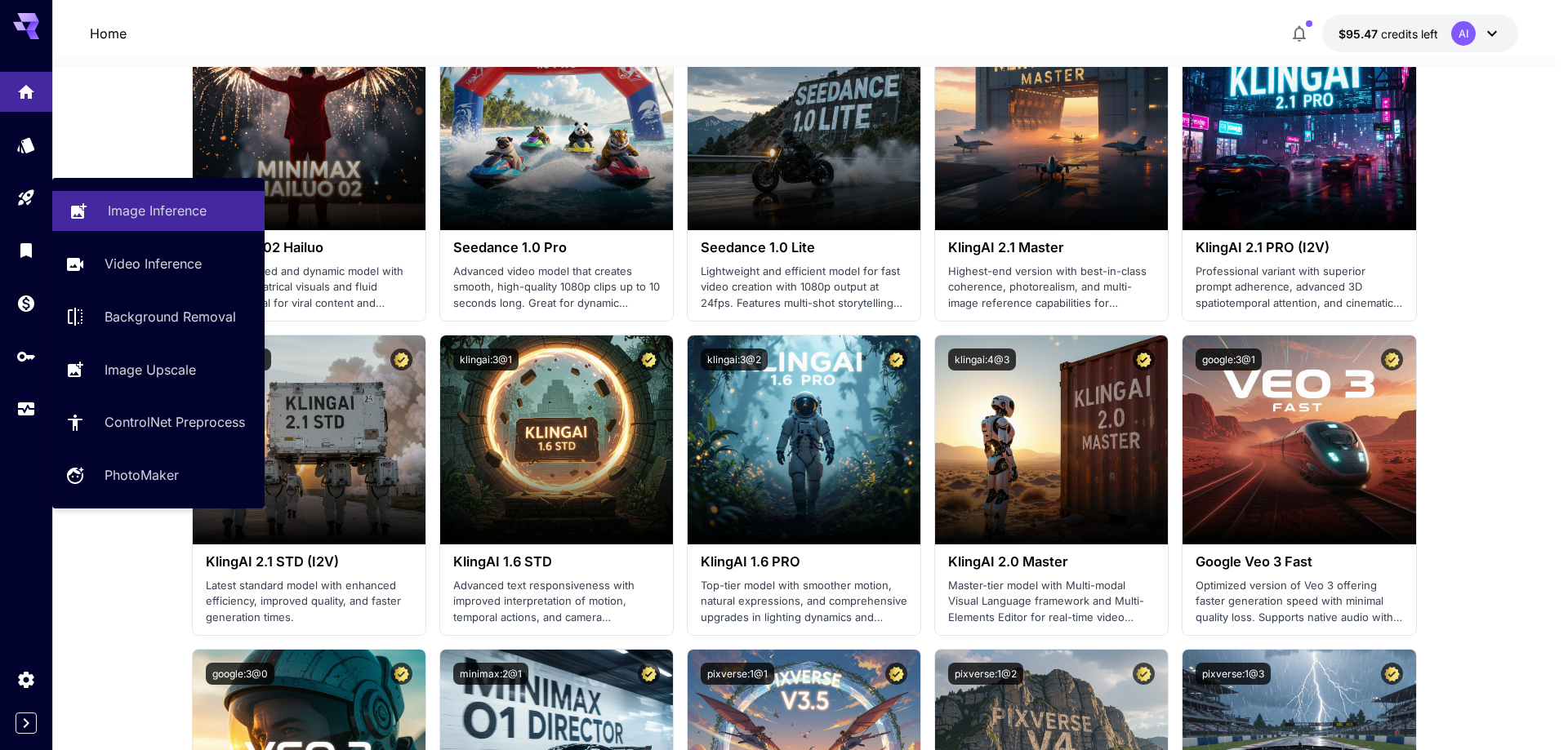
click at [161, 218] on p "Image Inference" at bounding box center [157, 210] width 99 height 20
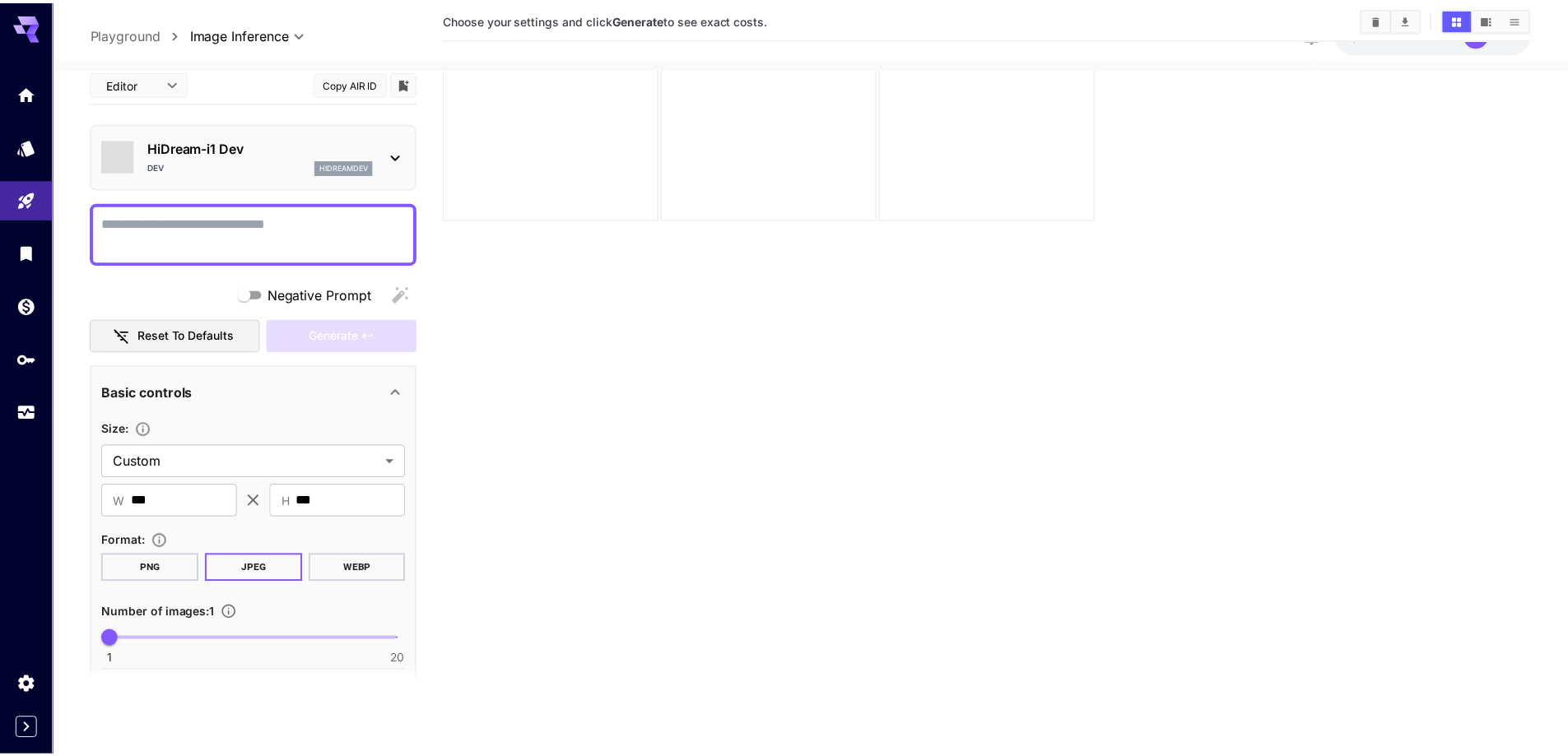
scroll to position [130, 0]
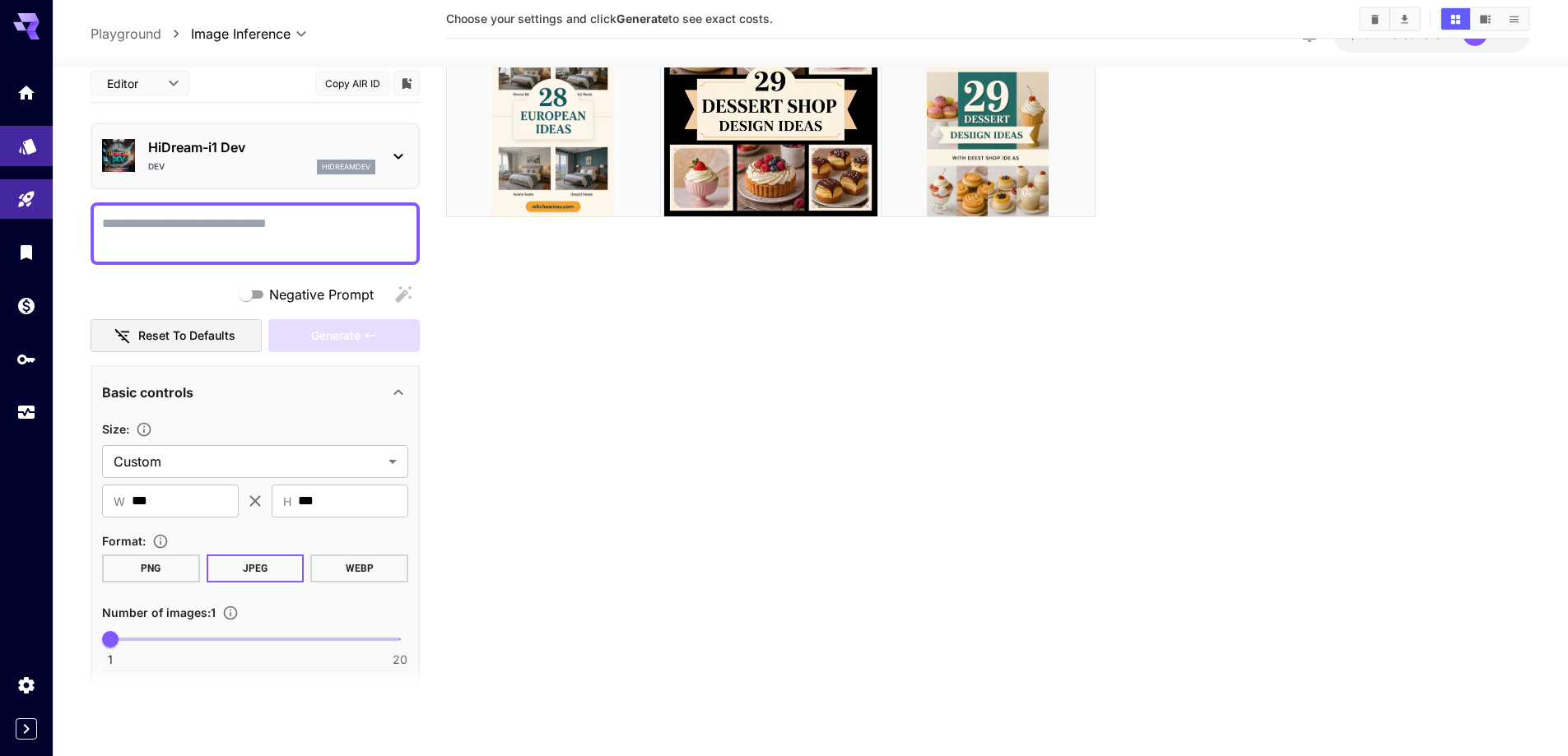
click at [21, 147] on icon "Models" at bounding box center [27, 141] width 20 height 20
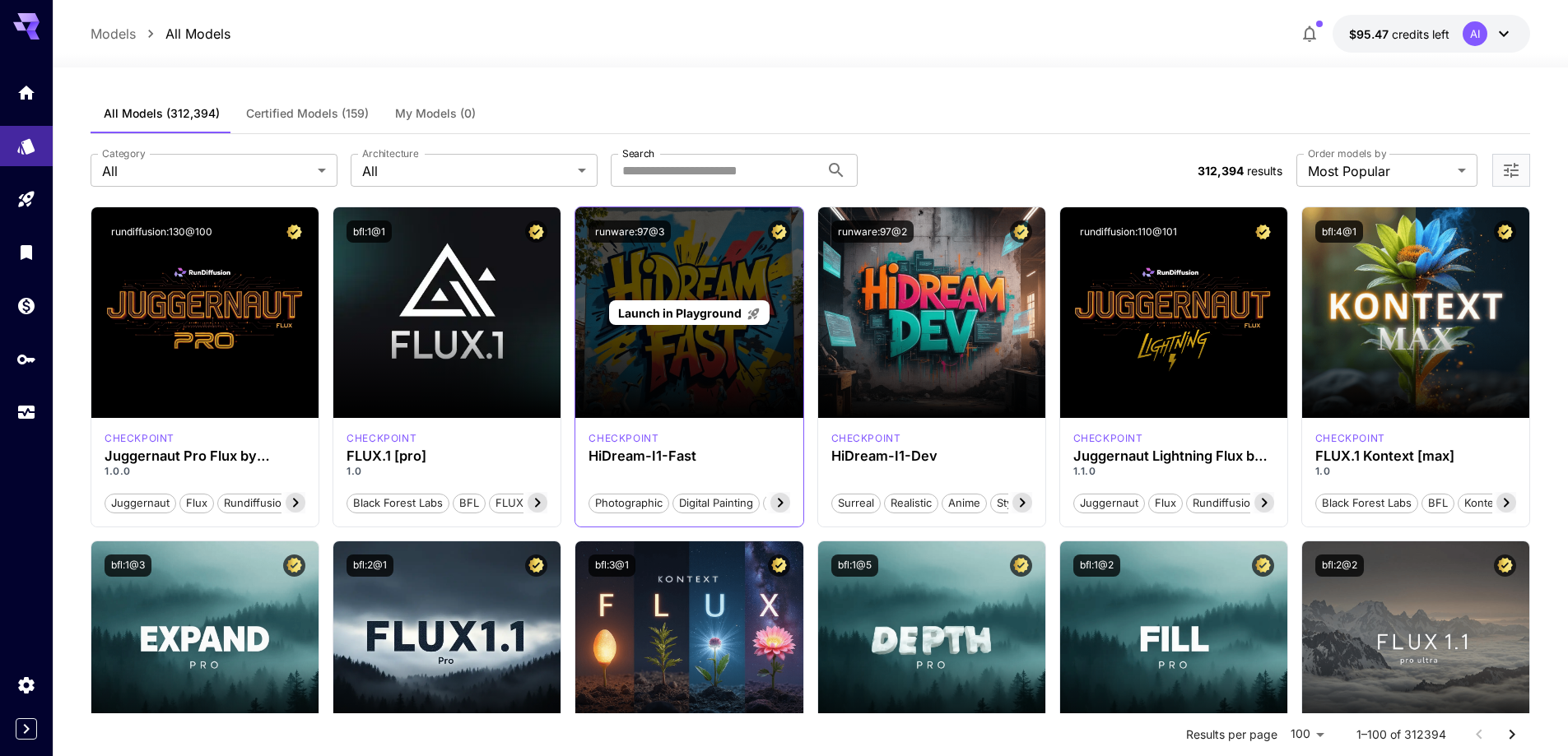
click at [687, 276] on div "Launch in Playground" at bounding box center [688, 313] width 227 height 211
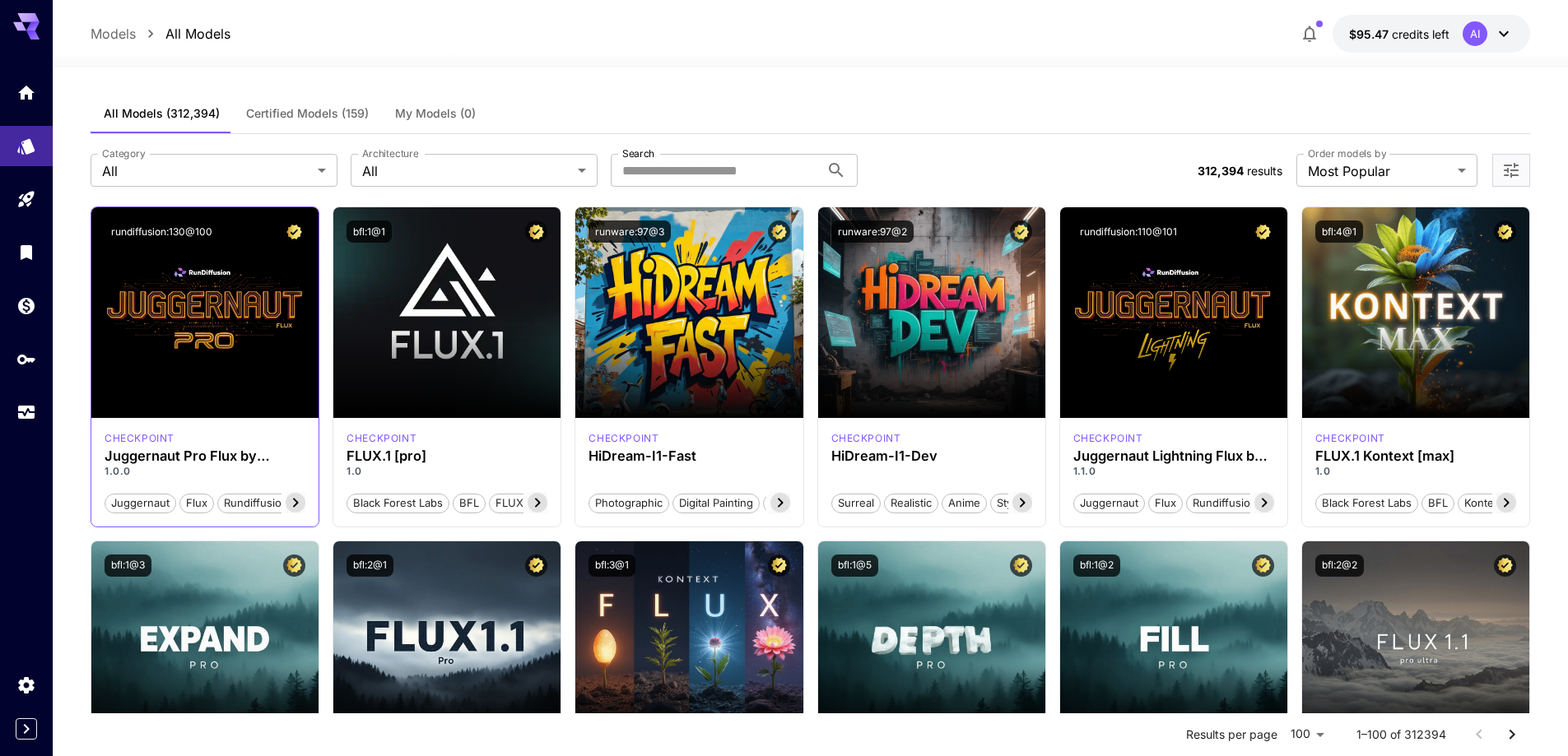
click at [245, 248] on div "rundiffusion:130@100" at bounding box center [204, 232] width 227 height 49
click at [249, 389] on div "Launch in Playground" at bounding box center [204, 313] width 227 height 211
